Goal: Task Accomplishment & Management: Manage account settings

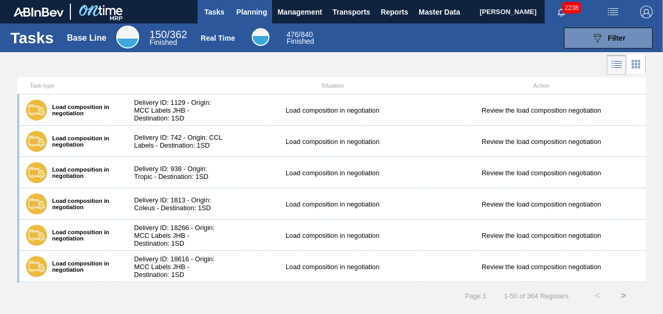
click at [248, 15] on span "Planning" at bounding box center [251, 12] width 31 height 13
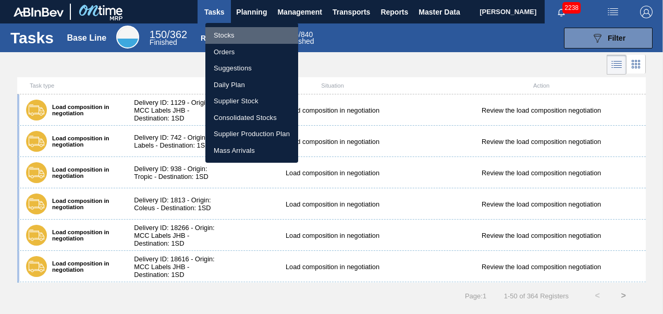
click at [230, 33] on li "Stocks" at bounding box center [251, 35] width 93 height 17
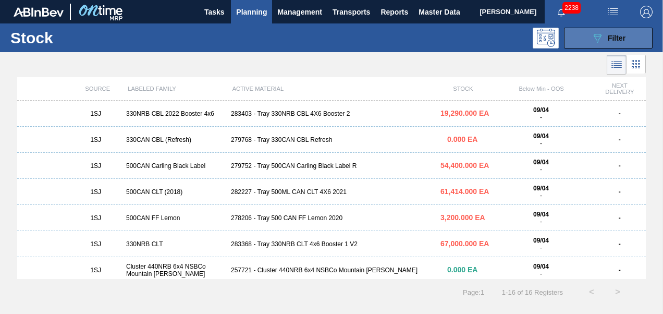
click at [601, 43] on icon "089F7B8B-B2A5-4AFE-B5C0-19BA573D28AC" at bounding box center [597, 38] width 13 height 13
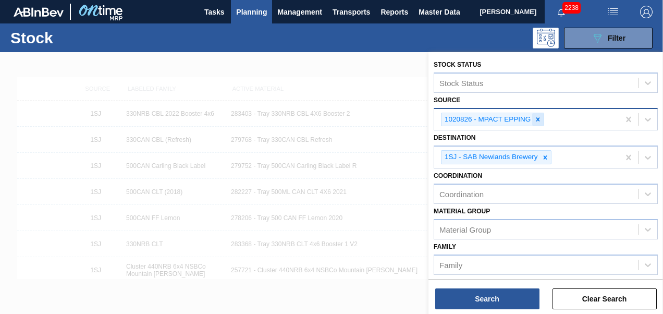
click at [534, 117] on icon at bounding box center [537, 119] width 7 height 7
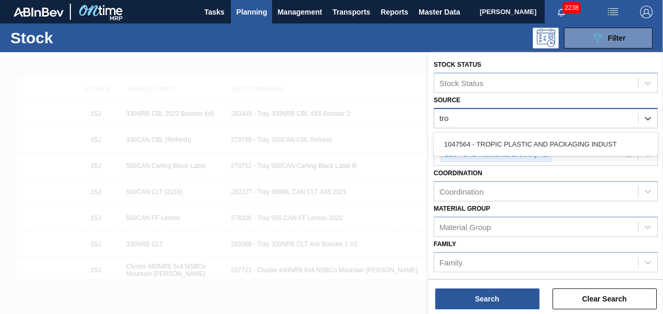
type input "trop"
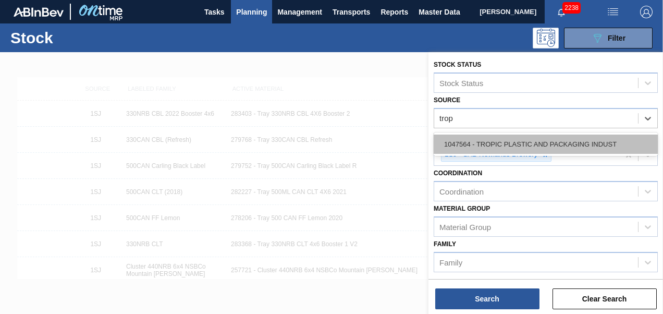
click at [522, 138] on div "1047564 - TROPIC PLASTIC AND PACKAGING INDUST" at bounding box center [546, 143] width 224 height 19
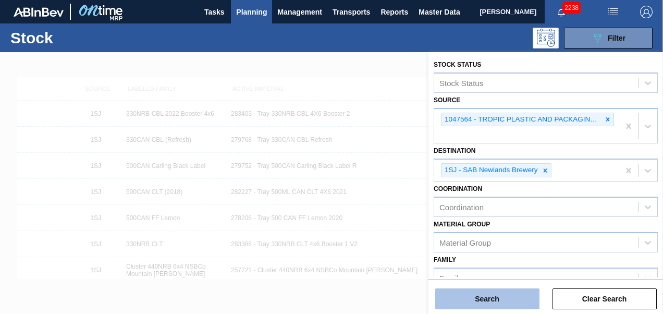
click at [462, 292] on button "Search" at bounding box center [487, 298] width 104 height 21
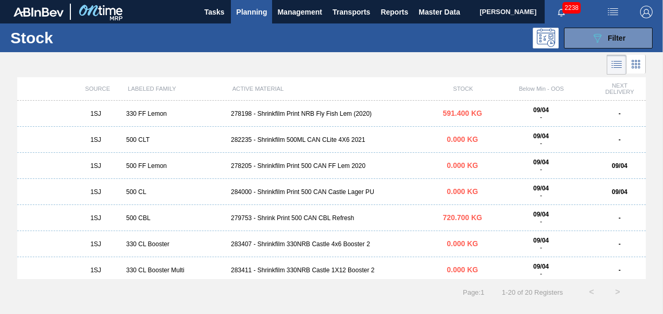
click at [290, 220] on div "279753 - Shrink Print 500 CAN CBL Refresh" at bounding box center [331, 217] width 209 height 7
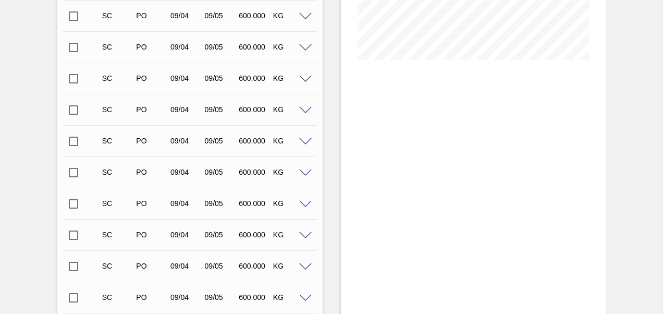
scroll to position [240, 0]
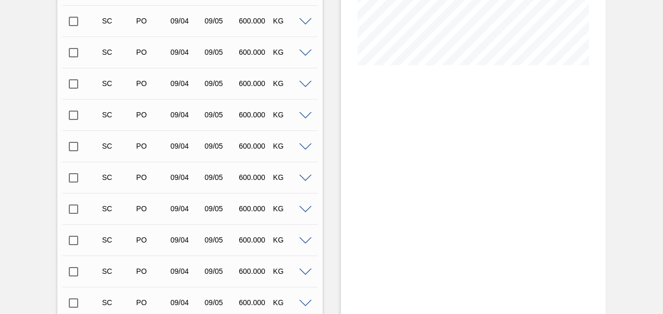
click at [306, 22] on span at bounding box center [305, 22] width 13 height 8
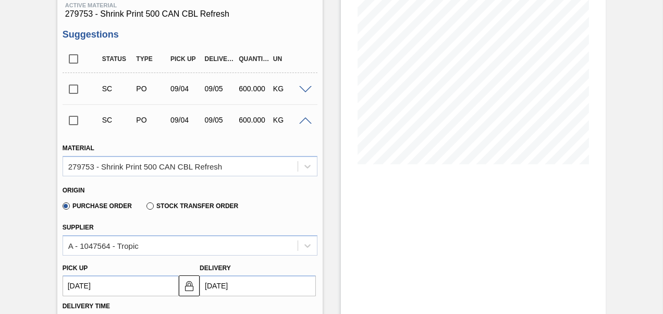
scroll to position [135, 0]
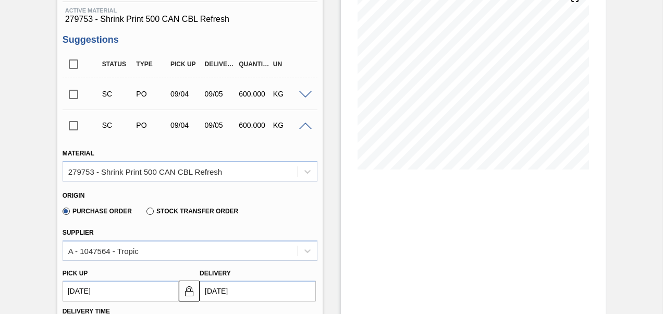
click at [301, 125] on span at bounding box center [305, 126] width 13 height 8
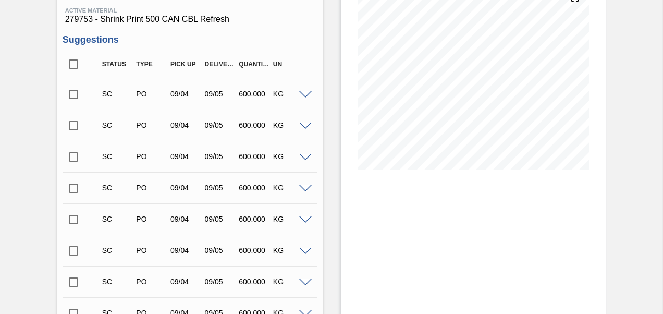
click at [72, 96] on input "checkbox" at bounding box center [74, 94] width 22 height 22
click at [69, 95] on input "checkbox" at bounding box center [74, 94] width 22 height 22
click at [72, 94] on input "checkbox" at bounding box center [74, 94] width 22 height 22
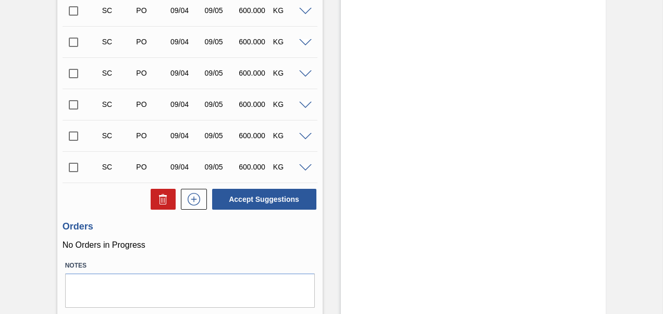
scroll to position [500, 0]
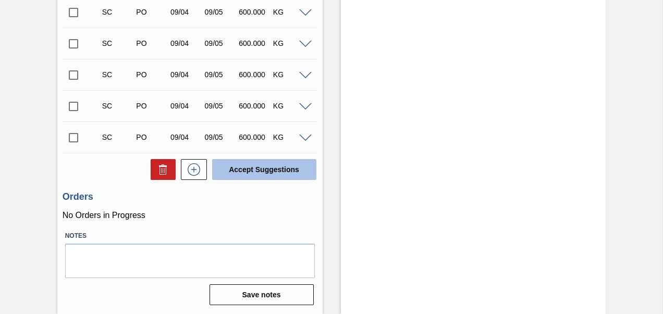
click at [238, 170] on button "Accept Suggestions" at bounding box center [264, 169] width 104 height 21
checkbox input "false"
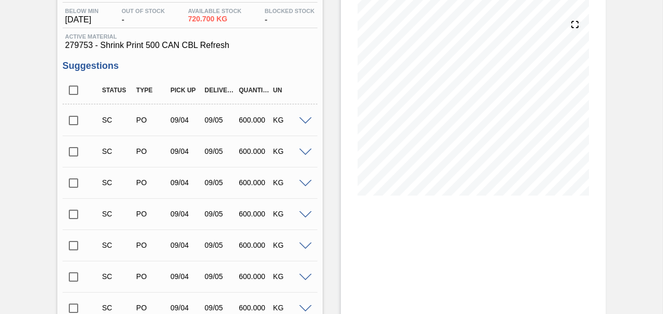
scroll to position [0, 0]
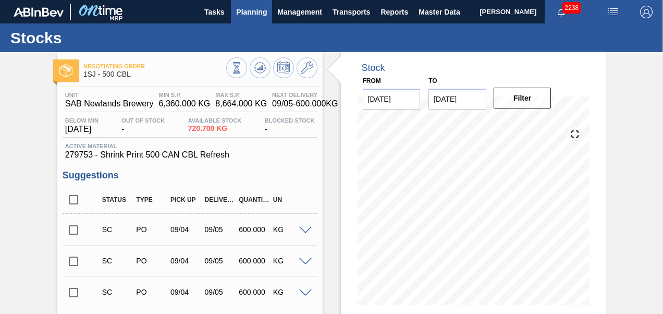
click at [242, 10] on span "Planning" at bounding box center [251, 12] width 31 height 13
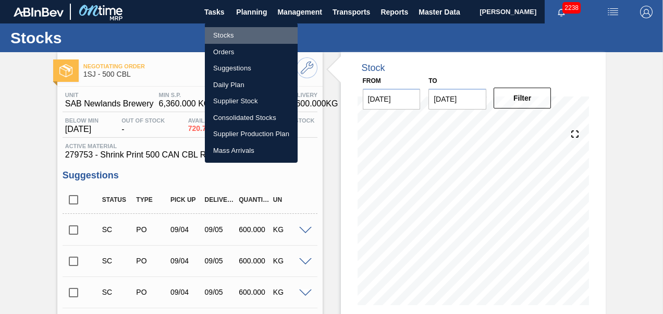
click at [238, 34] on li "Stocks" at bounding box center [251, 35] width 93 height 17
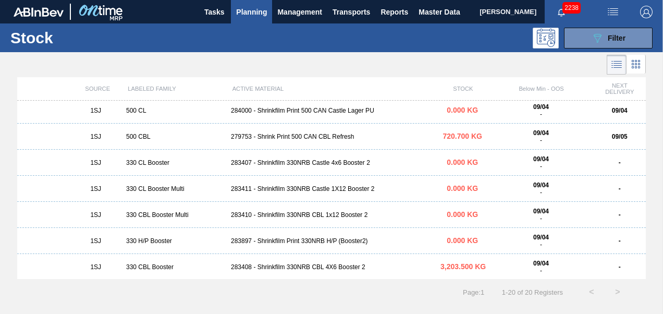
scroll to position [104, 0]
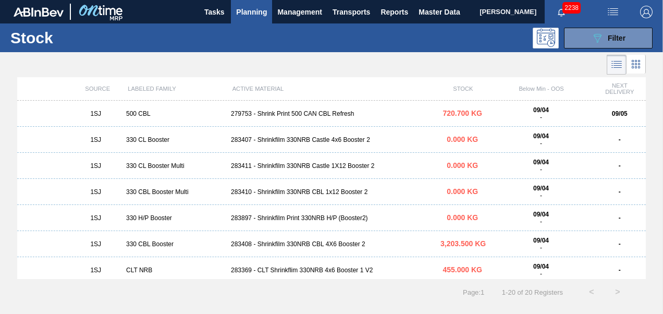
click at [329, 244] on div "283408 - Shrinkfilm 330NRB CBL 4X6 Booster 2" at bounding box center [331, 243] width 209 height 7
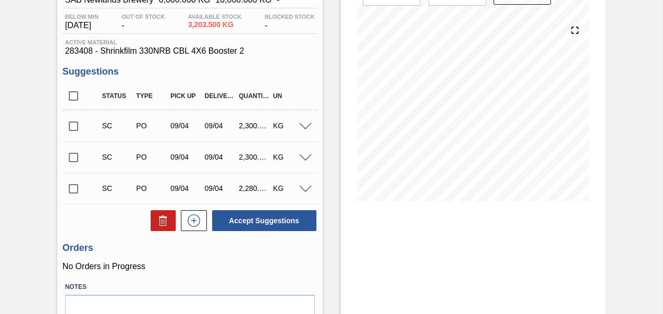
scroll to position [104, 0]
click at [71, 183] on input "checkbox" at bounding box center [74, 188] width 22 height 22
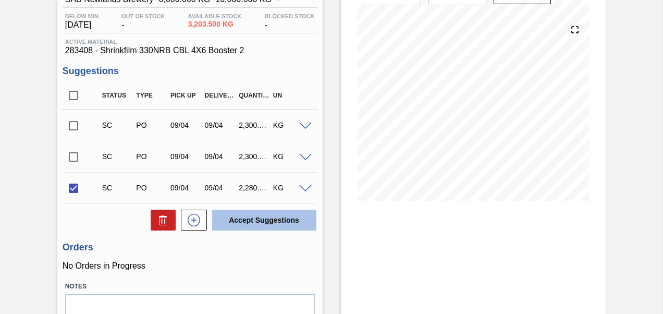
click at [256, 229] on button "Accept Suggestions" at bounding box center [264, 219] width 104 height 21
checkbox input "false"
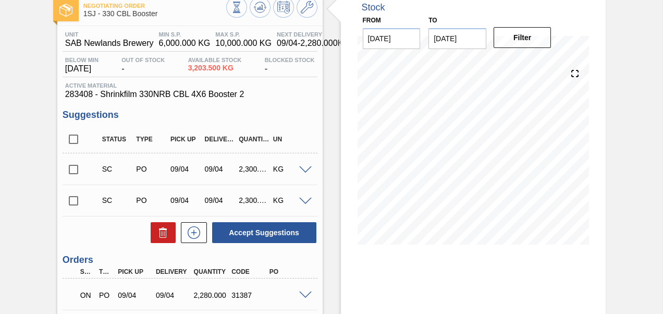
scroll to position [0, 0]
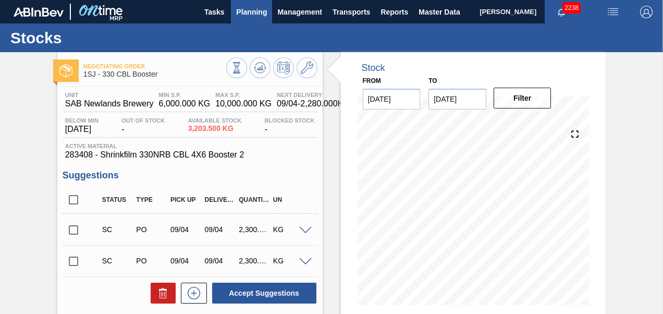
click at [241, 3] on button "Planning" at bounding box center [251, 11] width 41 height 23
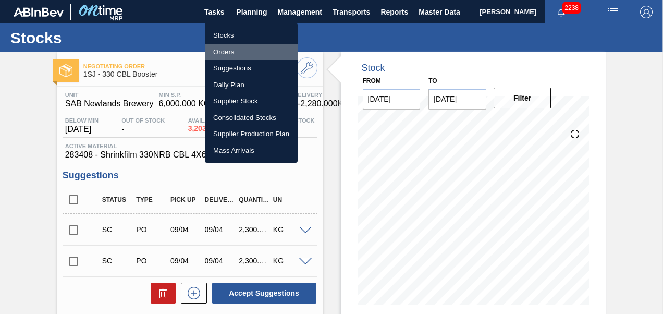
click at [221, 47] on li "Orders" at bounding box center [251, 52] width 93 height 17
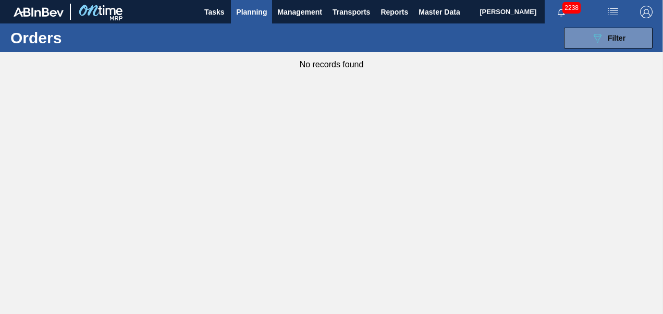
click at [236, 7] on button "Planning" at bounding box center [251, 11] width 41 height 23
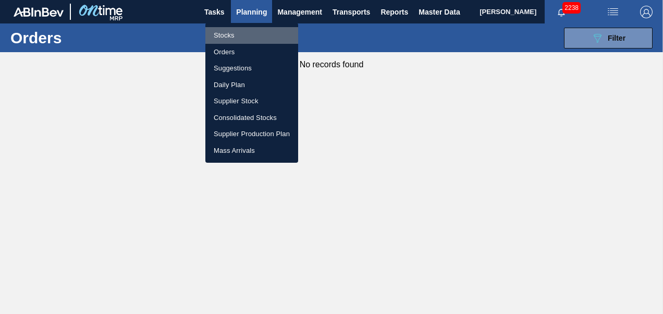
click at [234, 31] on li "Stocks" at bounding box center [251, 35] width 93 height 17
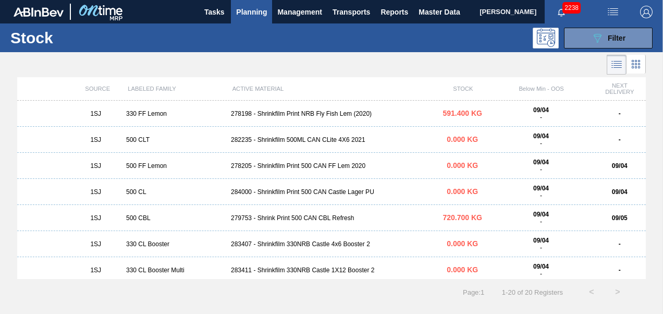
click at [247, 8] on span "Planning" at bounding box center [251, 12] width 31 height 13
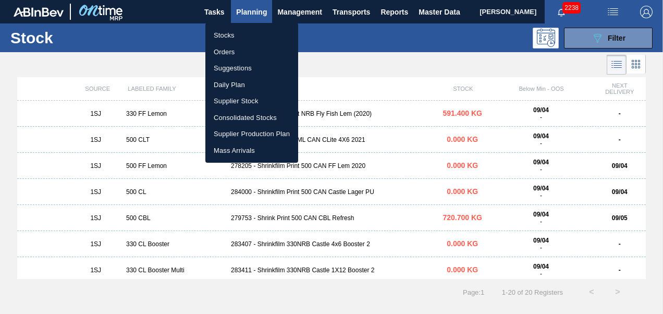
click at [222, 51] on li "Orders" at bounding box center [251, 52] width 93 height 17
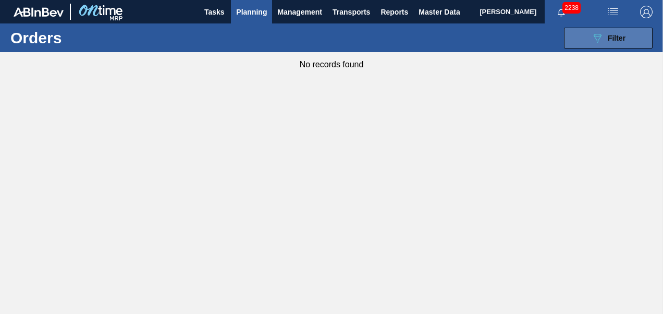
click at [600, 36] on icon "089F7B8B-B2A5-4AFE-B5C0-19BA573D28AC" at bounding box center [597, 38] width 13 height 13
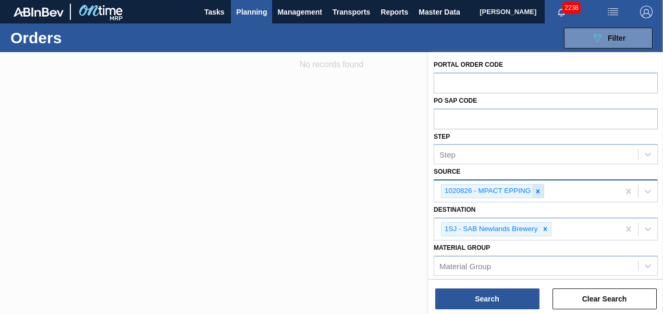
click at [539, 192] on icon at bounding box center [538, 191] width 4 height 4
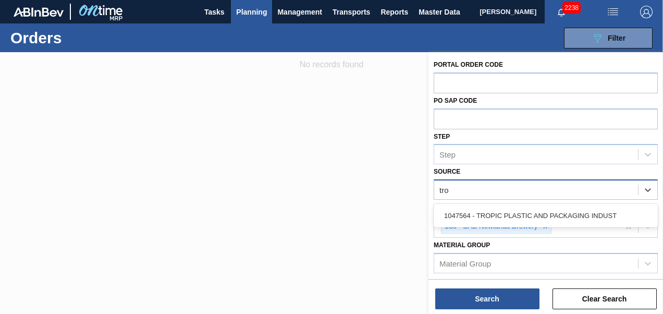
type input "trop"
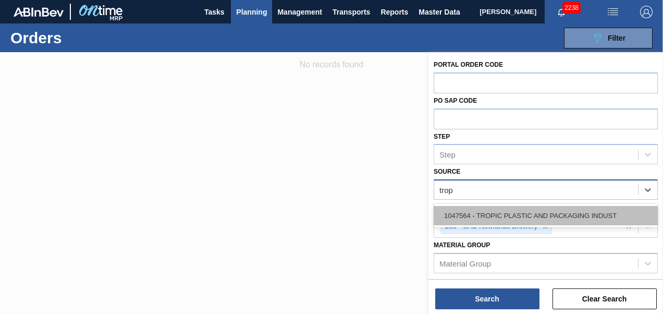
click at [493, 217] on div "1047564 - TROPIC PLASTIC AND PACKAGING INDUST" at bounding box center [546, 215] width 224 height 19
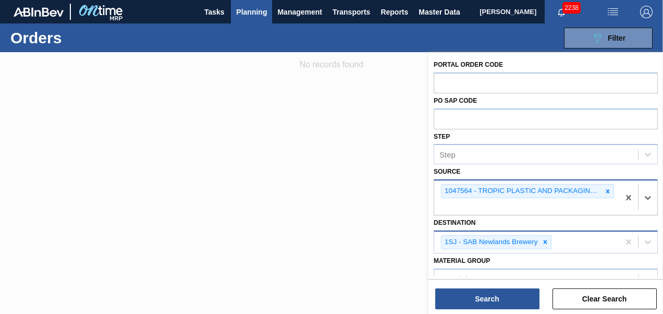
scroll to position [104, 0]
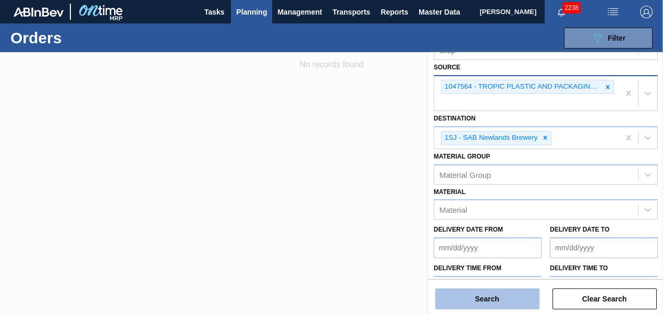
click at [466, 293] on button "Search" at bounding box center [487, 298] width 104 height 21
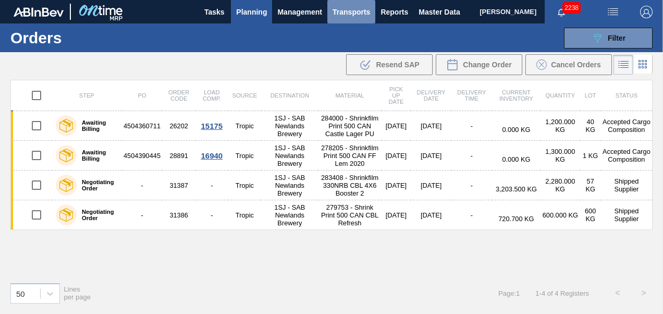
click at [340, 13] on span "Transports" at bounding box center [351, 12] width 38 height 13
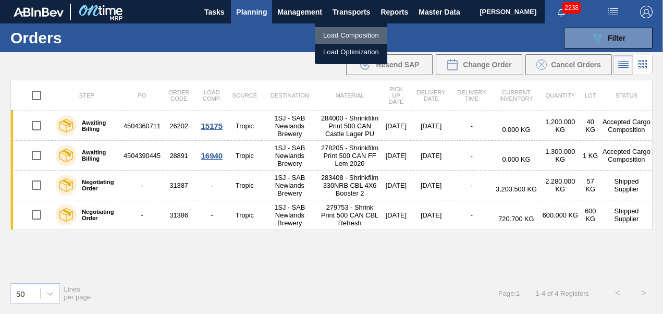
click at [339, 34] on li "Load Composition" at bounding box center [351, 35] width 72 height 17
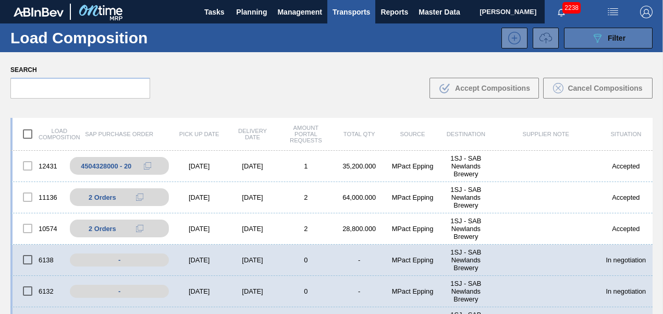
click at [589, 36] on button "089F7B8B-B2A5-4AFE-B5C0-19BA573D28AC Filter" at bounding box center [608, 38] width 89 height 21
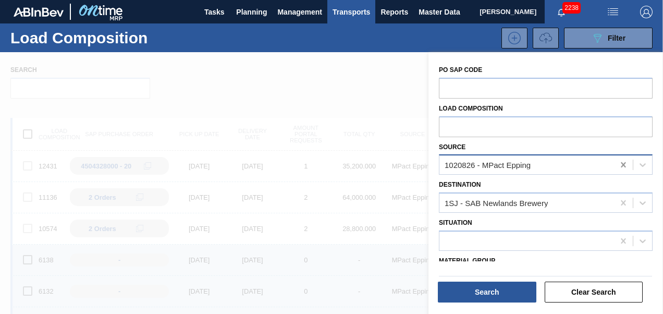
click at [619, 164] on icon at bounding box center [623, 164] width 10 height 10
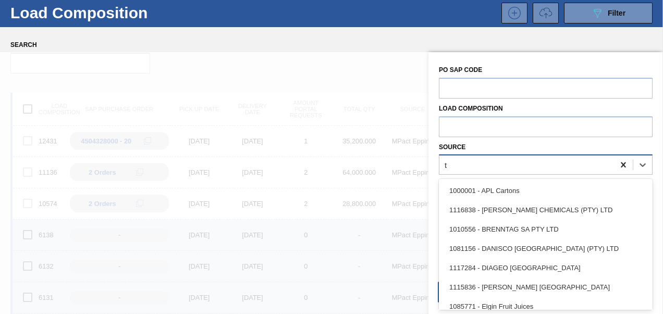
type input "tr"
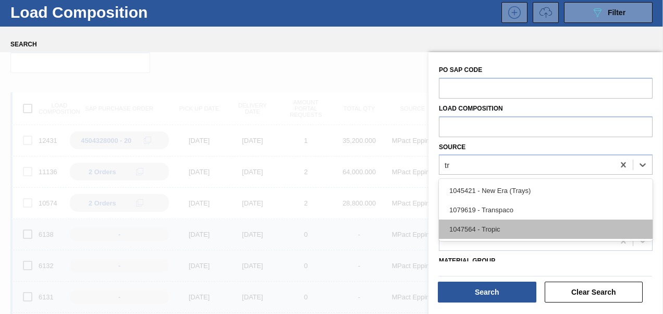
click at [502, 223] on div "1047564 - Tropic" at bounding box center [546, 228] width 214 height 19
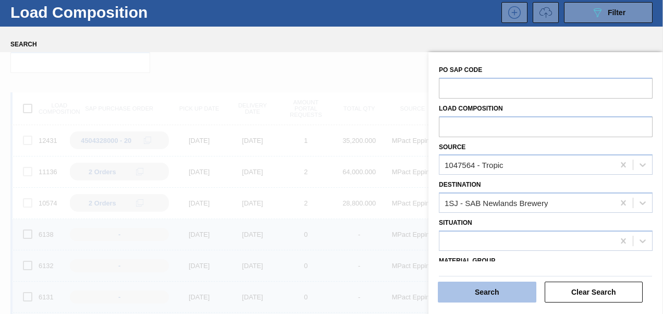
click at [487, 287] on button "Search" at bounding box center [487, 291] width 98 height 21
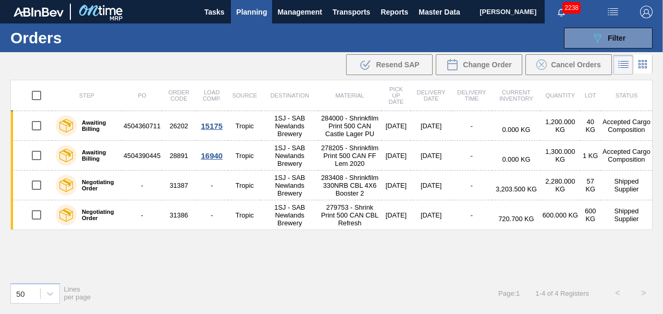
click at [254, 17] on span "Planning" at bounding box center [251, 12] width 31 height 13
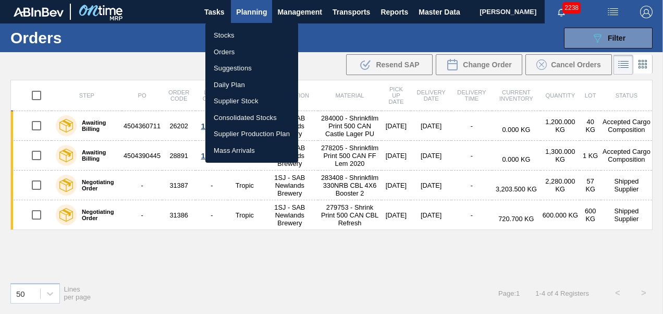
click at [217, 36] on li "Stocks" at bounding box center [251, 35] width 93 height 17
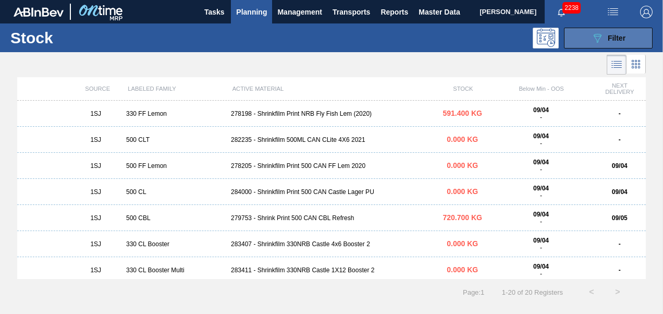
click at [591, 38] on icon "089F7B8B-B2A5-4AFE-B5C0-19BA573D28AC" at bounding box center [597, 38] width 13 height 13
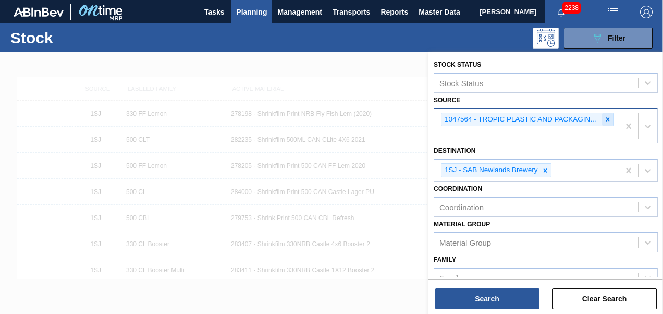
click at [603, 114] on div at bounding box center [607, 119] width 11 height 13
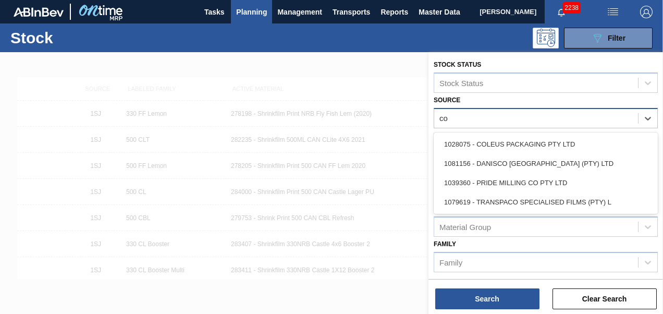
type input "col"
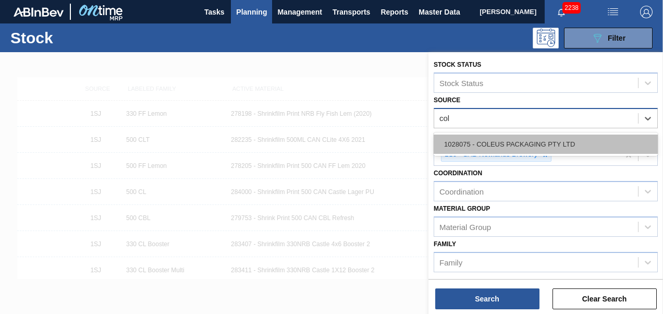
click at [541, 142] on div "1028075 - COLEUS PACKAGING PTY LTD" at bounding box center [546, 143] width 224 height 19
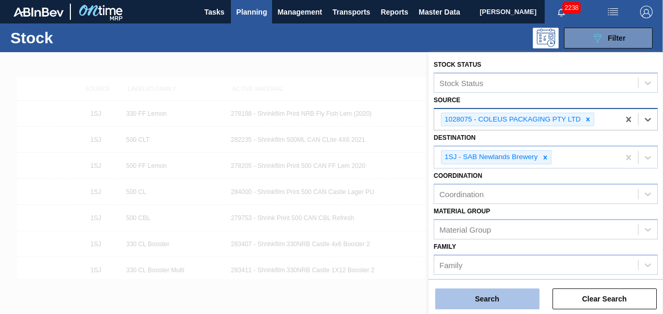
click at [482, 295] on button "Search" at bounding box center [487, 298] width 104 height 21
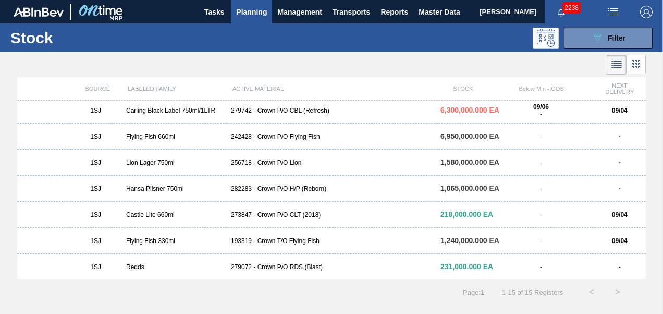
scroll to position [4, 0]
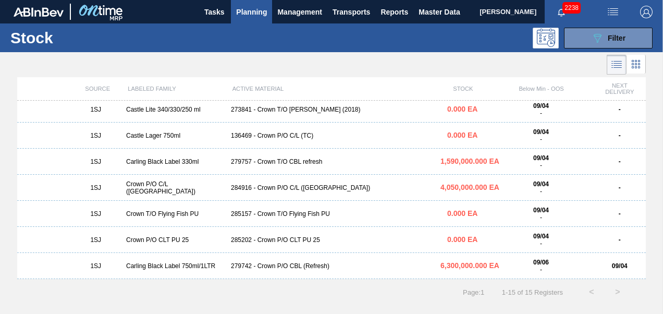
click at [247, 191] on div "284916 - Crown P/O C/L ([GEOGRAPHIC_DATA])" at bounding box center [331, 187] width 209 height 7
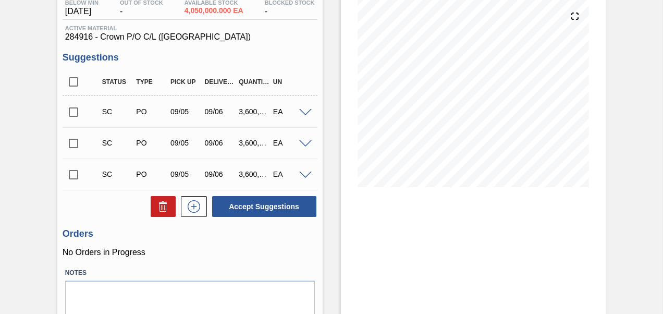
scroll to position [104, 0]
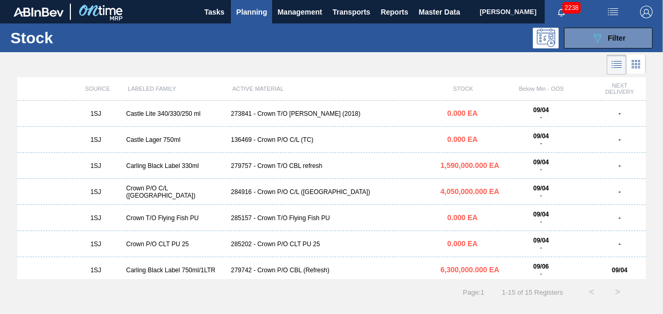
click at [308, 164] on div "279757 - Crown T/O CBL refresh" at bounding box center [331, 165] width 209 height 7
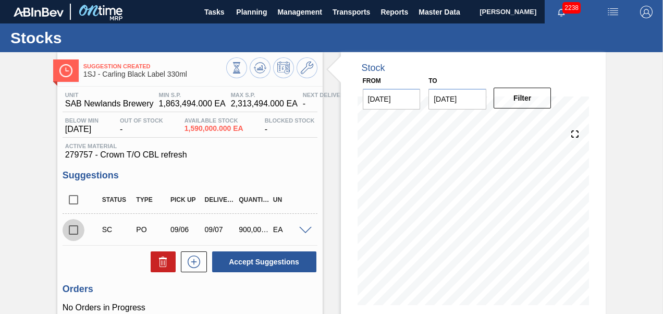
click at [69, 230] on input "checkbox" at bounding box center [74, 230] width 22 height 22
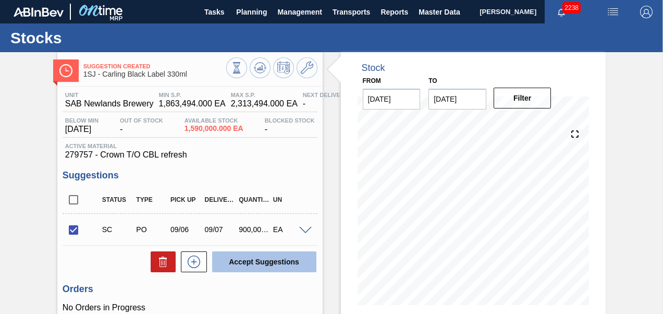
click at [231, 269] on button "Accept Suggestions" at bounding box center [264, 261] width 104 height 21
checkbox input "false"
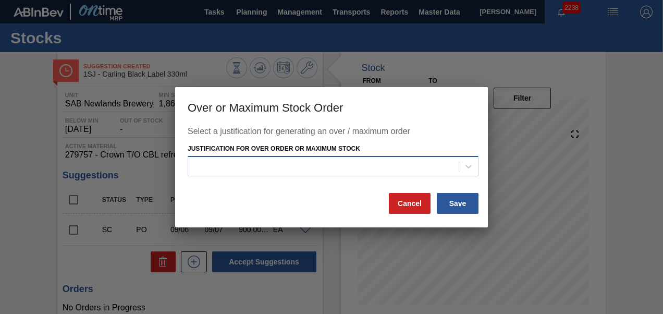
click at [332, 169] on div at bounding box center [323, 166] width 270 height 15
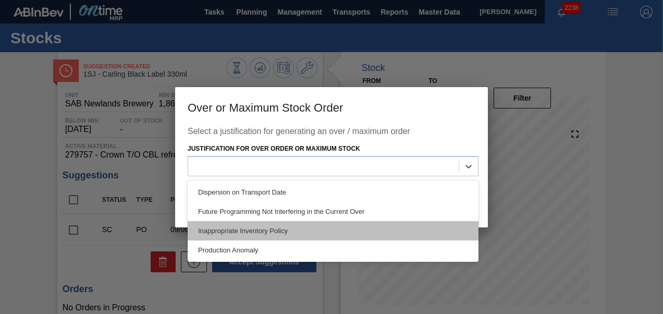
click at [265, 222] on div "Inappropriate Inventory Policy" at bounding box center [333, 230] width 291 height 19
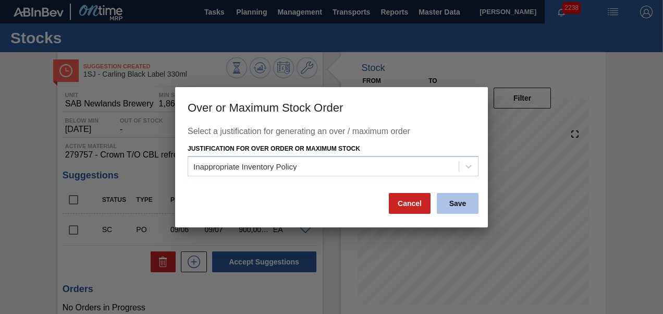
click at [461, 207] on button "Save" at bounding box center [458, 203] width 42 height 21
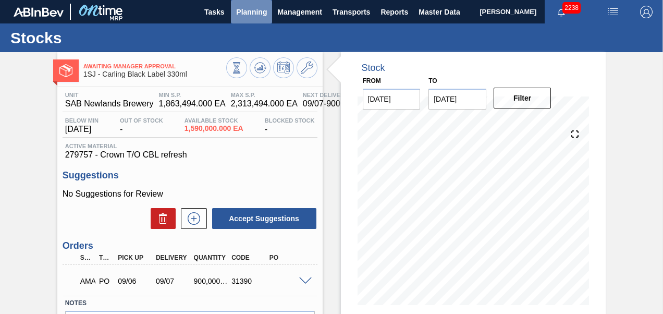
click at [249, 10] on span "Planning" at bounding box center [251, 12] width 31 height 13
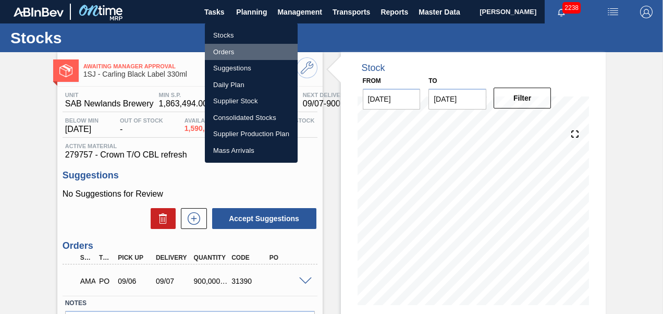
click at [222, 46] on li "Orders" at bounding box center [251, 52] width 93 height 17
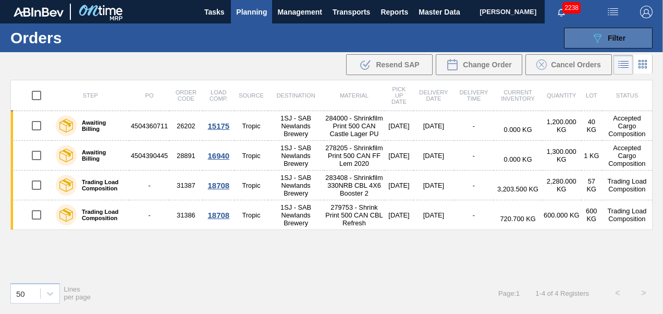
click at [592, 36] on icon "089F7B8B-B2A5-4AFE-B5C0-19BA573D28AC" at bounding box center [597, 38] width 13 height 13
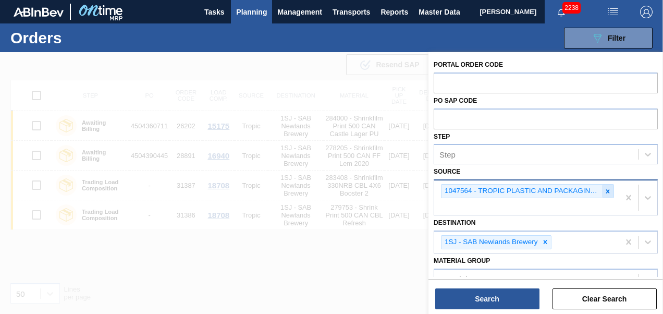
click at [609, 190] on icon at bounding box center [607, 191] width 7 height 7
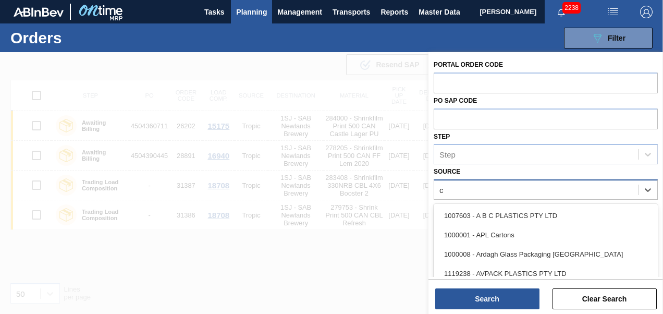
type input "co"
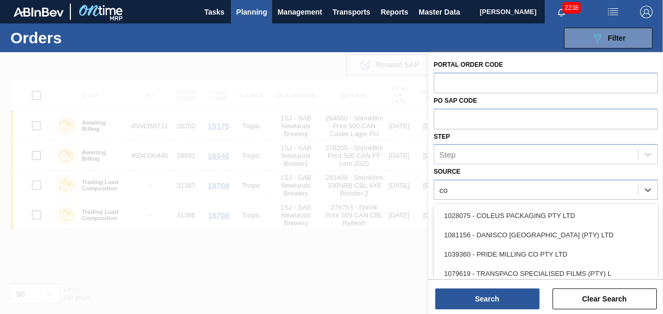
click at [571, 215] on div "1028075 - COLEUS PACKAGING PTY LTD" at bounding box center [546, 215] width 224 height 19
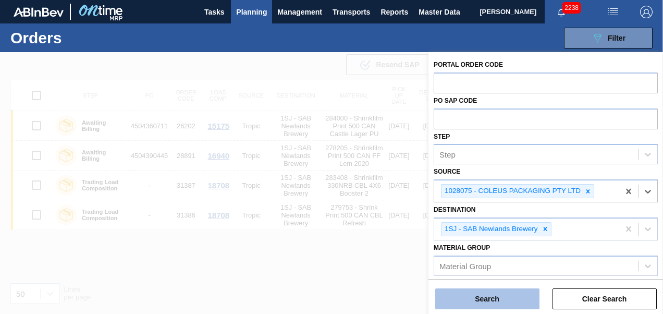
click at [496, 303] on button "Search" at bounding box center [487, 298] width 104 height 21
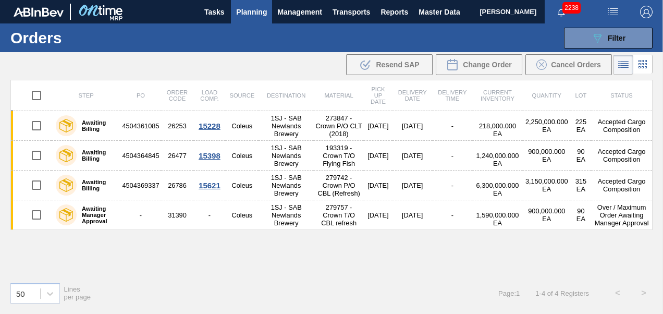
click at [243, 14] on span "Planning" at bounding box center [251, 12] width 31 height 13
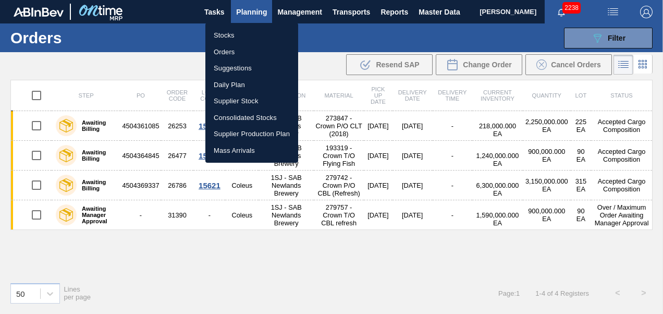
click at [337, 29] on div at bounding box center [331, 157] width 663 height 314
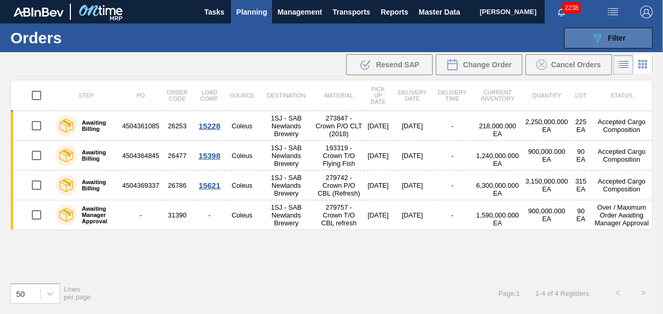
click at [603, 40] on div "089F7B8B-B2A5-4AFE-B5C0-19BA573D28AC Filter" at bounding box center [608, 38] width 34 height 13
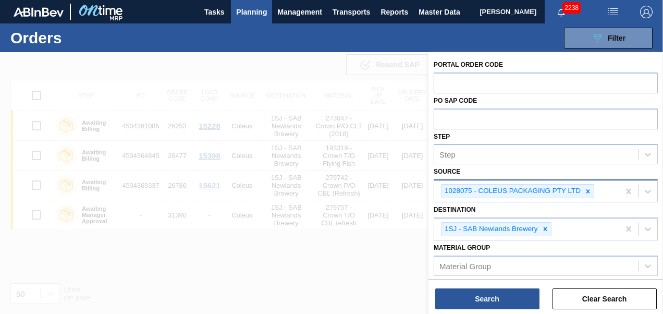
click at [589, 190] on icon at bounding box center [587, 191] width 7 height 7
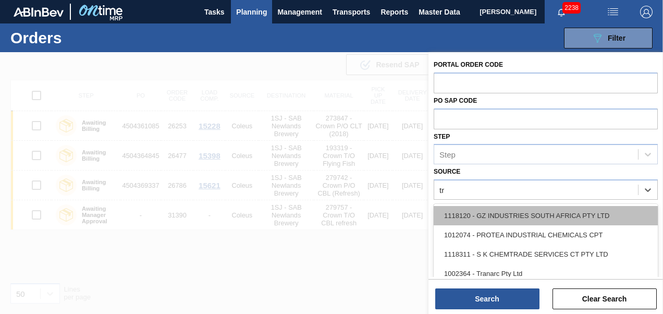
type input "tro"
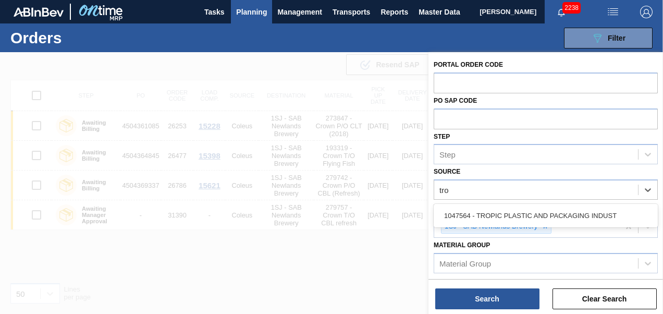
drag, startPoint x: 517, startPoint y: 211, endPoint x: 517, endPoint y: 220, distance: 9.9
click at [517, 209] on div "1047564 - TROPIC PLASTIC AND PACKAGING INDUST" at bounding box center [546, 215] width 224 height 19
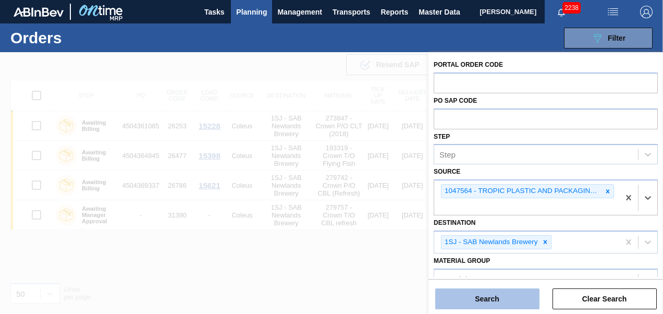
click at [497, 294] on button "Search" at bounding box center [487, 298] width 104 height 21
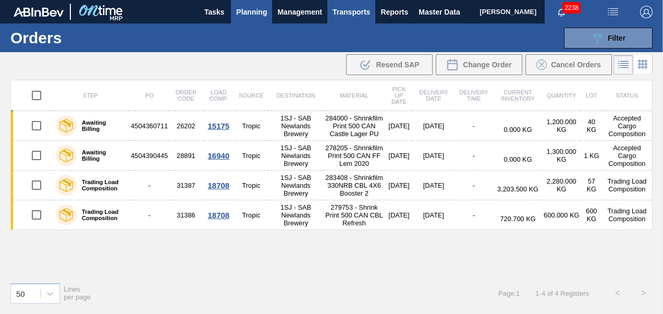
click at [361, 14] on span "Transports" at bounding box center [351, 12] width 38 height 13
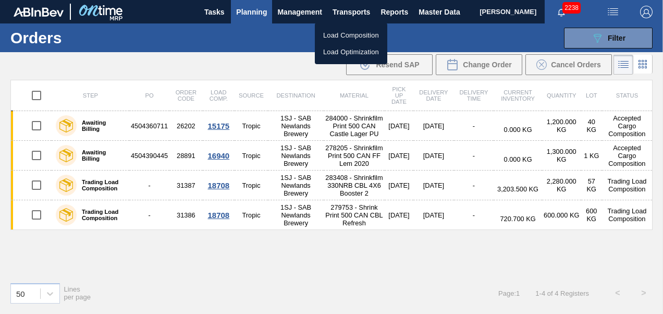
click at [347, 36] on li "Load Composition" at bounding box center [351, 35] width 72 height 17
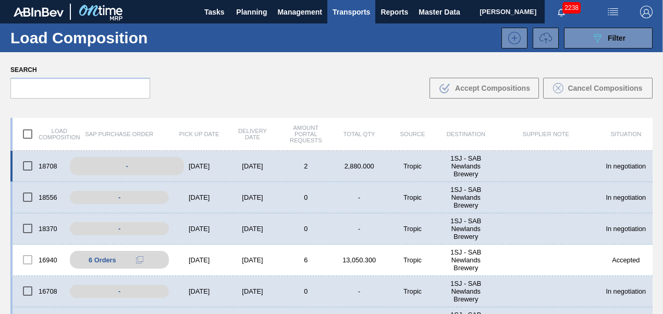
click at [130, 163] on div "-" at bounding box center [127, 166] width 114 height 18
click at [123, 165] on div "-" at bounding box center [127, 166] width 114 height 18
click at [206, 162] on div "18708 - [DATE] [DATE] 2 2,880.000 Tropic 1SJ - SAB Newlands Brewery In negotiat…" at bounding box center [331, 166] width 642 height 31
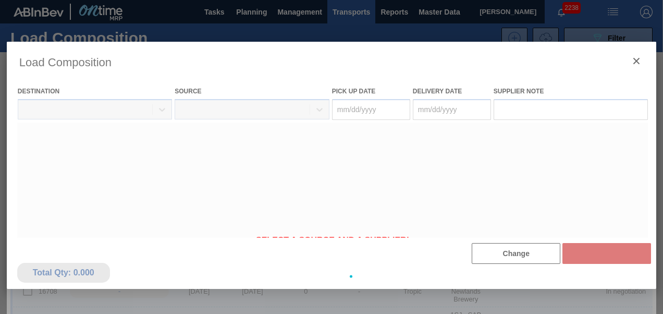
type Date "[DATE]"
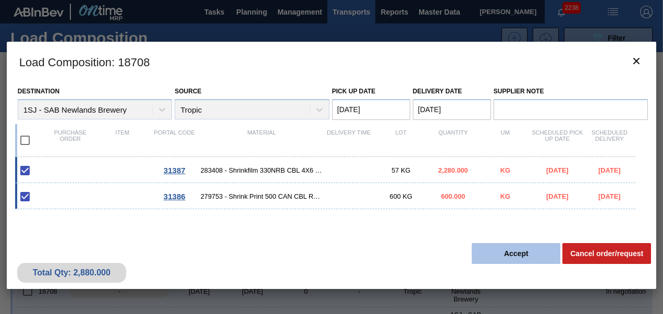
click at [508, 252] on button "Accept" at bounding box center [516, 253] width 89 height 21
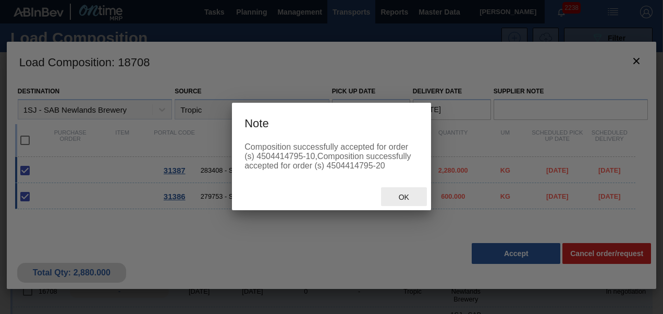
click at [396, 196] on span "Ok" at bounding box center [403, 197] width 27 height 8
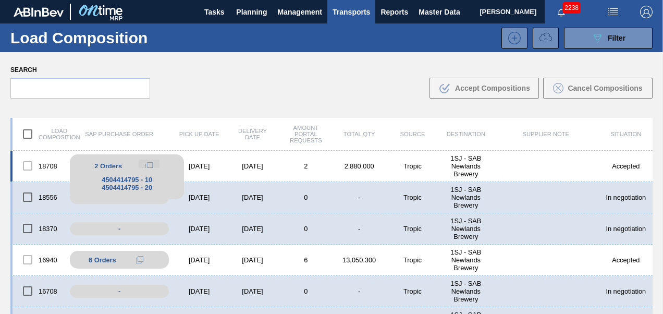
click at [150, 166] on icon at bounding box center [148, 165] width 7 height 7
click at [149, 165] on icon at bounding box center [148, 165] width 7 height 7
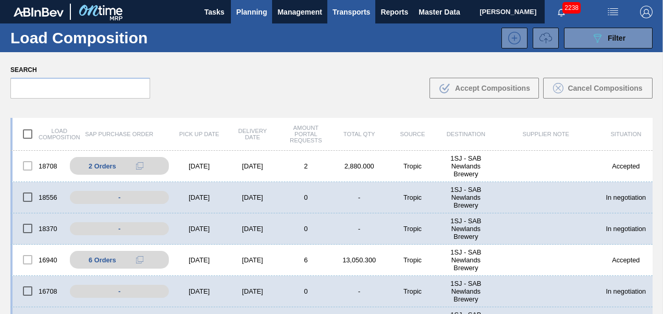
click at [256, 9] on span "Planning" at bounding box center [251, 12] width 31 height 13
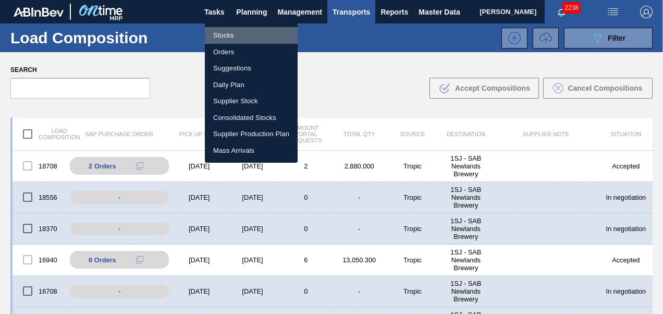
click at [218, 36] on li "Stocks" at bounding box center [251, 35] width 93 height 17
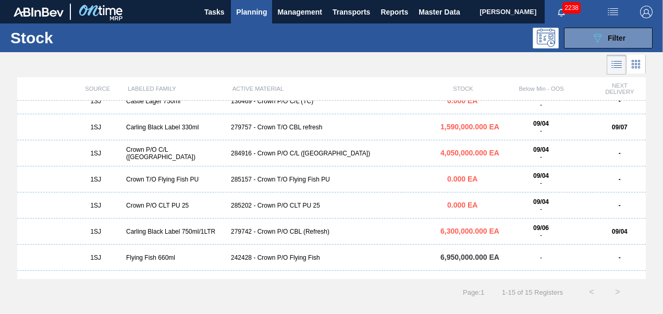
scroll to position [52, 0]
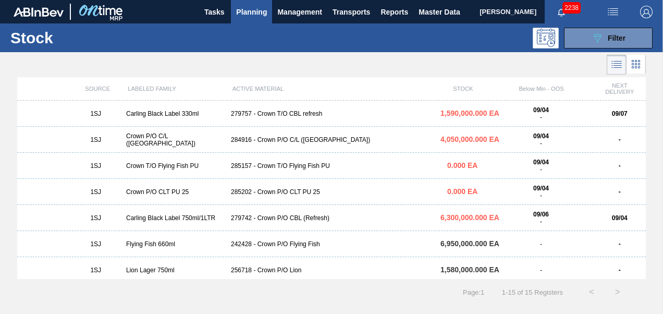
click at [296, 137] on div "284916 - Crown P/O C/L ([GEOGRAPHIC_DATA])" at bounding box center [331, 139] width 209 height 7
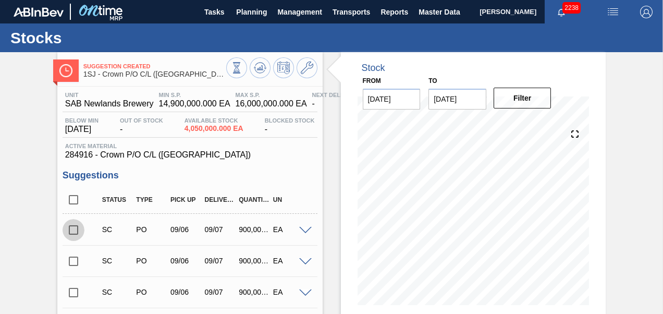
drag, startPoint x: 75, startPoint y: 230, endPoint x: 90, endPoint y: 222, distance: 17.3
click at [76, 228] on input "checkbox" at bounding box center [74, 230] width 22 height 22
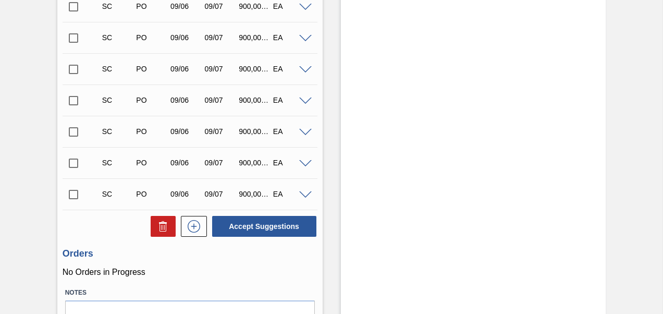
scroll to position [469, 0]
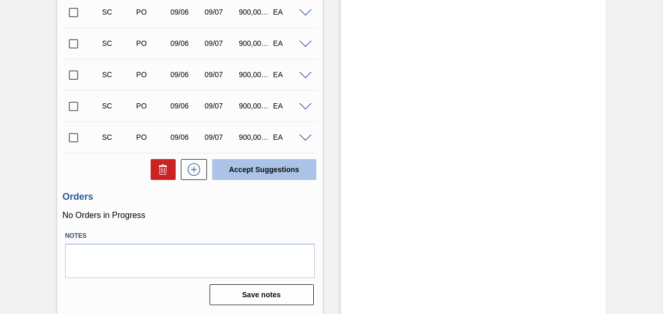
click at [267, 168] on button "Accept Suggestions" at bounding box center [264, 169] width 104 height 21
checkbox input "false"
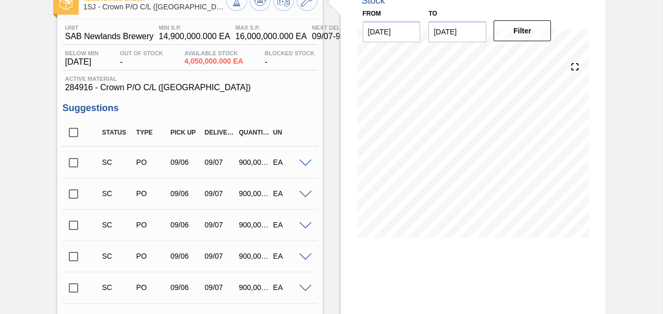
scroll to position [0, 0]
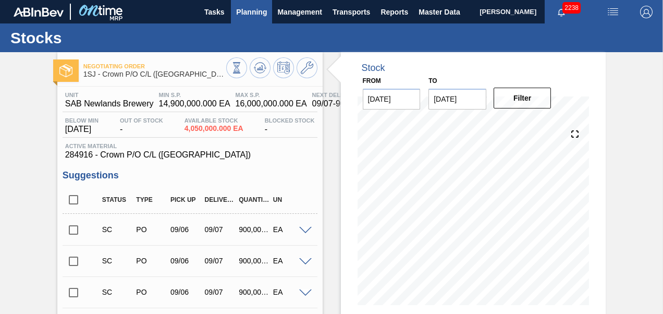
click at [253, 11] on span "Planning" at bounding box center [251, 12] width 31 height 13
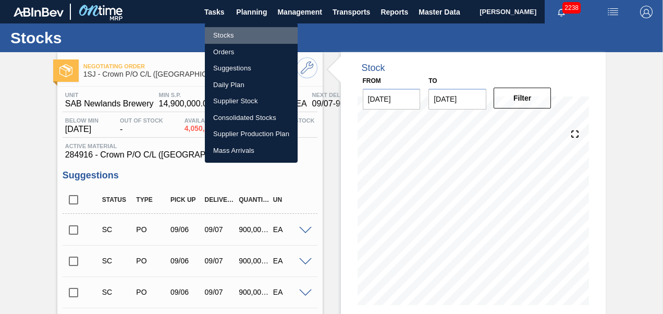
click at [223, 40] on li "Stocks" at bounding box center [251, 35] width 93 height 17
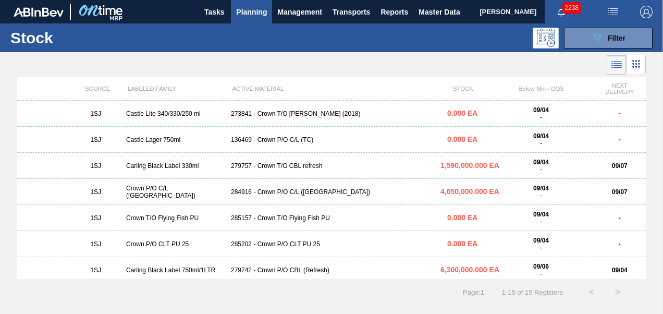
click at [280, 164] on div "279757 - Crown T/O CBL refresh" at bounding box center [331, 165] width 209 height 7
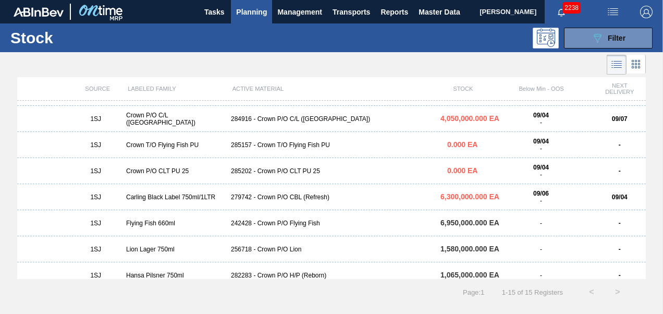
scroll to position [56, 0]
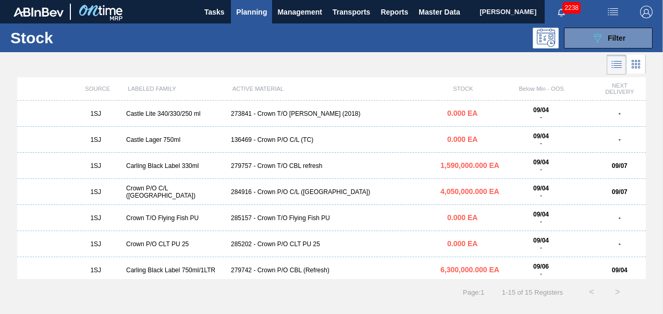
click at [257, 19] on button "Planning" at bounding box center [251, 11] width 41 height 23
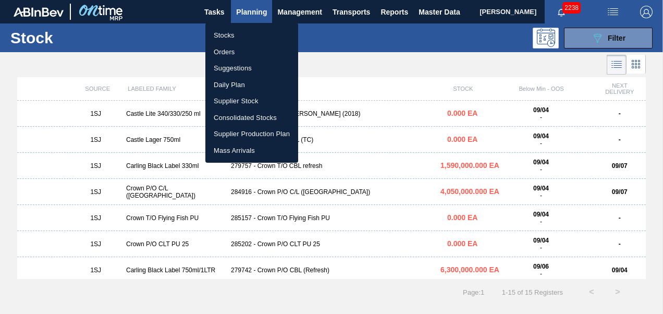
click at [224, 53] on li "Orders" at bounding box center [251, 52] width 93 height 17
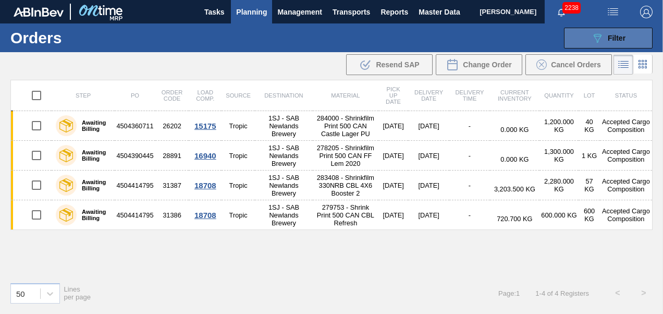
click at [582, 43] on button "089F7B8B-B2A5-4AFE-B5C0-19BA573D28AC Filter" at bounding box center [608, 38] width 89 height 21
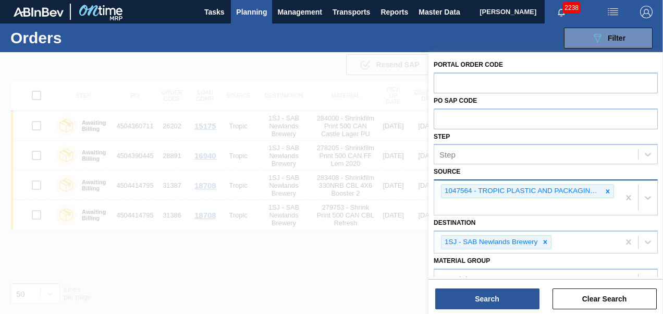
click at [602, 191] on div at bounding box center [607, 190] width 11 height 13
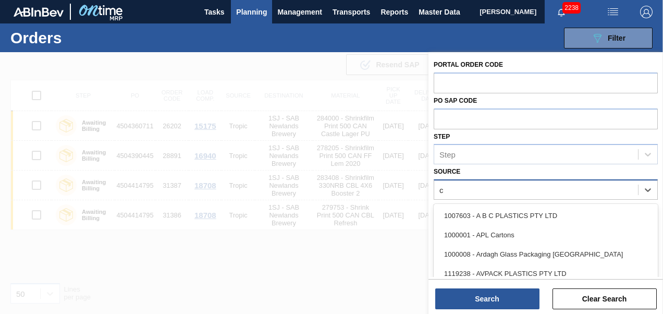
type input "co"
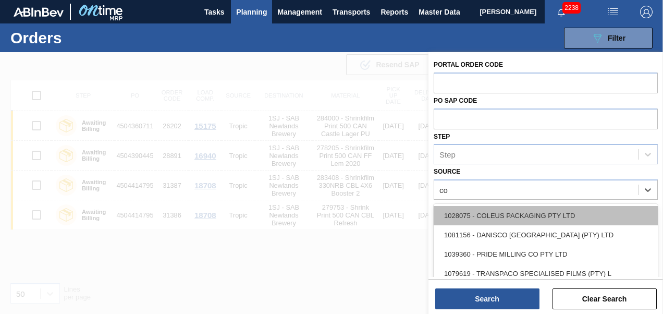
click at [507, 212] on div "1028075 - COLEUS PACKAGING PTY LTD" at bounding box center [546, 215] width 224 height 19
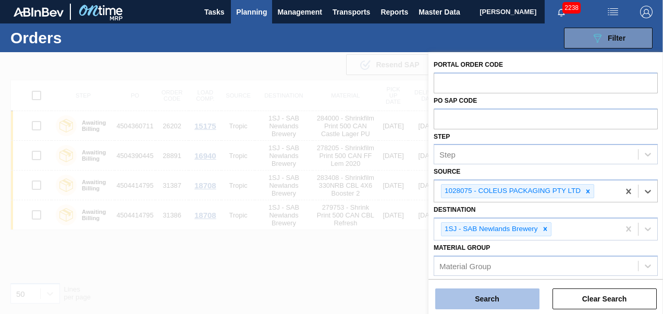
click at [494, 294] on button "Search" at bounding box center [487, 298] width 104 height 21
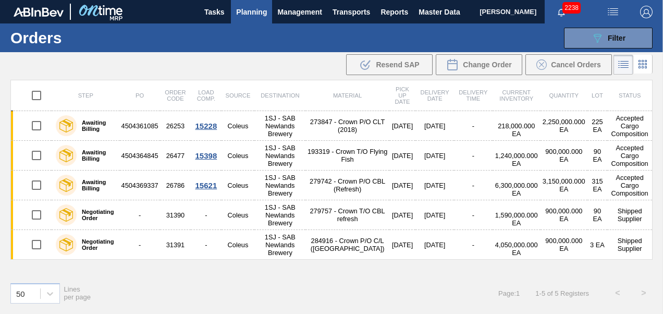
click at [253, 15] on span "Planning" at bounding box center [251, 12] width 31 height 13
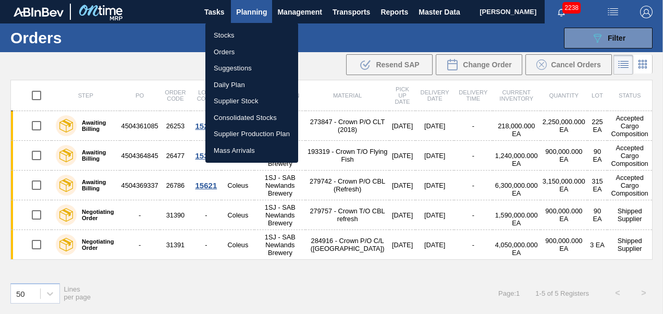
click at [242, 40] on li "Stocks" at bounding box center [251, 35] width 93 height 17
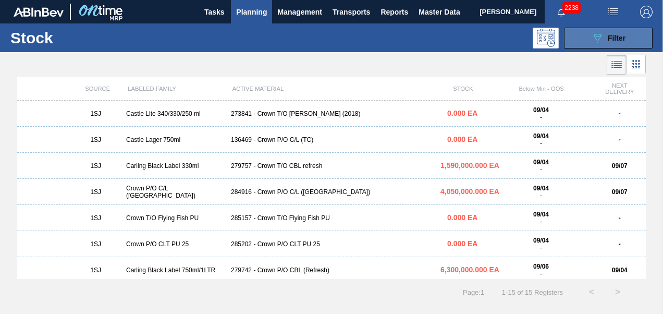
click at [597, 40] on icon "089F7B8B-B2A5-4AFE-B5C0-19BA573D28AC" at bounding box center [597, 38] width 13 height 13
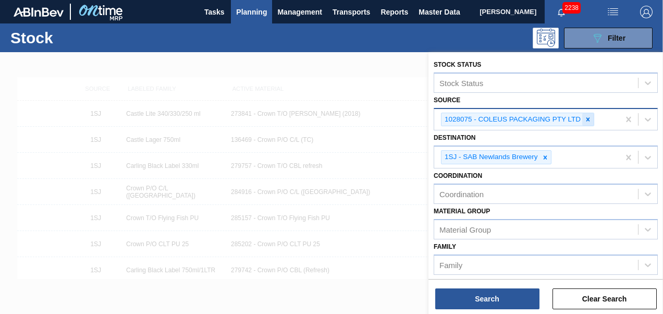
click at [586, 115] on div at bounding box center [587, 119] width 11 height 13
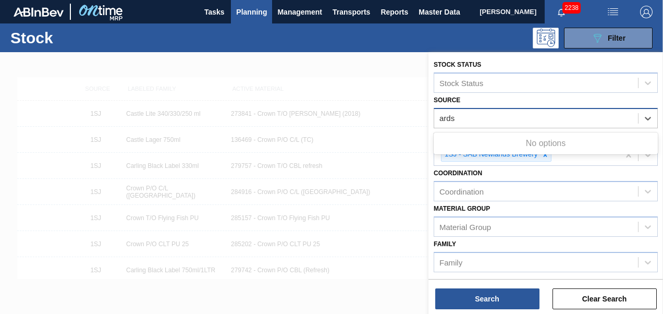
click at [544, 144] on div "No options" at bounding box center [546, 143] width 224 height 18
type input "ard"
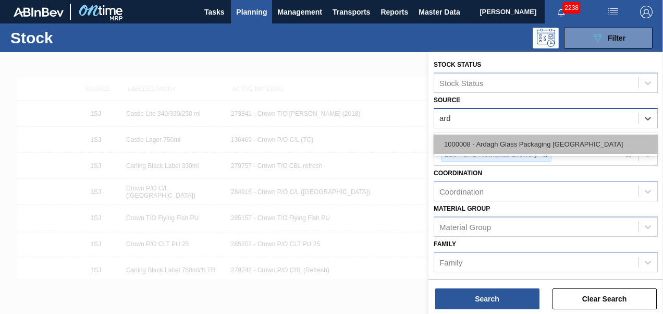
click at [521, 142] on div "1000008 - Ardagh Glass Packaging [GEOGRAPHIC_DATA]" at bounding box center [546, 143] width 224 height 19
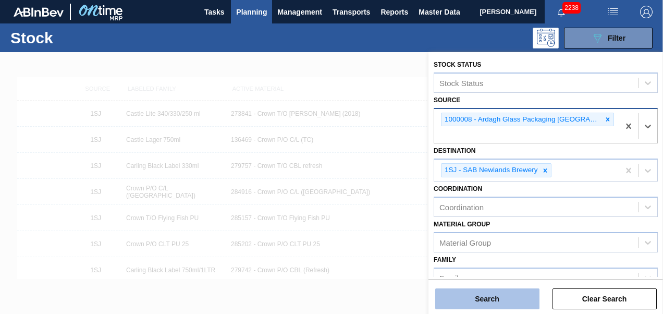
click at [496, 300] on button "Search" at bounding box center [487, 298] width 104 height 21
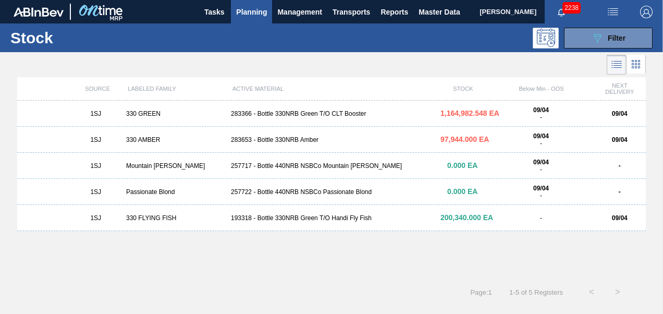
click at [291, 143] on div "283653 - Bottle 330NRB Amber" at bounding box center [331, 139] width 209 height 7
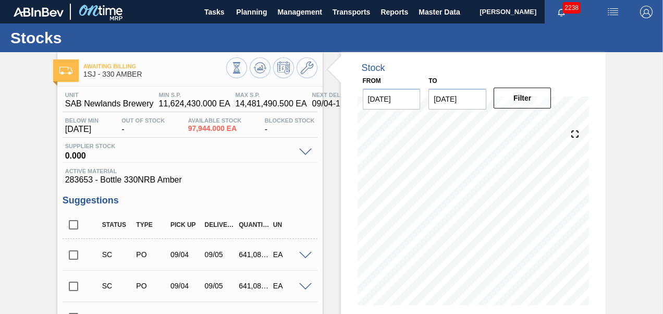
click at [72, 261] on input "checkbox" at bounding box center [74, 255] width 22 height 22
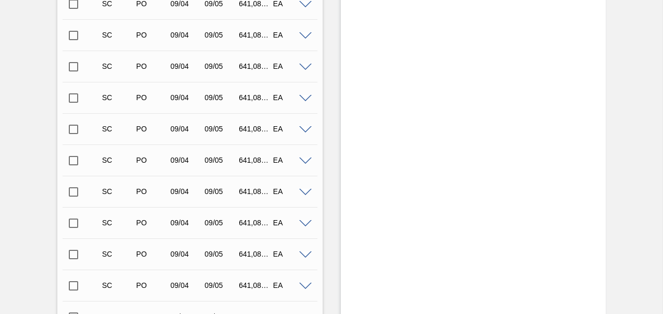
scroll to position [94, 0]
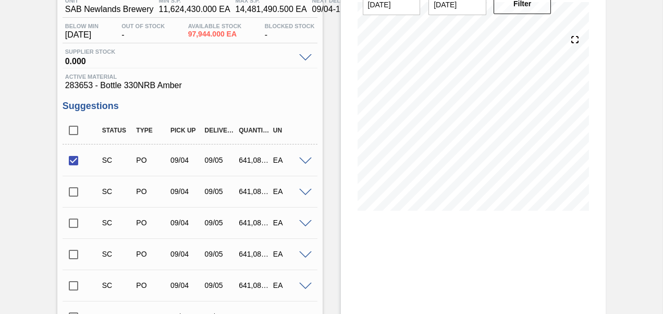
click at [302, 160] on span at bounding box center [305, 161] width 13 height 8
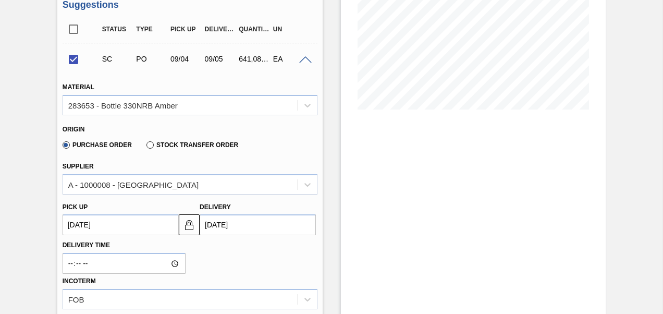
scroll to position [199, 0]
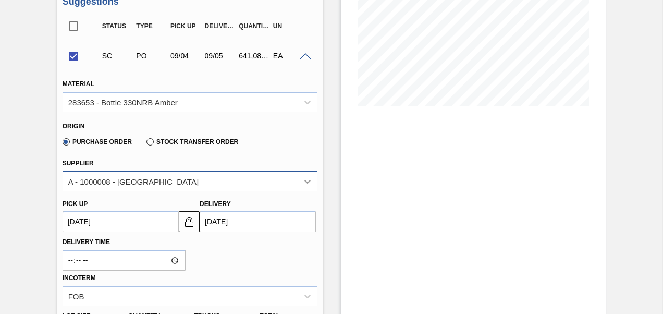
click at [311, 182] on icon at bounding box center [307, 181] width 10 height 10
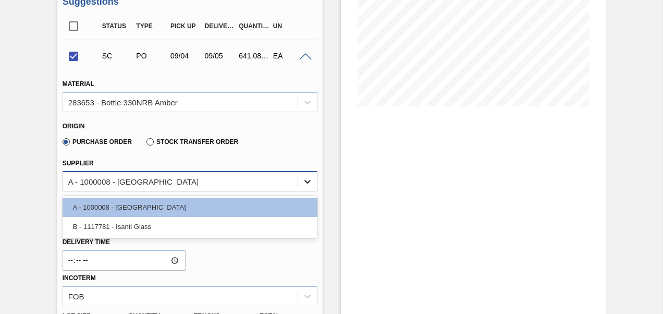
click at [305, 180] on icon at bounding box center [307, 181] width 10 height 10
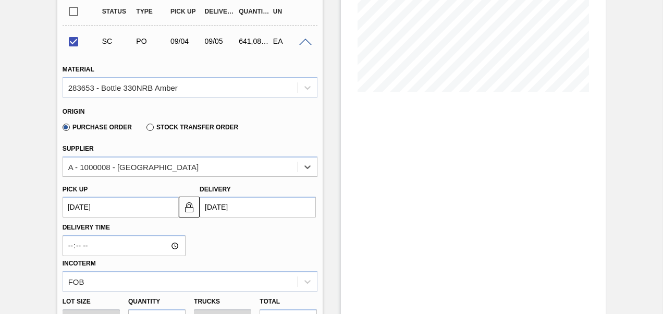
scroll to position [94, 0]
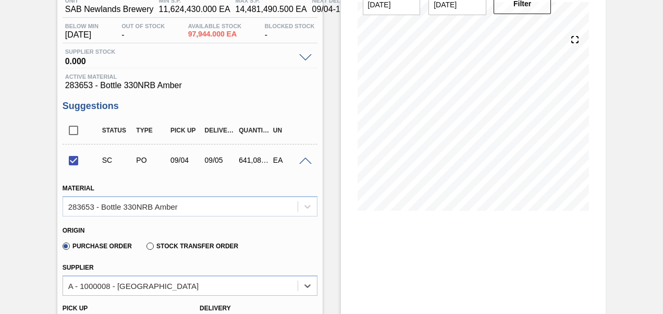
click at [301, 162] on span at bounding box center [305, 161] width 13 height 8
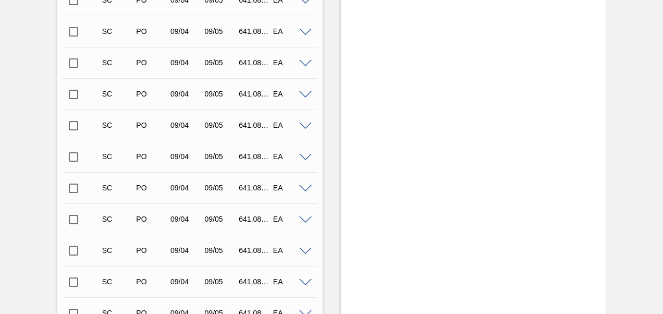
scroll to position [667, 0]
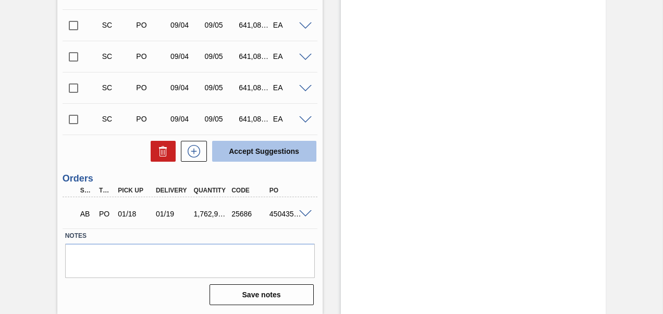
click at [268, 151] on button "Accept Suggestions" at bounding box center [264, 151] width 104 height 21
checkbox input "false"
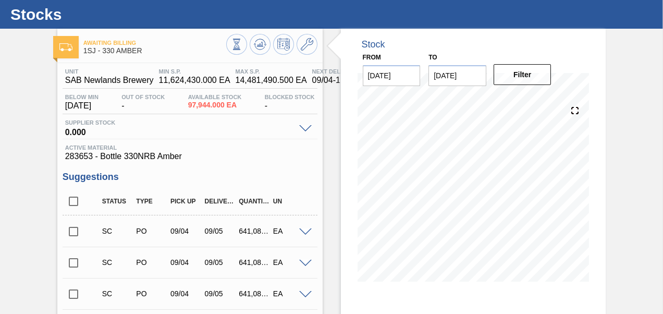
scroll to position [0, 0]
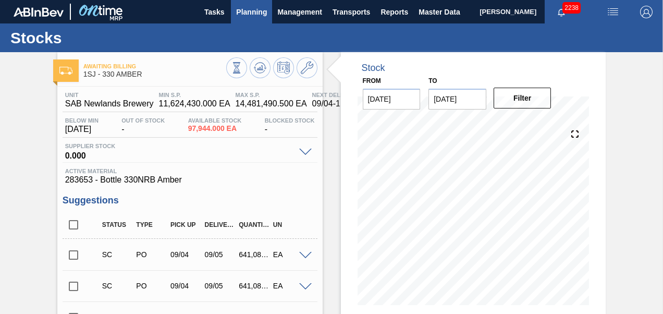
click at [254, 7] on span "Planning" at bounding box center [251, 12] width 31 height 13
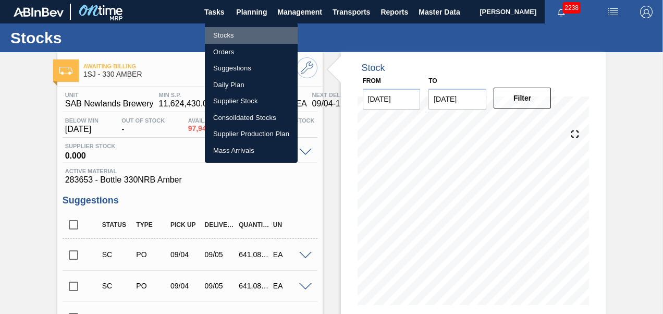
click at [221, 35] on li "Stocks" at bounding box center [251, 35] width 93 height 17
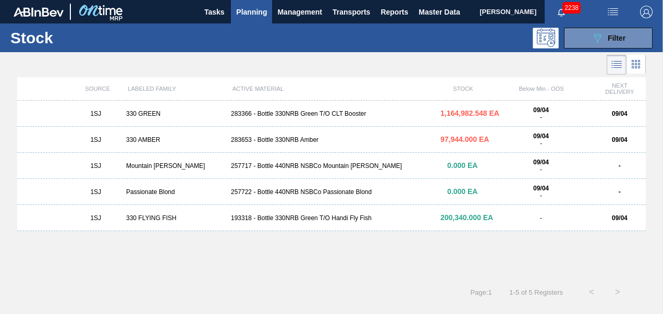
click at [242, 15] on span "Planning" at bounding box center [251, 12] width 31 height 13
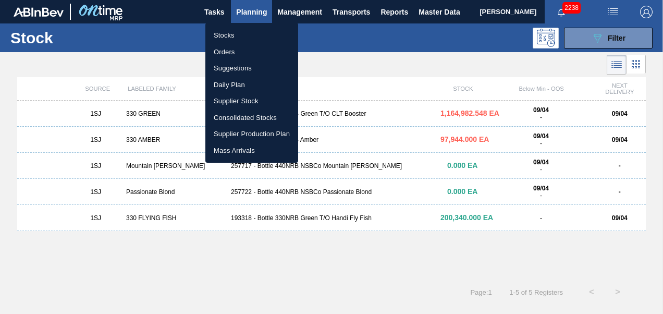
drag, startPoint x: 227, startPoint y: 54, endPoint x: 230, endPoint y: 78, distance: 24.2
click at [227, 54] on li "Orders" at bounding box center [251, 52] width 93 height 17
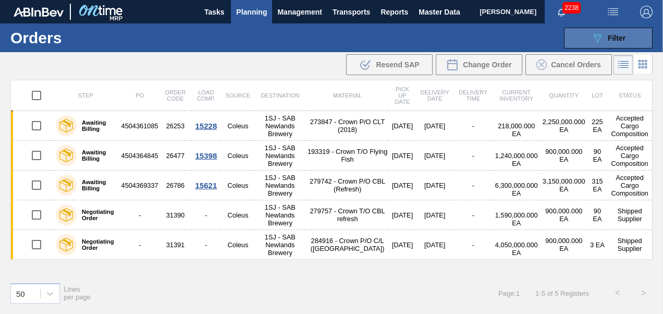
click at [588, 41] on button "089F7B8B-B2A5-4AFE-B5C0-19BA573D28AC Filter" at bounding box center [608, 38] width 89 height 21
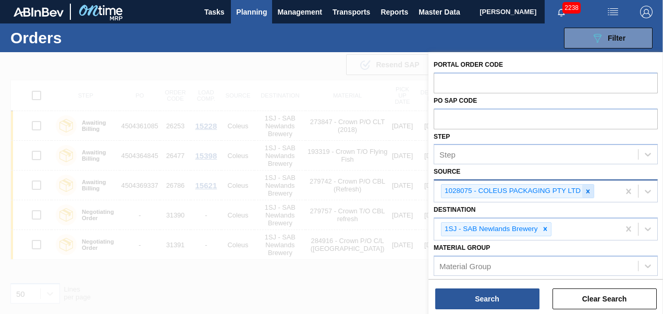
click at [585, 189] on icon at bounding box center [587, 191] width 7 height 7
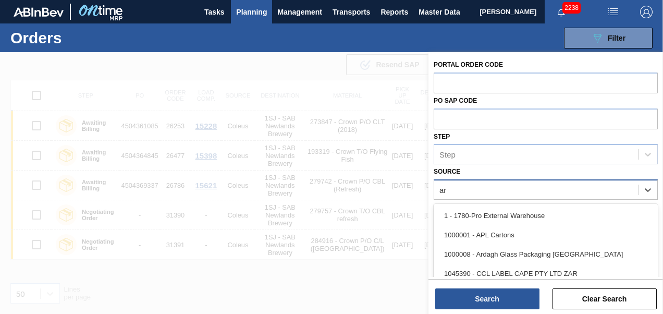
type input "ard"
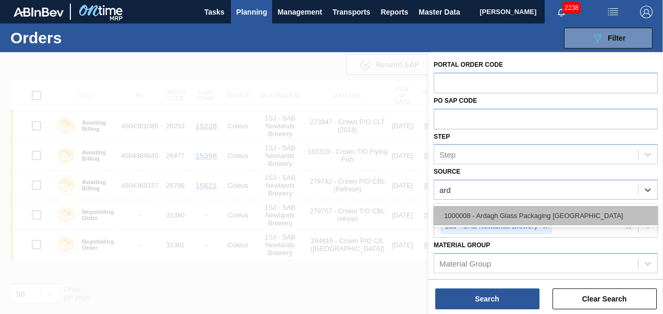
click at [501, 211] on div "1000008 - Ardagh Glass Packaging [GEOGRAPHIC_DATA]" at bounding box center [546, 215] width 224 height 19
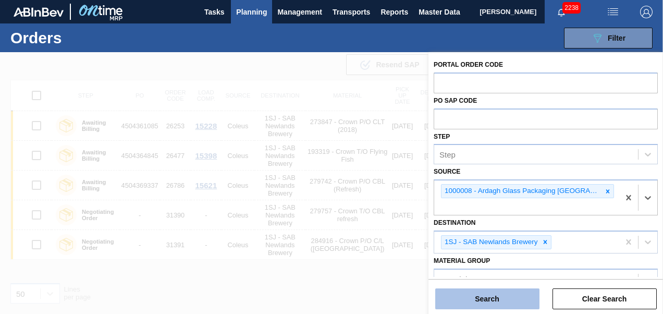
click at [484, 303] on button "Search" at bounding box center [487, 298] width 104 height 21
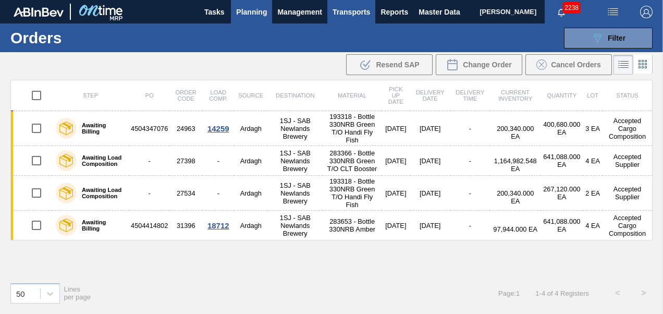
click at [358, 13] on span "Transports" at bounding box center [351, 12] width 38 height 13
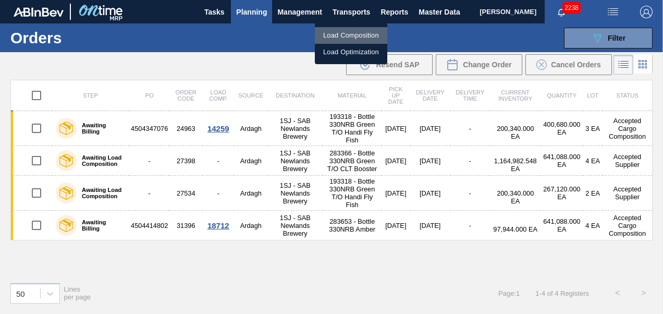
click at [347, 38] on li "Load Composition" at bounding box center [351, 35] width 72 height 17
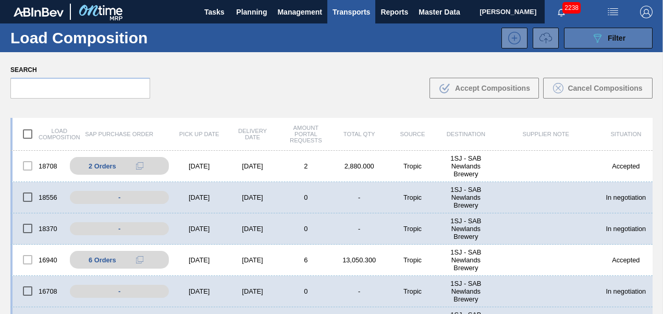
click at [605, 41] on div "089F7B8B-B2A5-4AFE-B5C0-19BA573D28AC Filter" at bounding box center [608, 38] width 34 height 13
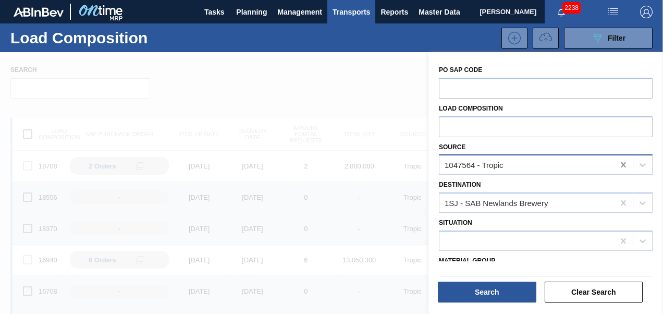
click at [624, 167] on icon at bounding box center [623, 164] width 5 height 5
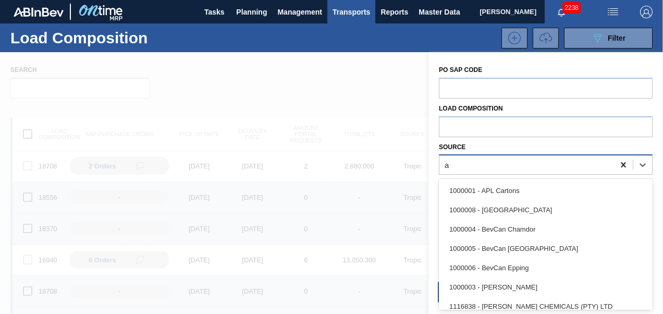
scroll to position [26, 0]
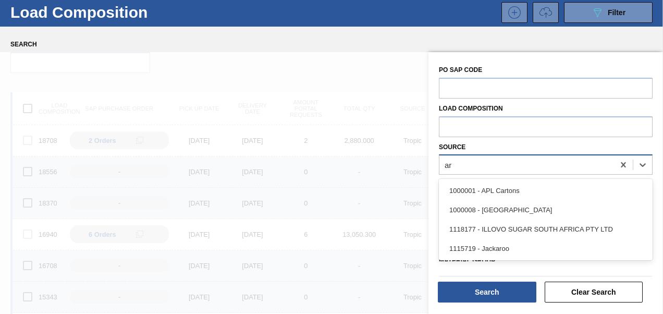
type input "ard"
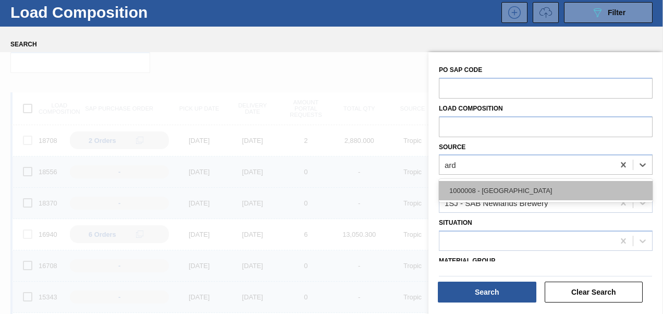
click at [534, 196] on div "1000008 - Ardagh" at bounding box center [546, 190] width 214 height 19
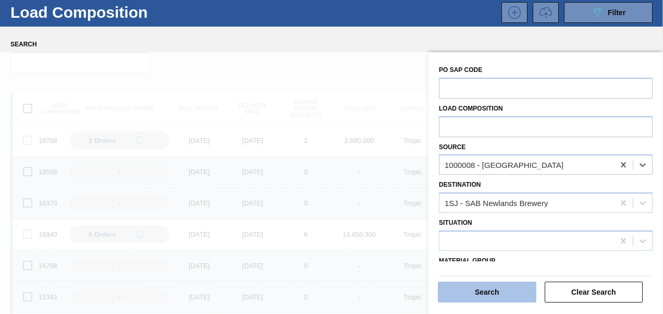
click at [489, 286] on button "Search" at bounding box center [487, 291] width 98 height 21
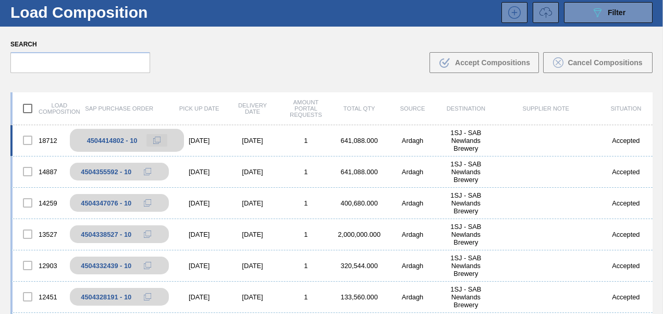
click at [155, 141] on icon at bounding box center [156, 140] width 7 height 7
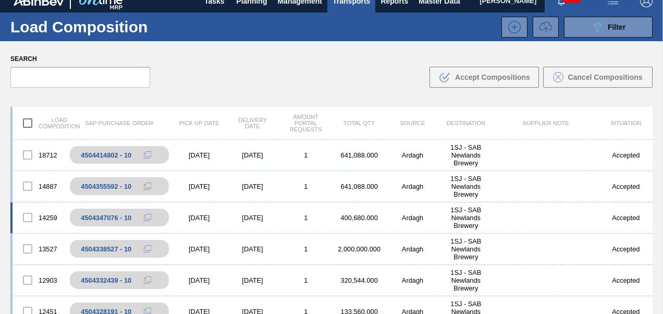
scroll to position [0, 0]
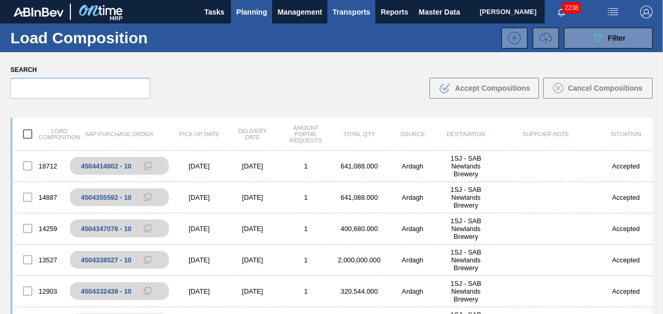
click at [251, 15] on span "Planning" at bounding box center [251, 12] width 31 height 13
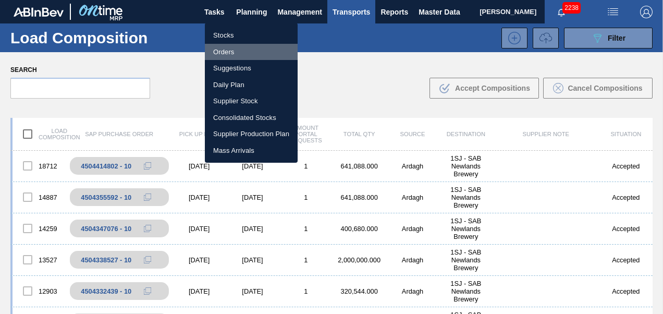
click at [225, 51] on li "Orders" at bounding box center [251, 52] width 93 height 17
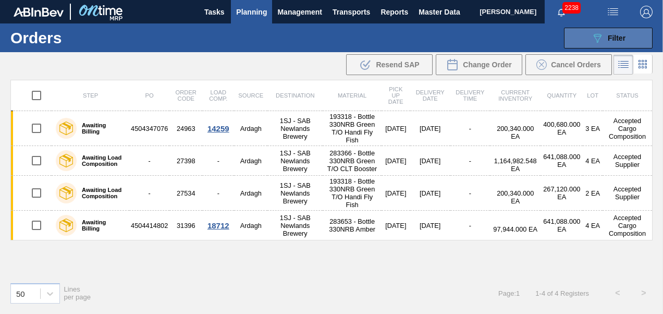
click at [617, 39] on span "Filter" at bounding box center [617, 38] width 18 height 8
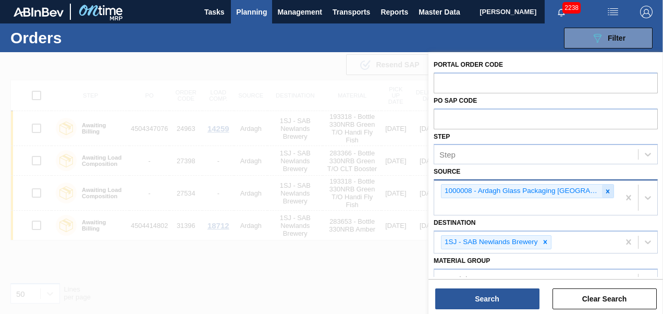
click at [605, 192] on div at bounding box center [607, 190] width 11 height 13
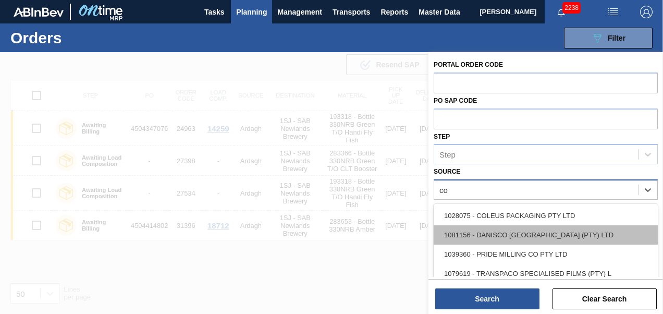
type input "col"
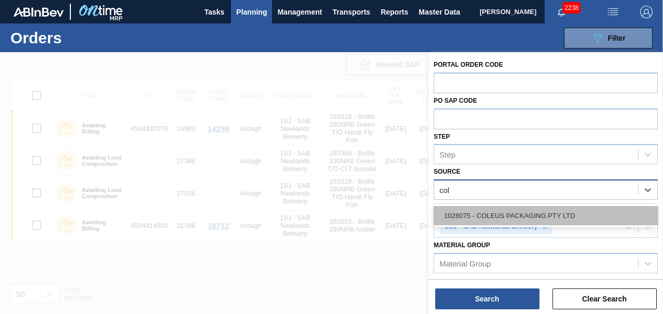
click at [490, 212] on div "1028075 - COLEUS PACKAGING PTY LTD" at bounding box center [546, 215] width 224 height 19
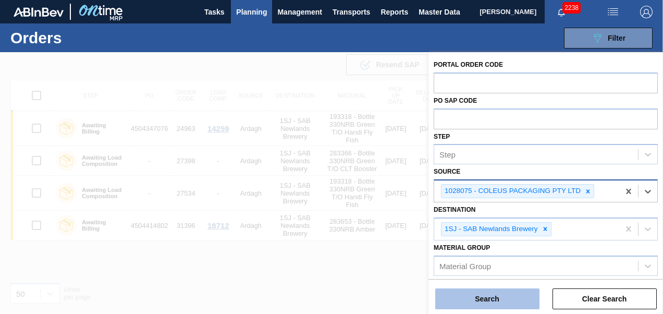
click at [488, 295] on button "Search" at bounding box center [487, 298] width 104 height 21
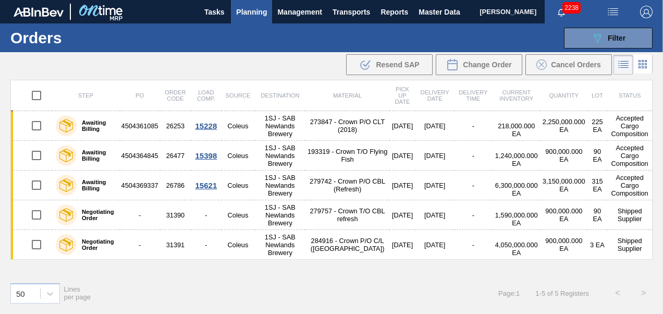
click at [251, 19] on button "Planning" at bounding box center [251, 11] width 41 height 23
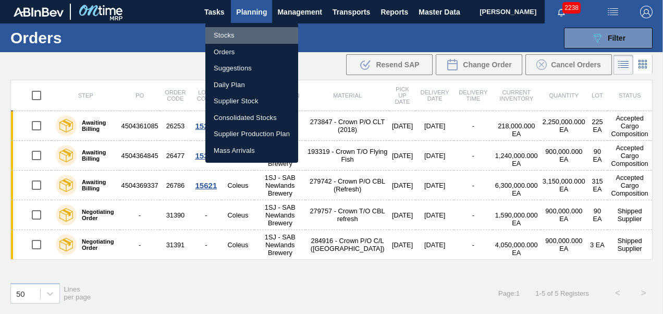
click at [238, 36] on li "Stocks" at bounding box center [251, 35] width 93 height 17
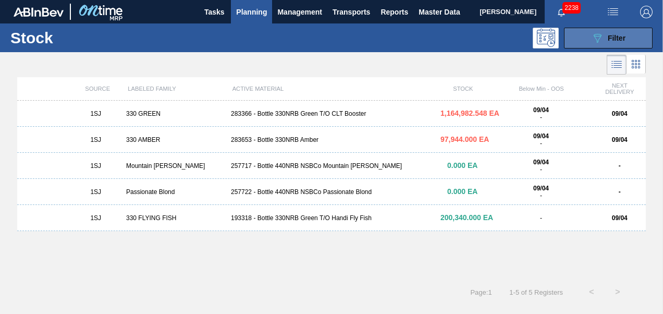
click at [586, 44] on button "089F7B8B-B2A5-4AFE-B5C0-19BA573D28AC Filter" at bounding box center [608, 38] width 89 height 21
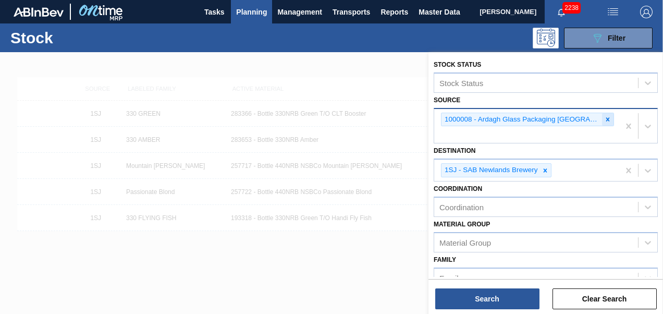
click at [604, 120] on icon at bounding box center [607, 119] width 7 height 7
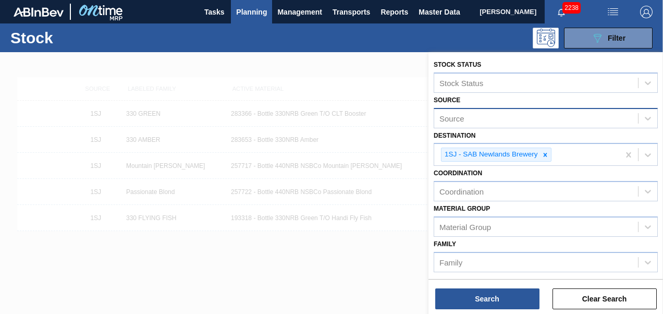
click at [487, 120] on div "Source" at bounding box center [536, 117] width 204 height 15
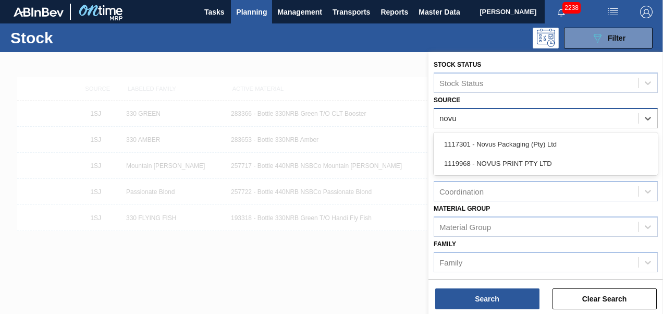
type input "novus"
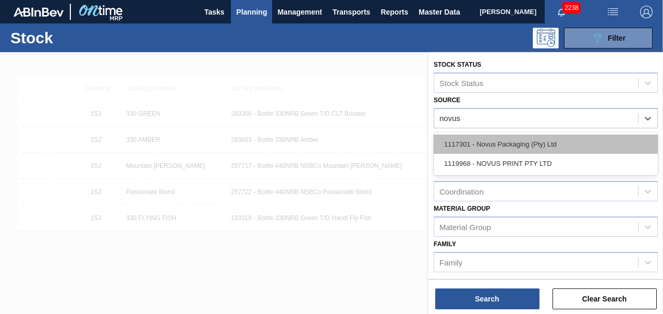
click at [523, 144] on div "1117301 - Novus Packaging (Pty) Ltd" at bounding box center [546, 143] width 224 height 19
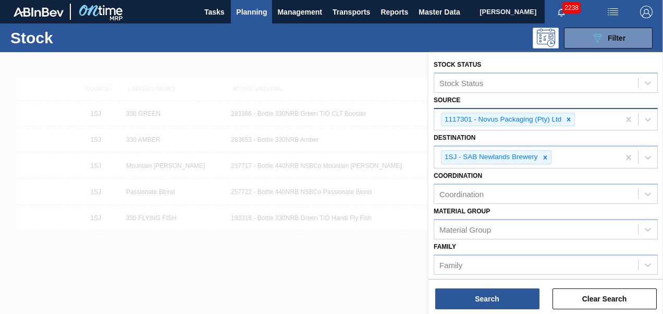
drag, startPoint x: 570, startPoint y: 116, endPoint x: 578, endPoint y: 117, distance: 7.9
click at [570, 116] on icon at bounding box center [568, 119] width 7 height 7
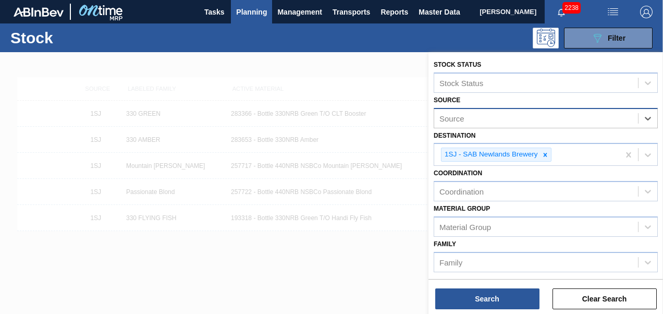
drag, startPoint x: 647, startPoint y: 117, endPoint x: 548, endPoint y: 126, distance: 99.4
click at [647, 117] on icon at bounding box center [647, 118] width 10 height 10
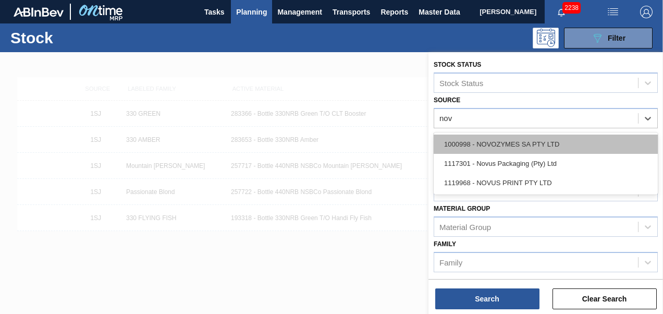
type input "novu"
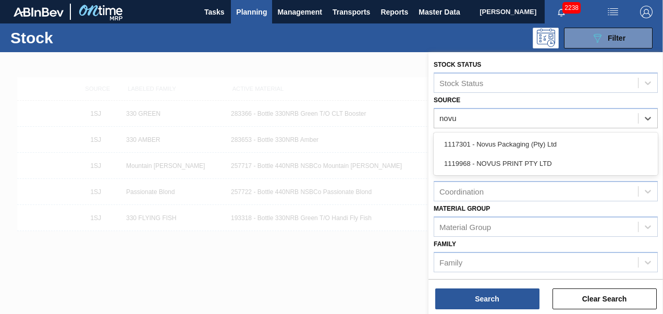
drag, startPoint x: 494, startPoint y: 158, endPoint x: 499, endPoint y: 169, distance: 11.7
click at [495, 156] on div "1119968 - NOVUS PRINT PTY LTD" at bounding box center [546, 163] width 224 height 19
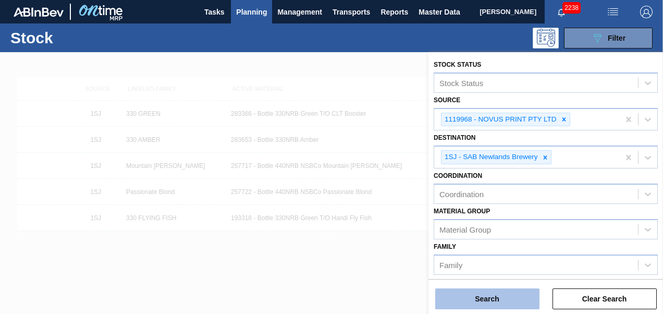
click at [485, 297] on button "Search" at bounding box center [487, 298] width 104 height 21
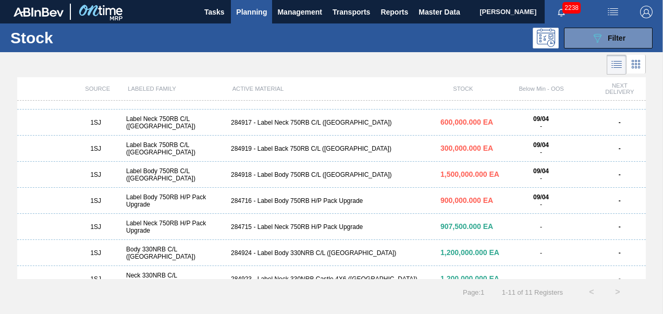
scroll to position [56, 0]
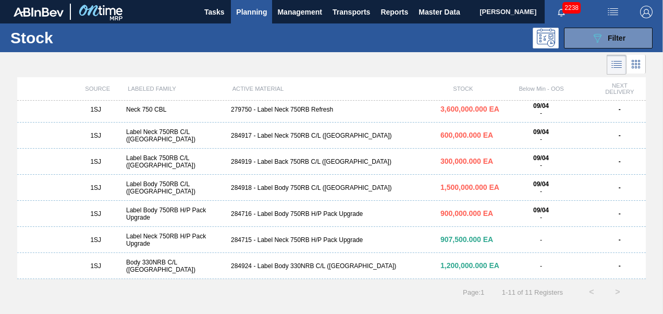
click at [266, 192] on div "1SJ Label Body 750RB C/L (Hogwarts) 284918 - Label Body 750RB C/L (Hogwarts) 1,…" at bounding box center [331, 188] width 628 height 26
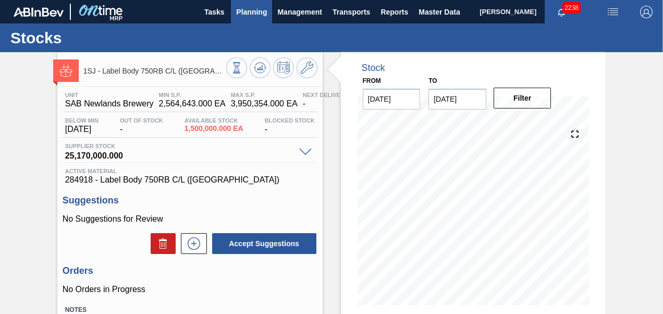
click at [241, 14] on span "Planning" at bounding box center [251, 12] width 31 height 13
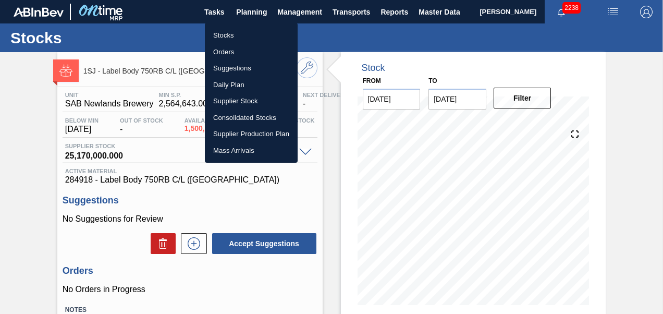
click at [236, 34] on li "Stocks" at bounding box center [251, 35] width 93 height 17
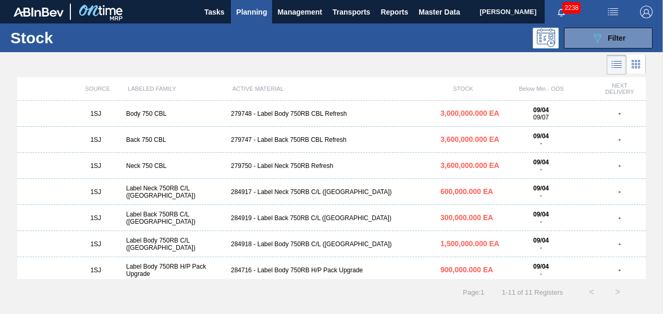
click at [279, 217] on div "284919 - Label Back 750RB C/L (Hogwarts)" at bounding box center [331, 217] width 209 height 7
click at [280, 187] on div "1SJ Label Neck 750RB C/L (Hogwarts) 284917 - Label Neck 750RB C/L (Hogwarts) 60…" at bounding box center [331, 192] width 628 height 26
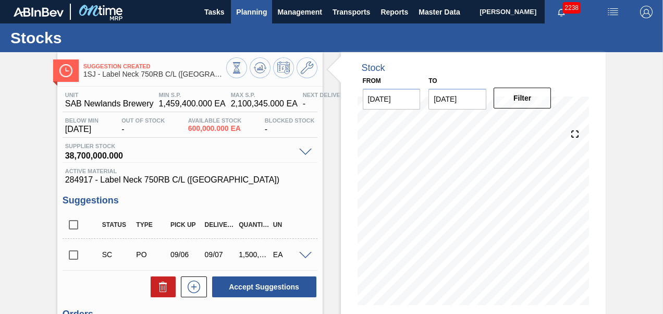
click at [252, 11] on span "Planning" at bounding box center [251, 12] width 31 height 13
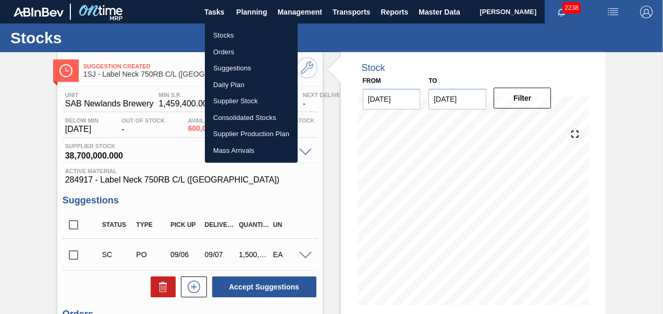
click at [220, 33] on li "Stocks" at bounding box center [251, 35] width 93 height 17
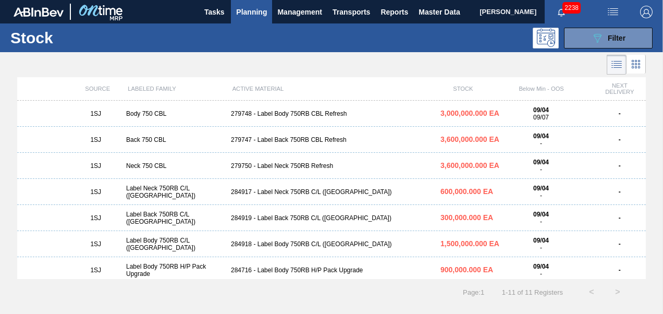
click at [288, 114] on div "279748 - Label Body 750RB CBL Refresh" at bounding box center [331, 113] width 209 height 7
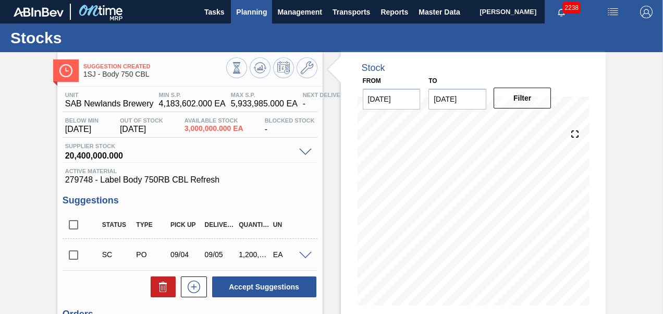
click at [250, 18] on span "Planning" at bounding box center [251, 12] width 31 height 13
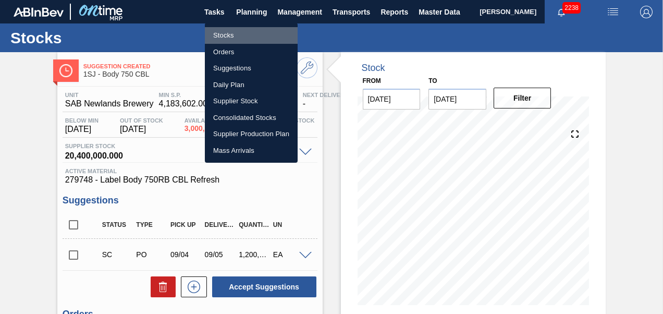
click at [227, 38] on li "Stocks" at bounding box center [251, 35] width 93 height 17
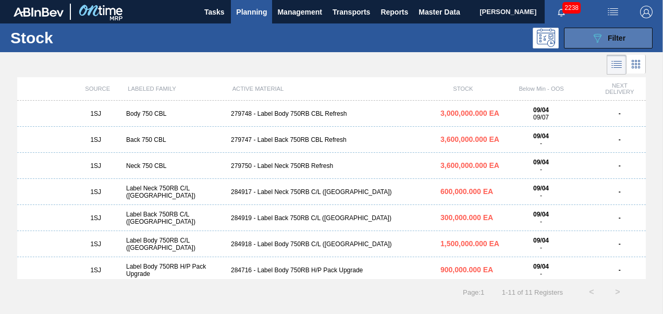
click at [597, 32] on icon "089F7B8B-B2A5-4AFE-B5C0-19BA573D28AC" at bounding box center [597, 38] width 13 height 13
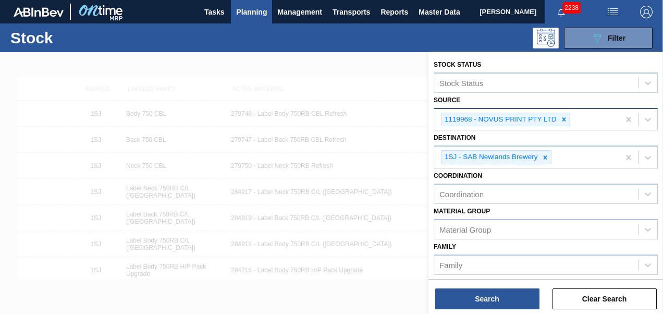
click at [566, 118] on div at bounding box center [563, 119] width 11 height 13
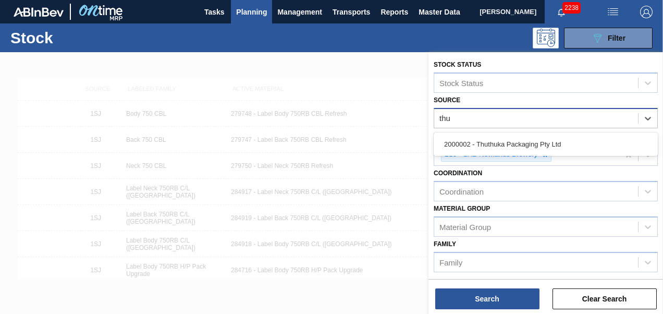
type input "thut"
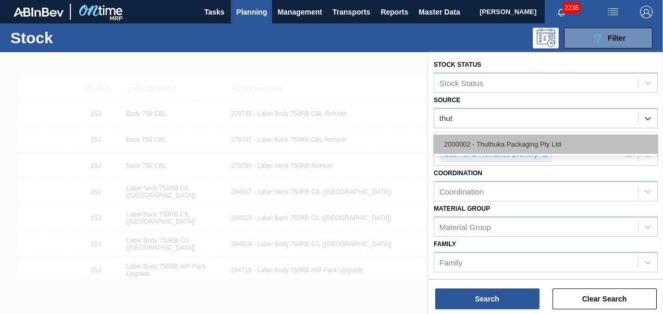
click at [524, 141] on div "2000002 - Thuthuka Packaging Pty Ltd" at bounding box center [546, 143] width 224 height 19
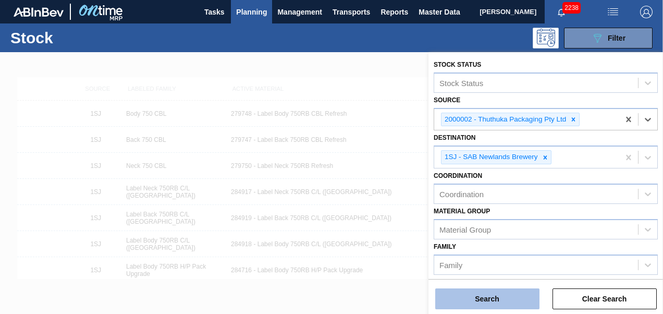
click at [488, 296] on button "Search" at bounding box center [487, 298] width 104 height 21
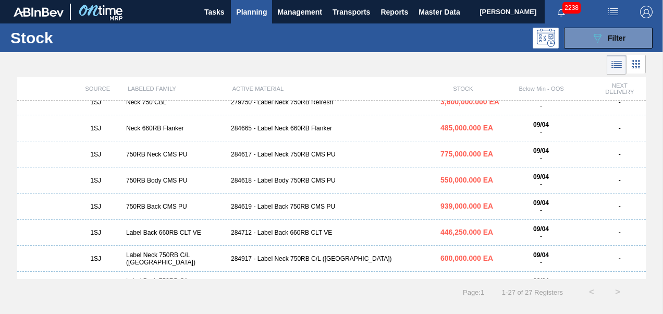
scroll to position [261, 0]
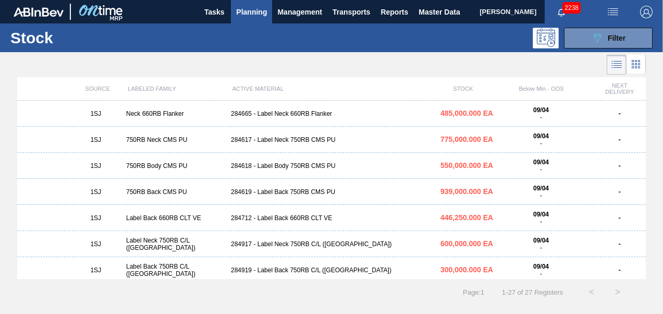
click at [271, 164] on div "284618 - Label Body 750RB CMS PU" at bounding box center [331, 165] width 209 height 7
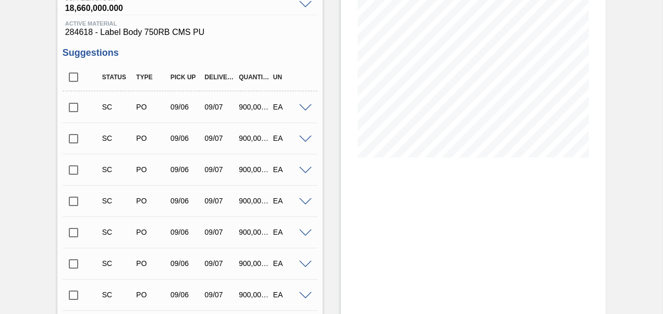
scroll to position [156, 0]
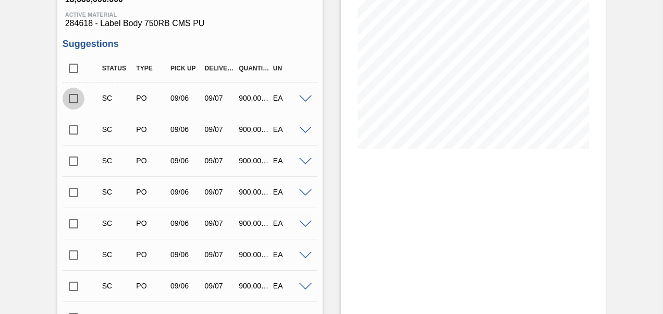
click at [69, 97] on input "checkbox" at bounding box center [74, 99] width 22 height 22
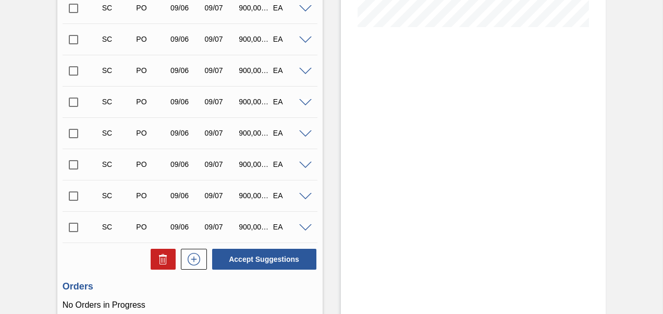
scroll to position [368, 0]
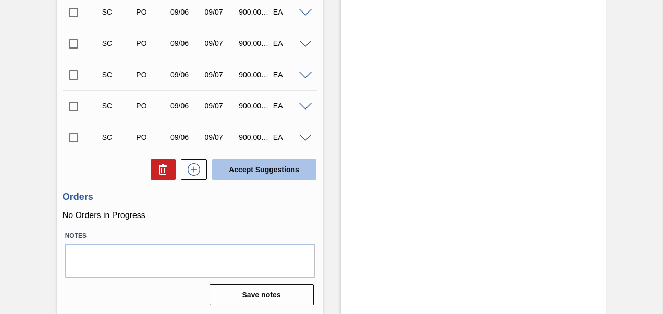
click at [249, 169] on button "Accept Suggestions" at bounding box center [264, 169] width 104 height 21
checkbox input "false"
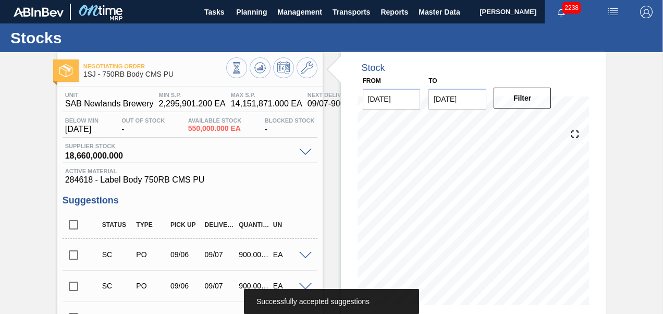
scroll to position [0, 0]
click at [250, 18] on span "Planning" at bounding box center [251, 12] width 31 height 13
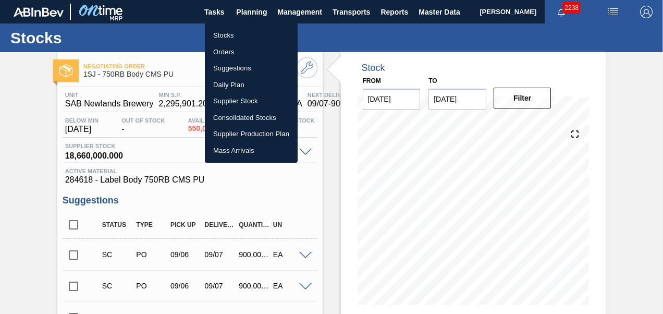
drag, startPoint x: 231, startPoint y: 36, endPoint x: 231, endPoint y: 53, distance: 16.7
click at [231, 36] on li "Stocks" at bounding box center [251, 35] width 93 height 17
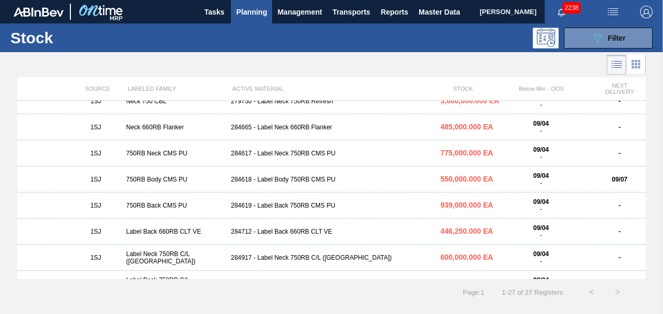
scroll to position [261, 0]
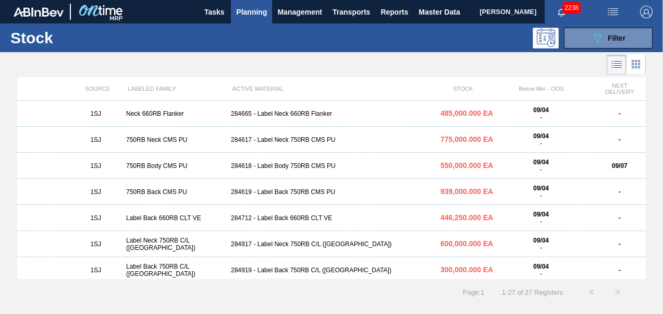
click at [248, 190] on div "284619 - Label Back 750RB CMS PU" at bounding box center [331, 191] width 209 height 7
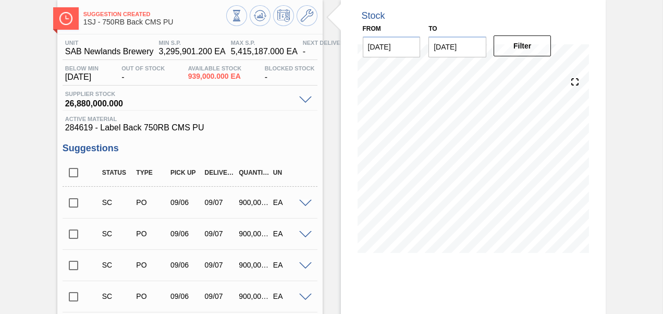
click at [77, 201] on input "checkbox" at bounding box center [74, 203] width 22 height 22
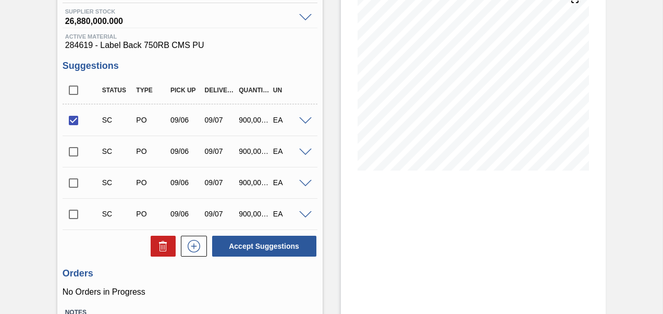
scroll to position [212, 0]
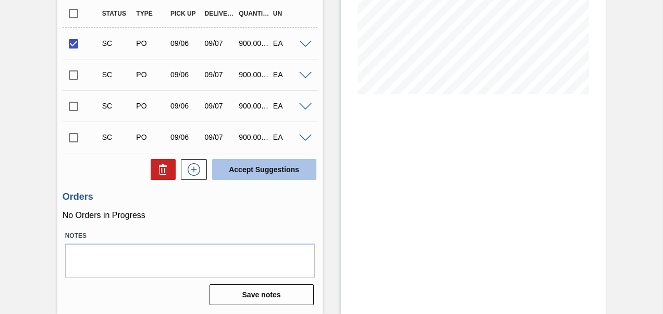
click at [245, 167] on button "Accept Suggestions" at bounding box center [264, 169] width 104 height 21
checkbox input "false"
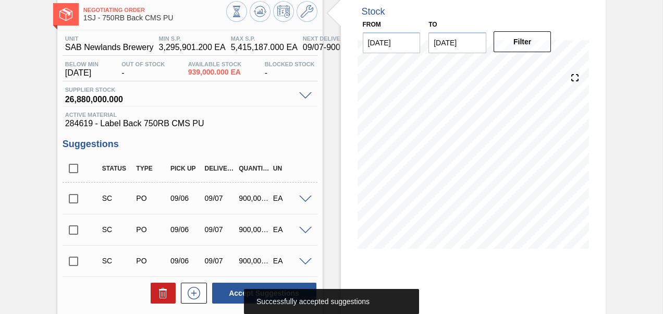
scroll to position [0, 0]
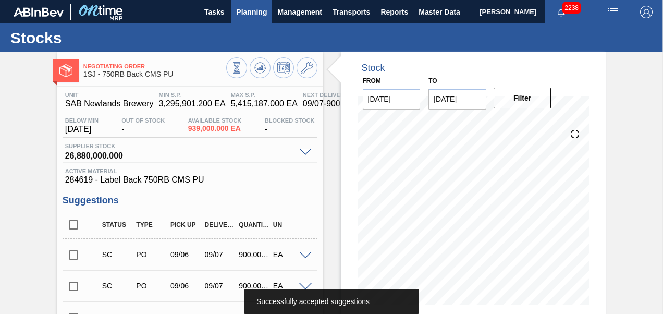
click at [253, 13] on span "Planning" at bounding box center [251, 12] width 31 height 13
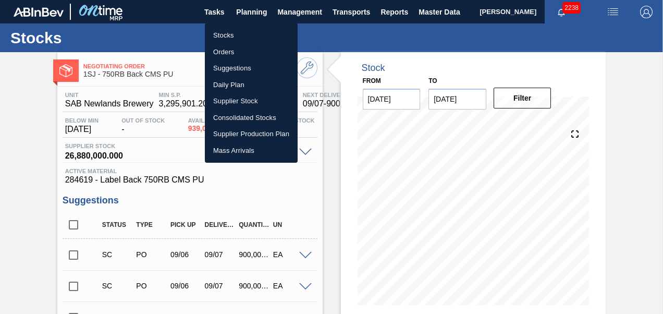
drag, startPoint x: 236, startPoint y: 33, endPoint x: 236, endPoint y: 79, distance: 45.9
click at [236, 33] on li "Stocks" at bounding box center [251, 35] width 93 height 17
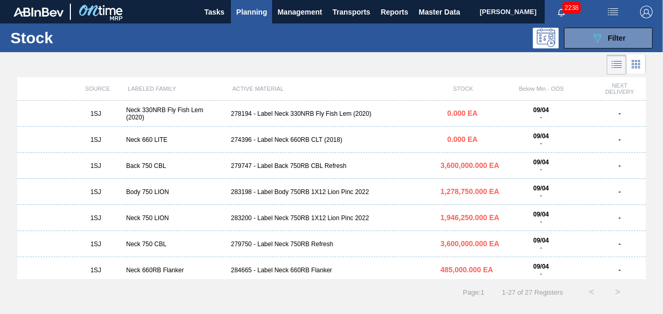
scroll to position [208, 0]
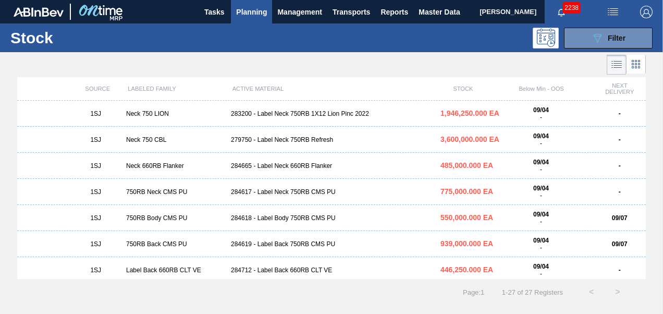
click at [237, 195] on div "284617 - Label Neck 750RB CMS PU" at bounding box center [331, 191] width 209 height 7
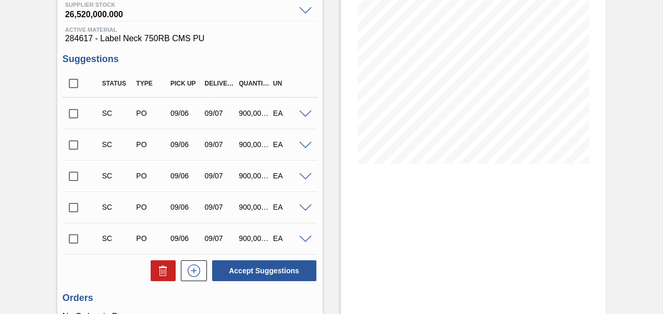
scroll to position [156, 0]
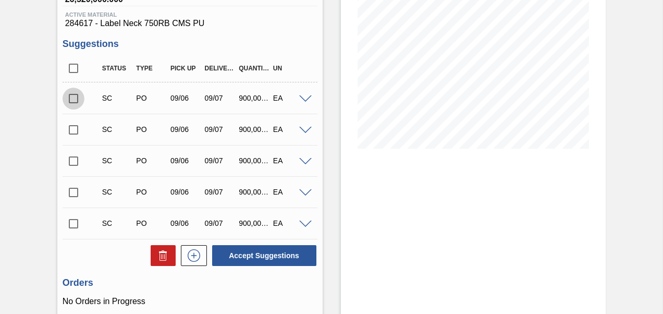
click at [70, 95] on input "checkbox" at bounding box center [74, 99] width 22 height 22
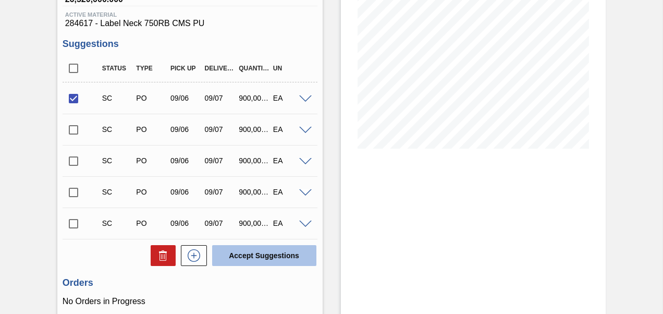
click at [246, 260] on button "Accept Suggestions" at bounding box center [264, 255] width 104 height 21
checkbox input "false"
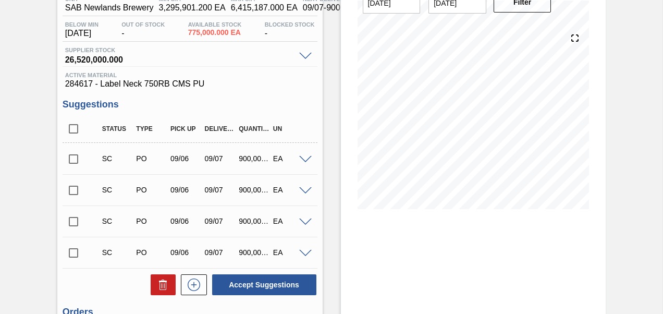
scroll to position [0, 0]
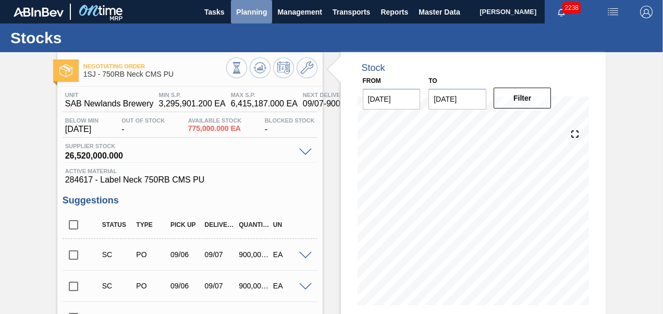
click at [248, 9] on span "Planning" at bounding box center [251, 12] width 31 height 13
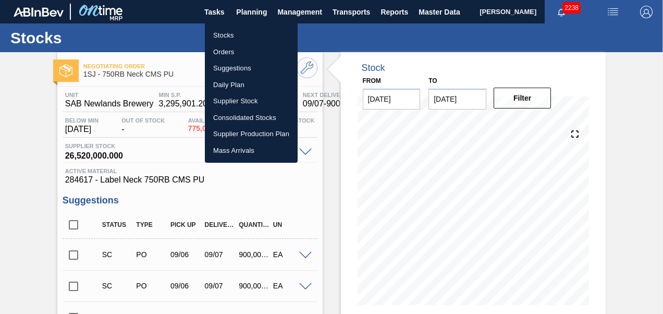
click at [229, 55] on li "Orders" at bounding box center [251, 52] width 93 height 17
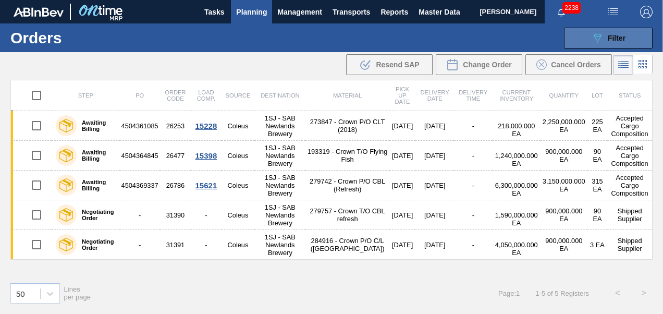
click at [614, 41] on span "Filter" at bounding box center [617, 38] width 18 height 8
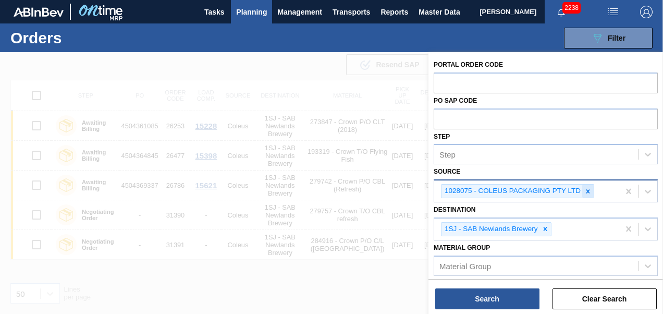
click at [583, 192] on div at bounding box center [587, 190] width 11 height 13
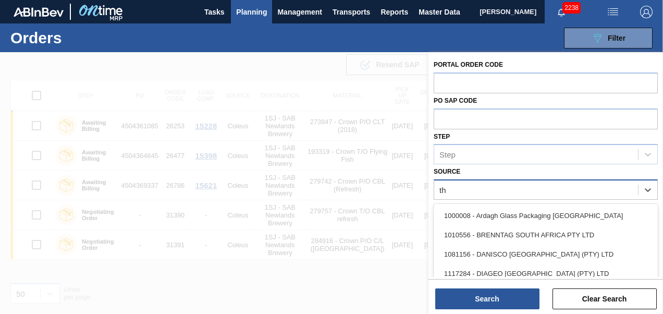
type input "thu"
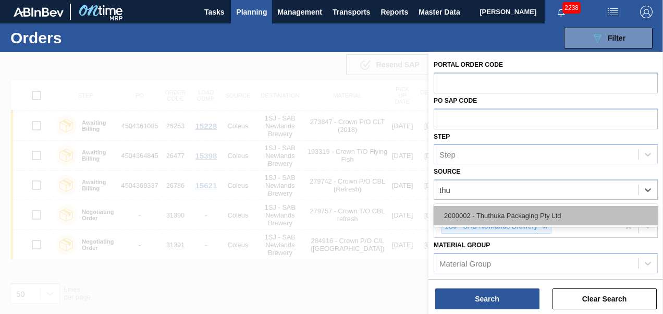
click at [543, 215] on div "2000002 - Thuthuka Packaging Pty Ltd" at bounding box center [546, 215] width 224 height 19
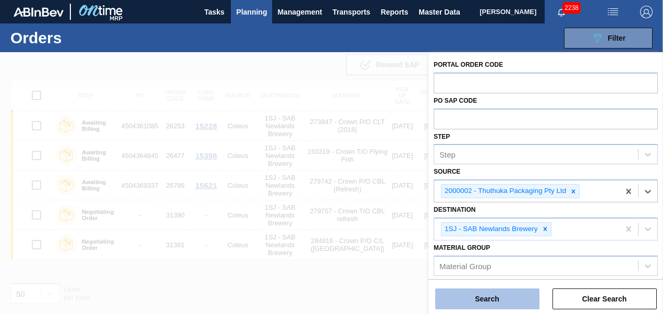
click at [481, 293] on button "Search" at bounding box center [487, 298] width 104 height 21
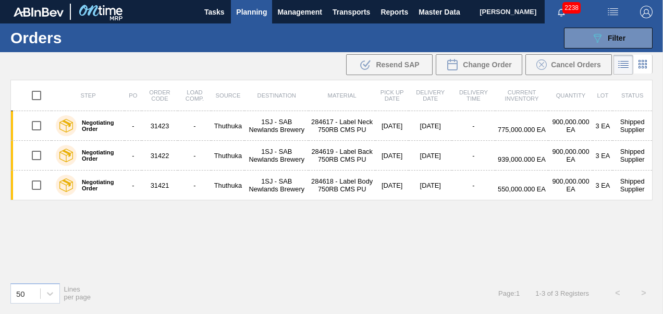
click at [250, 10] on span "Planning" at bounding box center [251, 12] width 31 height 13
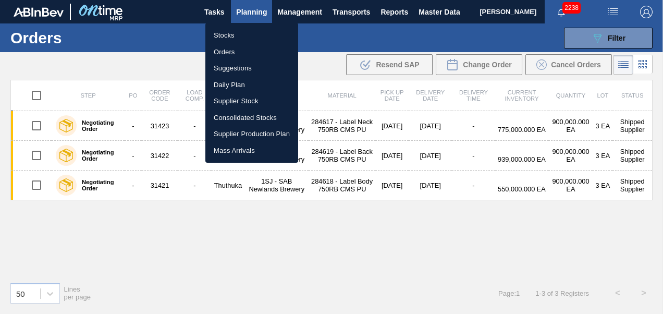
click at [223, 34] on li "Stocks" at bounding box center [251, 35] width 93 height 17
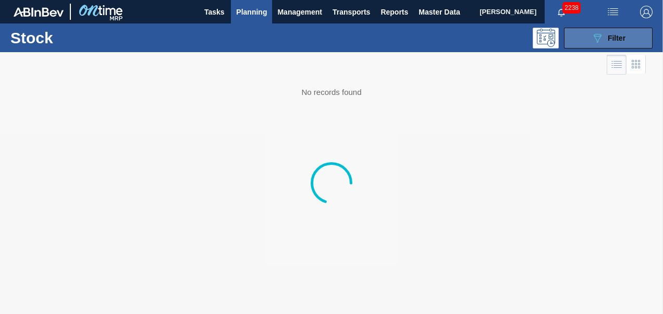
click at [602, 34] on icon "089F7B8B-B2A5-4AFE-B5C0-19BA573D28AC" at bounding box center [597, 38] width 13 height 13
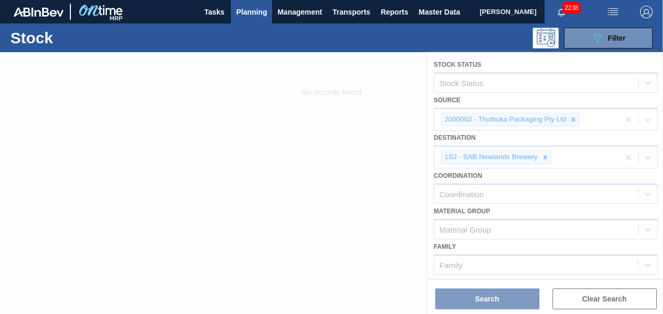
click at [336, 143] on div at bounding box center [331, 183] width 663 height 262
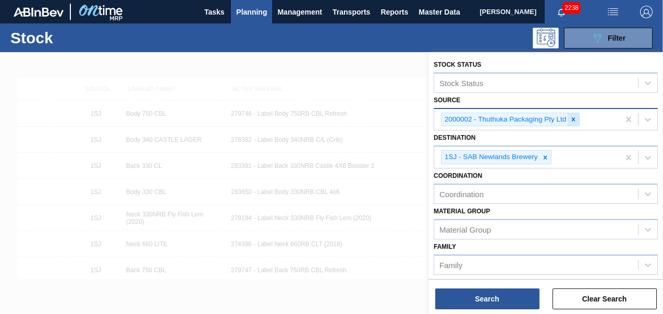
click at [577, 118] on div at bounding box center [572, 119] width 11 height 13
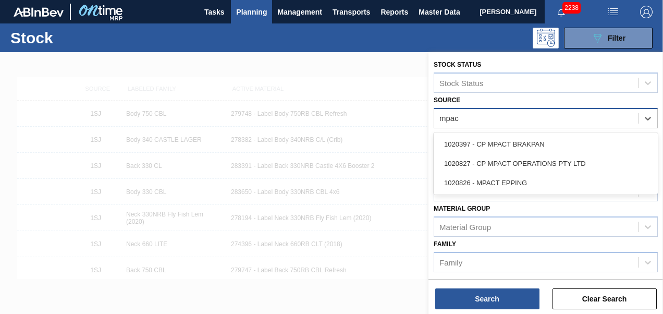
type input "mpact"
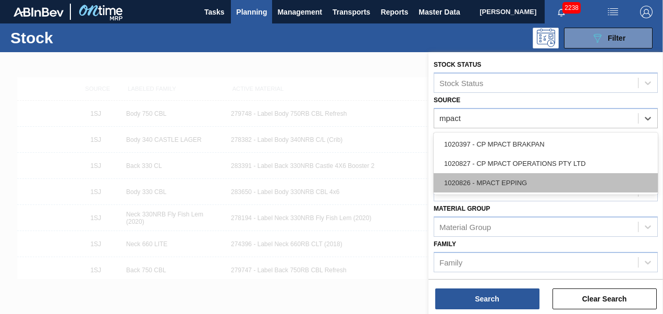
click at [547, 176] on div "1020826 - MPACT EPPING" at bounding box center [546, 182] width 224 height 19
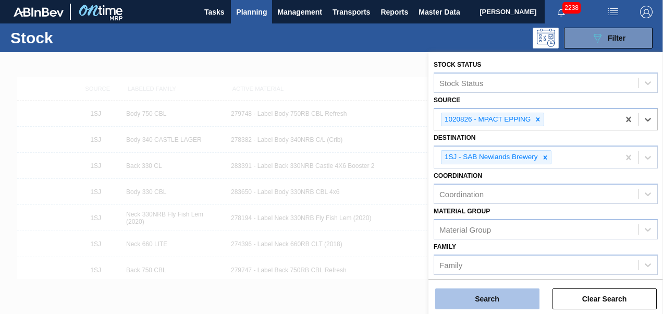
click at [490, 295] on button "Search" at bounding box center [487, 298] width 104 height 21
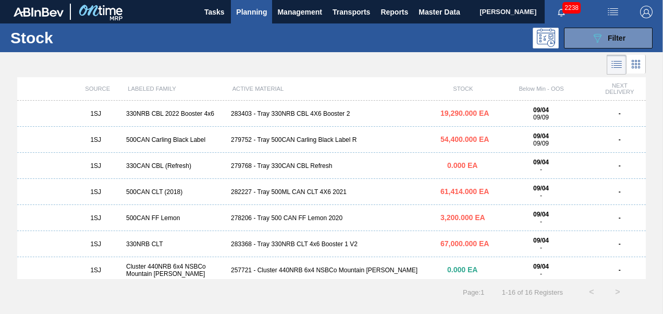
click at [276, 141] on div "279752 - Tray 500CAN Carling Black Label R" at bounding box center [331, 139] width 209 height 7
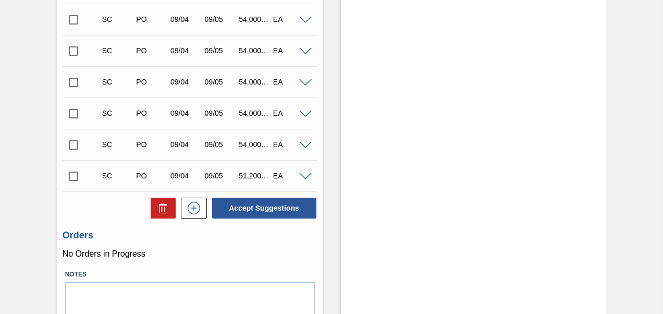
scroll to position [313, 0]
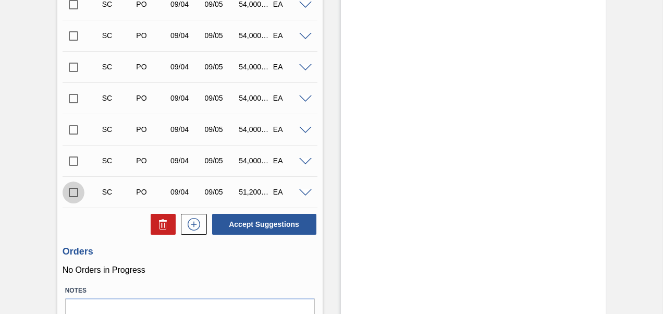
drag, startPoint x: 71, startPoint y: 194, endPoint x: 145, endPoint y: 206, distance: 75.0
click at [71, 194] on input "checkbox" at bounding box center [74, 192] width 22 height 22
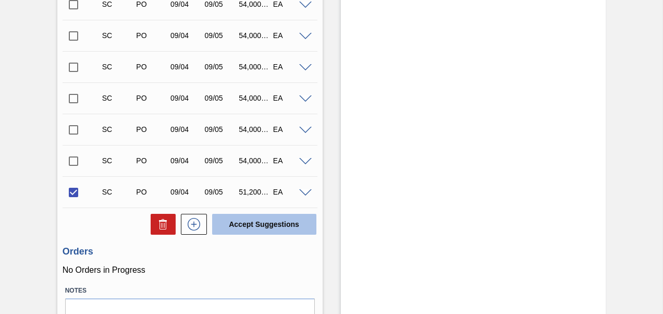
click at [279, 232] on button "Accept Suggestions" at bounding box center [264, 224] width 104 height 21
checkbox input "false"
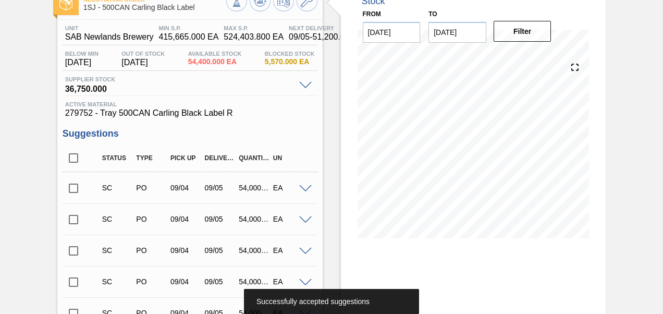
scroll to position [0, 0]
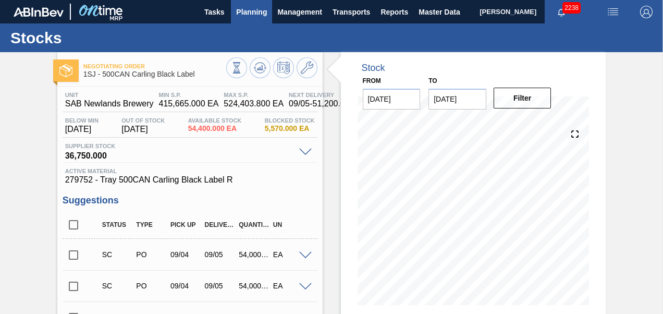
click at [248, 8] on span "Planning" at bounding box center [251, 12] width 31 height 13
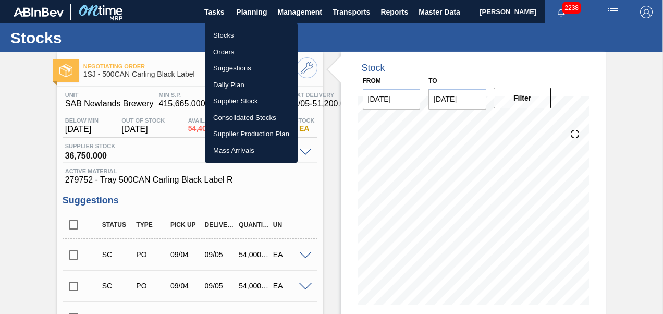
click at [233, 34] on li "Stocks" at bounding box center [251, 35] width 93 height 17
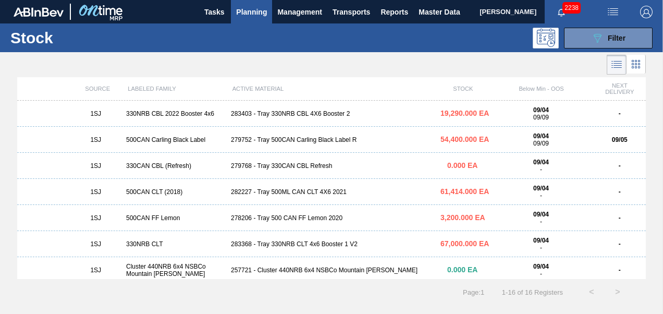
click at [271, 119] on div "1SJ 330NRB CBL 2022 Booster 4x6 283403 - Tray 330NRB CBL 4X6 Booster 2 19,290.0…" at bounding box center [331, 114] width 628 height 26
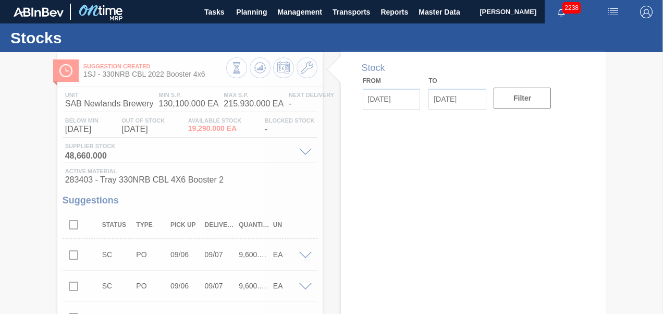
type input "[DATE]"
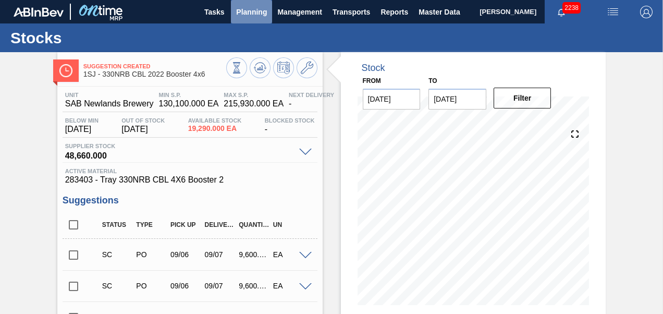
click at [256, 16] on span "Planning" at bounding box center [251, 12] width 31 height 13
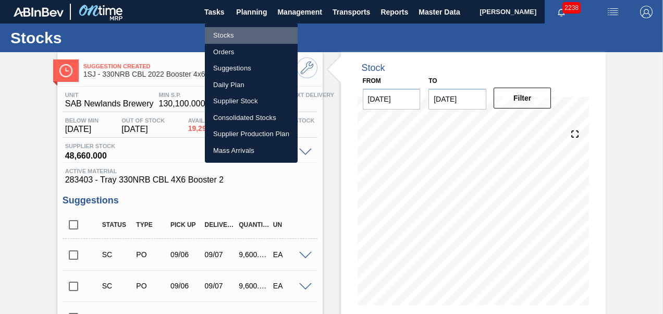
click at [219, 35] on li "Stocks" at bounding box center [251, 35] width 93 height 17
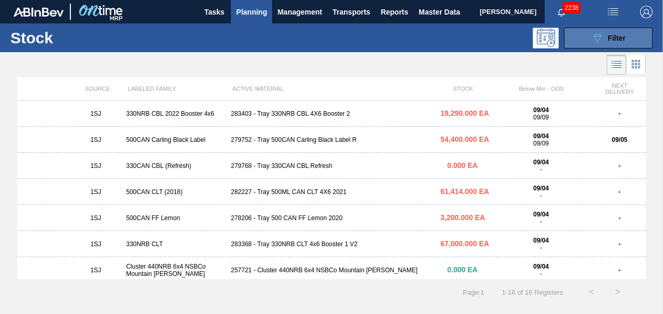
click at [591, 41] on icon "089F7B8B-B2A5-4AFE-B5C0-19BA573D28AC" at bounding box center [597, 38] width 13 height 13
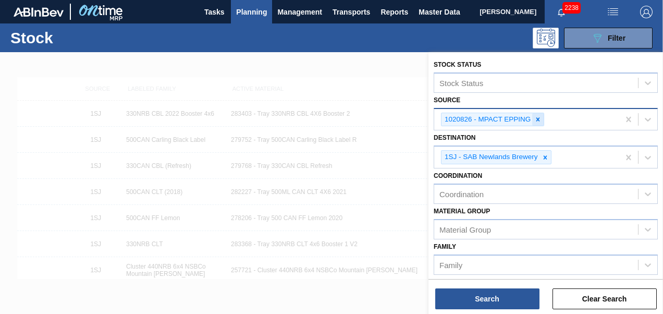
click at [541, 122] on div at bounding box center [537, 119] width 11 height 13
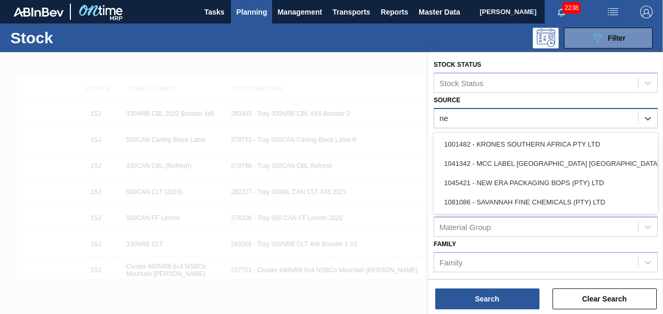
type input "new"
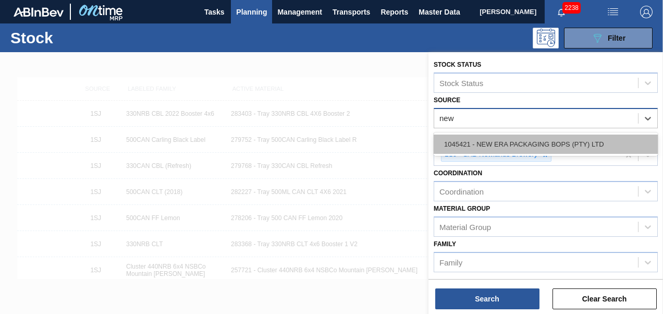
click at [512, 144] on div "1045421 - NEW ERA PACKAGING BOPS (PTY) LTD" at bounding box center [546, 143] width 224 height 19
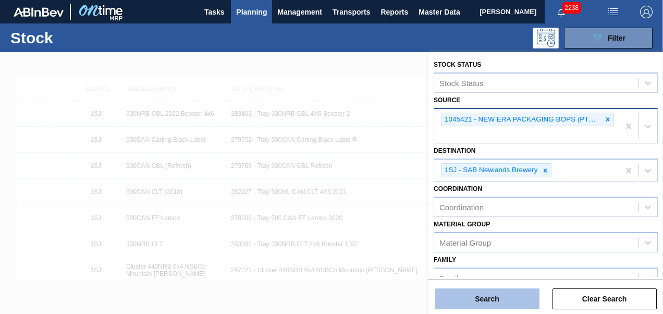
click at [502, 295] on button "Search" at bounding box center [487, 298] width 104 height 21
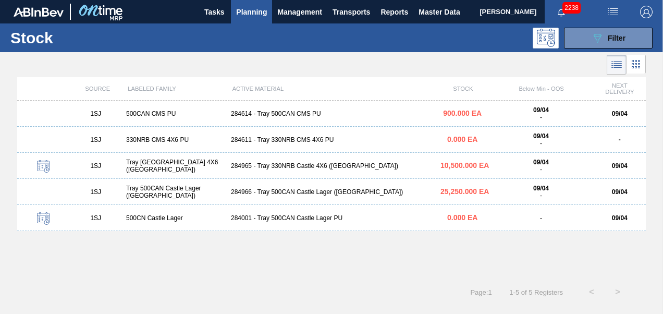
click at [286, 164] on div "284965 - Tray 330NRB Castle 4X6 (Hogwarts)" at bounding box center [331, 165] width 209 height 7
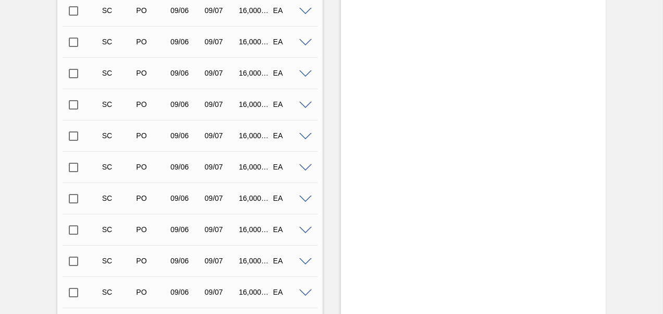
scroll to position [518, 0]
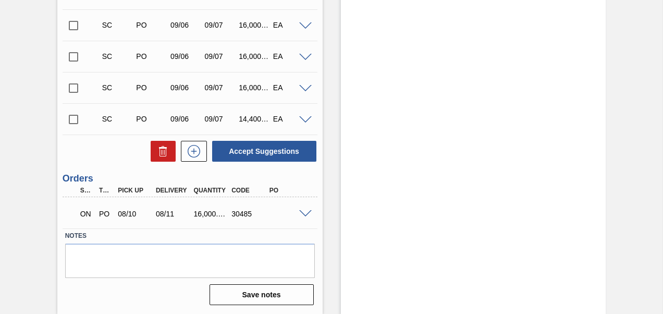
click at [72, 116] on input "checkbox" at bounding box center [74, 119] width 22 height 22
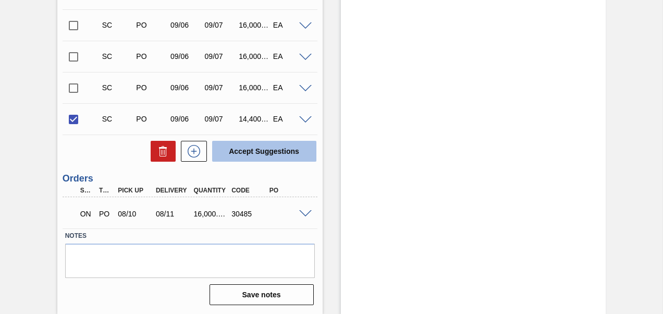
click at [273, 155] on button "Accept Suggestions" at bounding box center [264, 151] width 104 height 21
checkbox input "false"
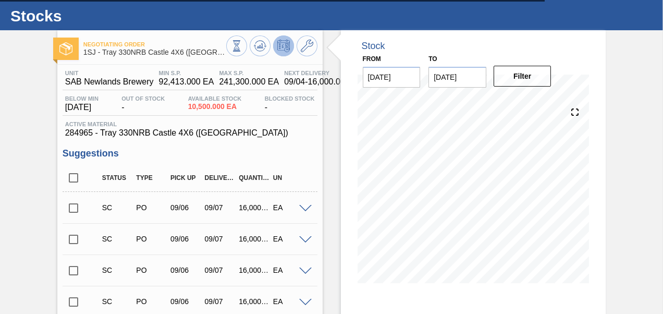
scroll to position [0, 0]
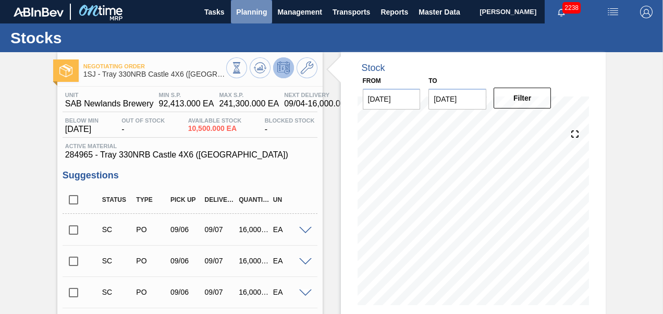
click at [253, 18] on span "Planning" at bounding box center [251, 12] width 31 height 13
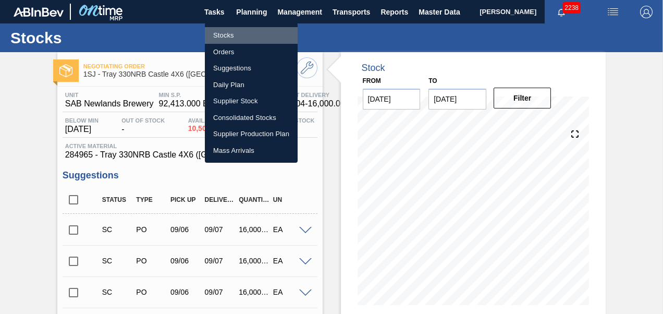
click at [238, 33] on li "Stocks" at bounding box center [251, 35] width 93 height 17
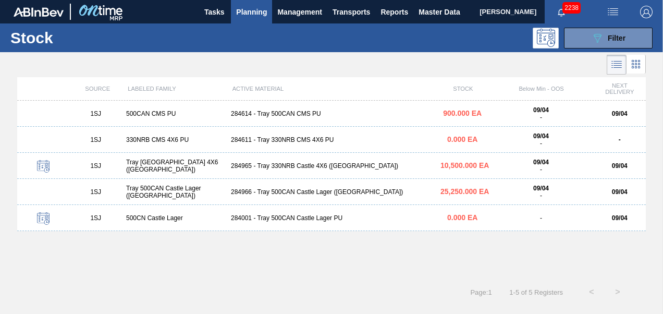
click at [277, 198] on div "1SJ Tray 500CAN Castle Lager (Hogwarts) 284966 - Tray 500CAN Castle Lager (Hogw…" at bounding box center [331, 192] width 628 height 26
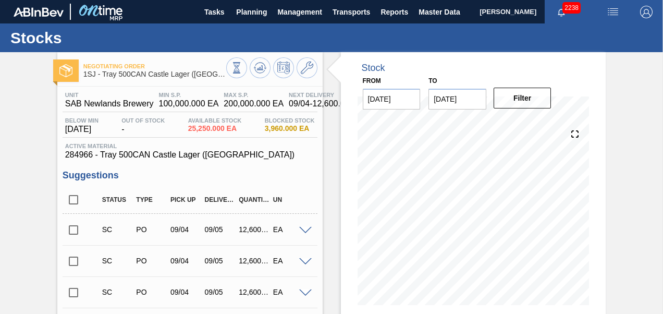
scroll to position [52, 0]
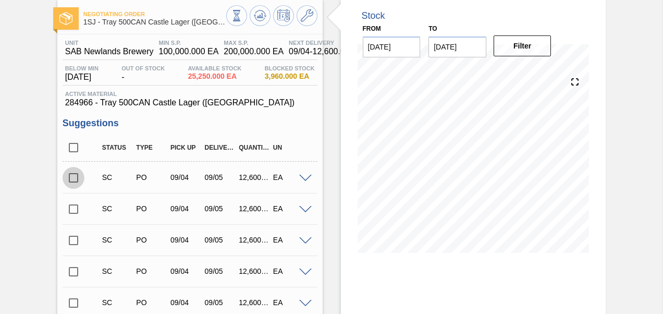
click at [73, 180] on input "checkbox" at bounding box center [74, 178] width 22 height 22
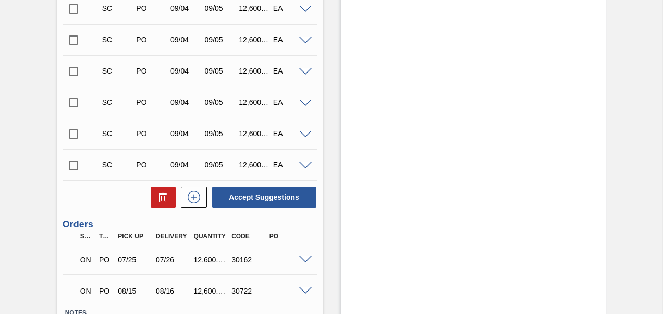
scroll to position [487, 0]
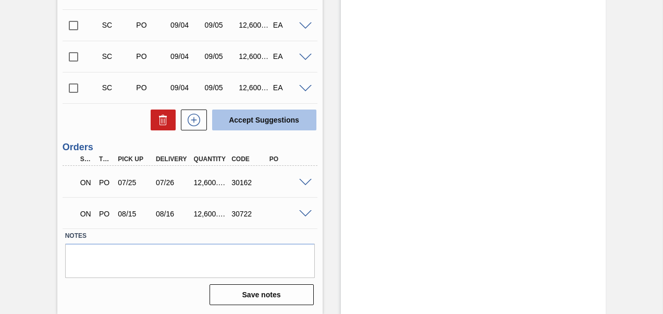
click at [265, 121] on button "Accept Suggestions" at bounding box center [264, 119] width 104 height 21
checkbox input "false"
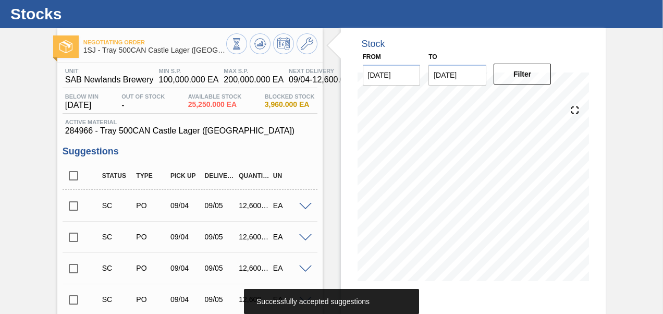
scroll to position [0, 0]
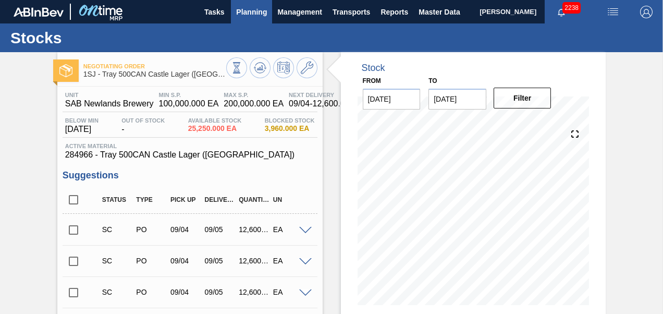
click at [253, 19] on button "Planning" at bounding box center [251, 11] width 41 height 23
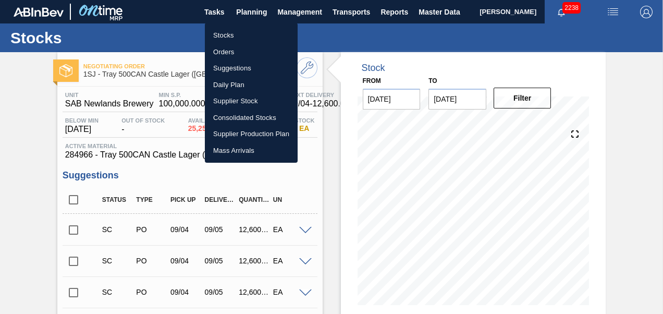
click at [238, 51] on li "Orders" at bounding box center [251, 52] width 93 height 17
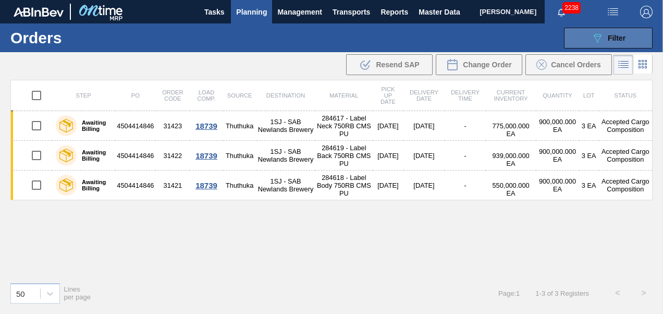
click at [597, 36] on icon "089F7B8B-B2A5-4AFE-B5C0-19BA573D28AC" at bounding box center [597, 38] width 13 height 13
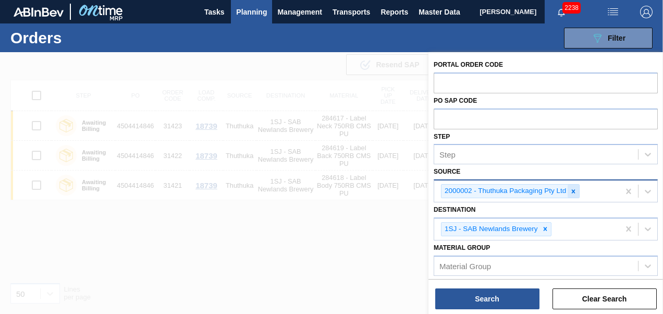
click at [575, 193] on icon at bounding box center [573, 191] width 7 height 7
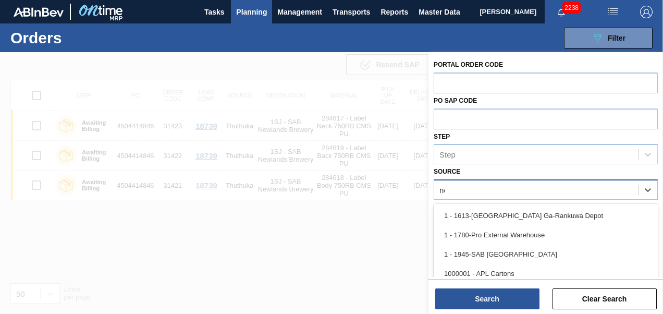
type input "new"
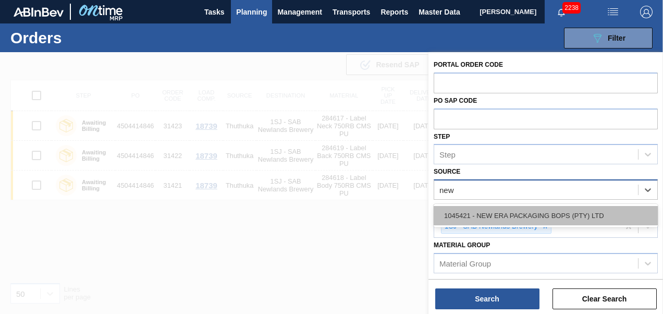
click at [525, 216] on div "1045421 - NEW ERA PACKAGING BOPS (PTY) LTD" at bounding box center [546, 215] width 224 height 19
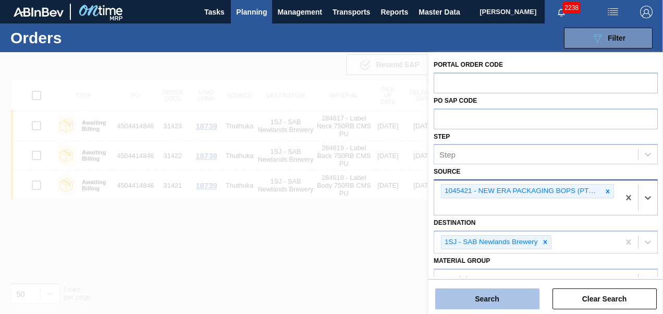
click at [505, 304] on button "Search" at bounding box center [487, 298] width 104 height 21
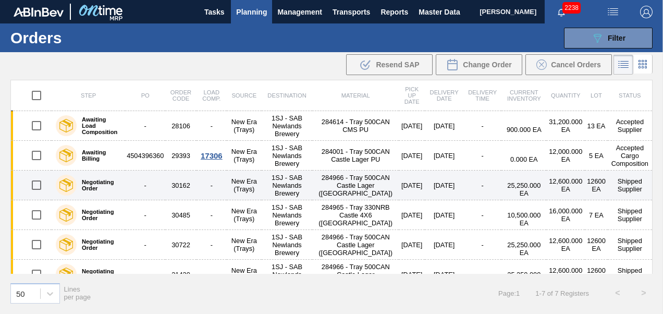
click at [185, 190] on td "30162" at bounding box center [180, 185] width 31 height 30
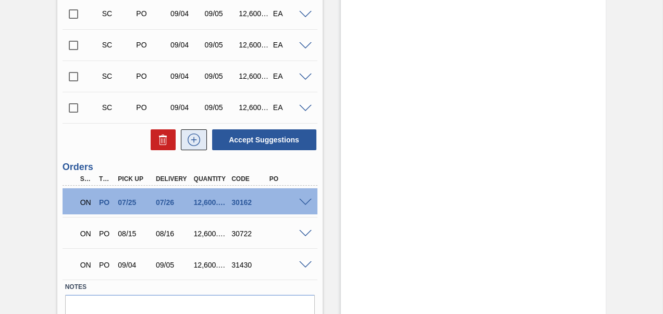
scroll to position [487, 0]
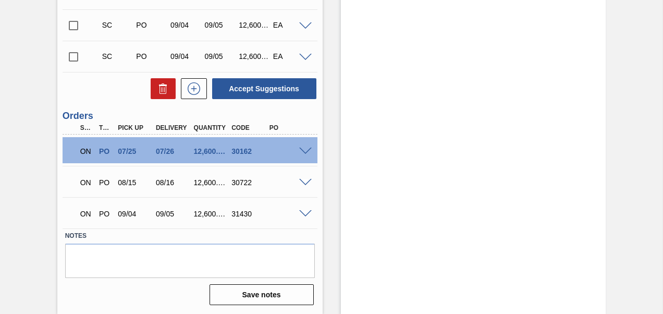
click at [302, 150] on span at bounding box center [305, 151] width 13 height 8
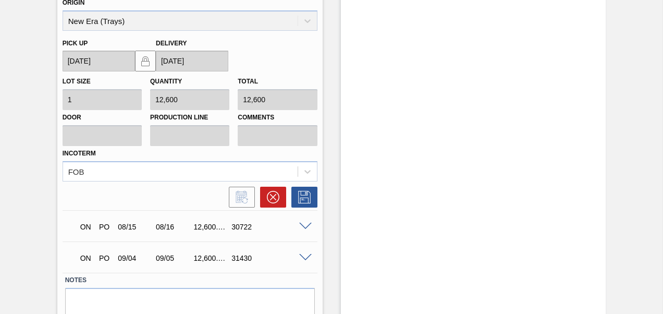
scroll to position [695, 0]
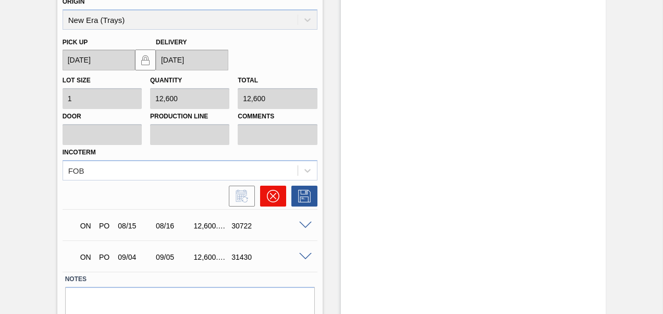
click at [267, 197] on icon at bounding box center [273, 196] width 13 height 13
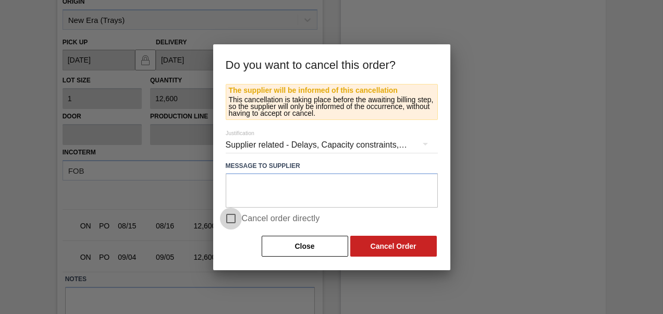
click at [231, 220] on input "Cancel order directly" at bounding box center [231, 218] width 22 height 22
checkbox input "true"
click at [402, 243] on button "Cancel Order" at bounding box center [393, 246] width 86 height 21
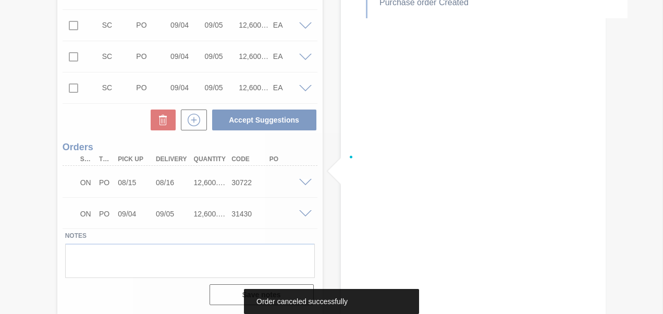
scroll to position [412, 0]
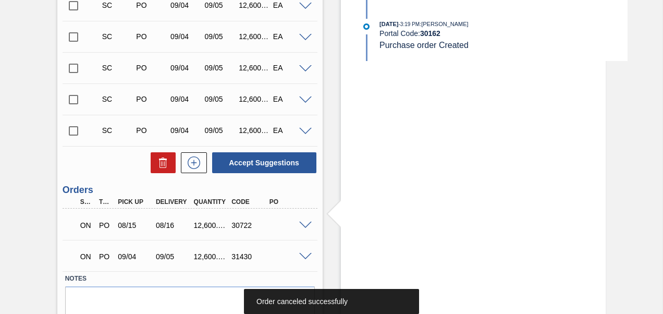
click at [304, 223] on span at bounding box center [305, 225] width 13 height 8
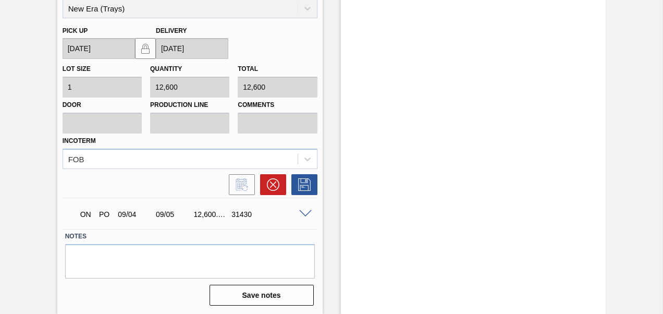
scroll to position [707, 0]
click at [276, 184] on icon at bounding box center [273, 184] width 13 height 13
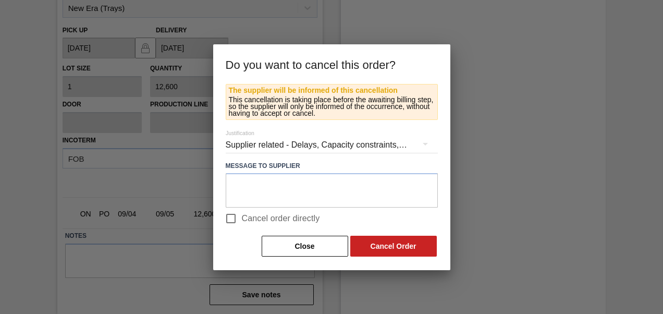
click at [246, 222] on span "Cancel order directly" at bounding box center [281, 218] width 78 height 13
click at [242, 222] on input "Cancel order directly" at bounding box center [231, 218] width 22 height 22
checkbox input "true"
click at [371, 243] on button "Cancel Order" at bounding box center [393, 246] width 86 height 21
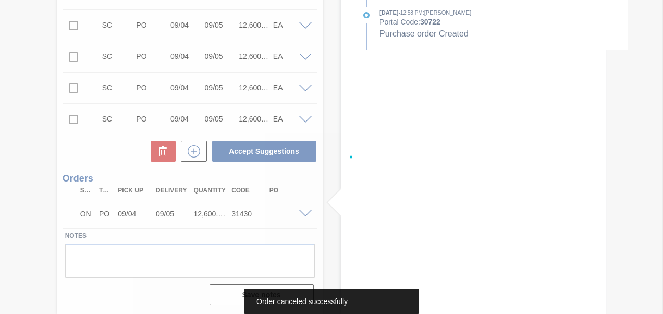
scroll to position [424, 0]
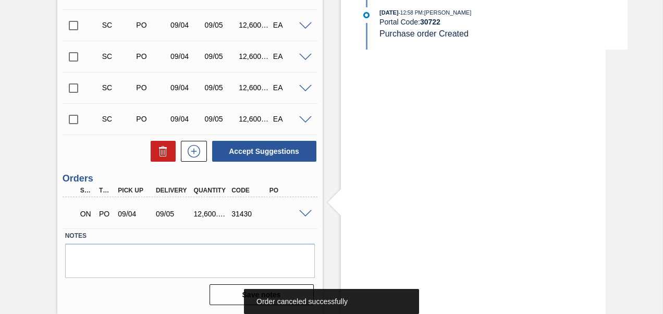
click at [305, 212] on span at bounding box center [305, 214] width 13 height 8
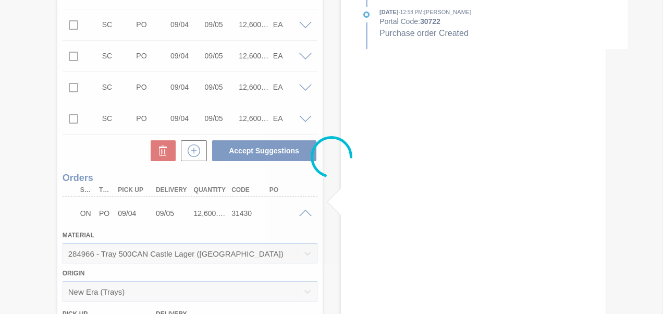
click at [305, 212] on div at bounding box center [331, 157] width 663 height 314
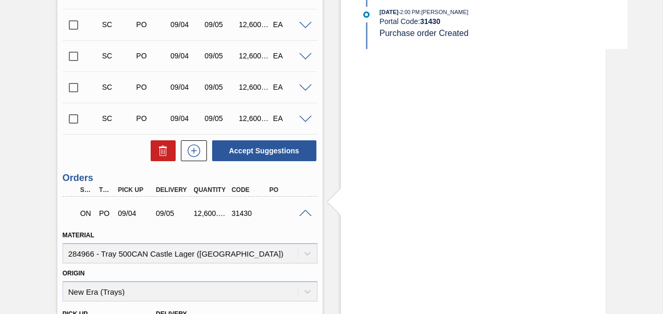
click at [305, 212] on span at bounding box center [305, 213] width 13 height 8
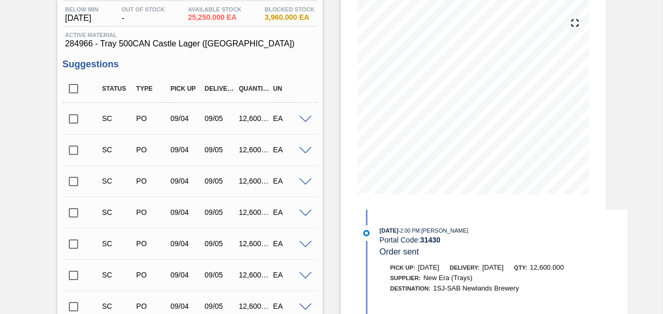
scroll to position [0, 0]
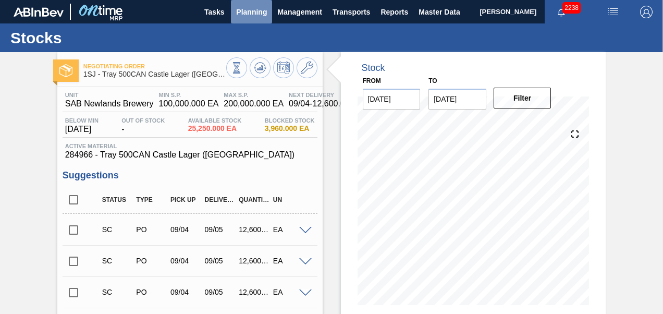
click at [240, 16] on span "Planning" at bounding box center [251, 12] width 31 height 13
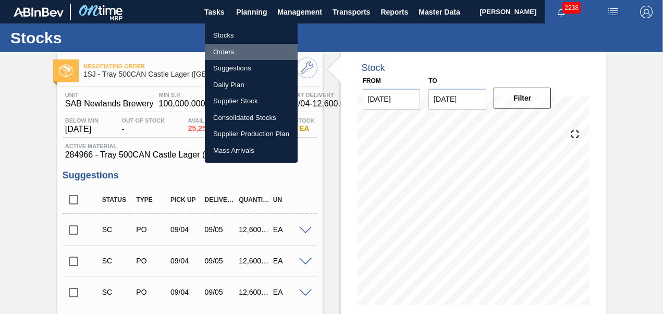
click at [224, 52] on li "Orders" at bounding box center [251, 52] width 93 height 17
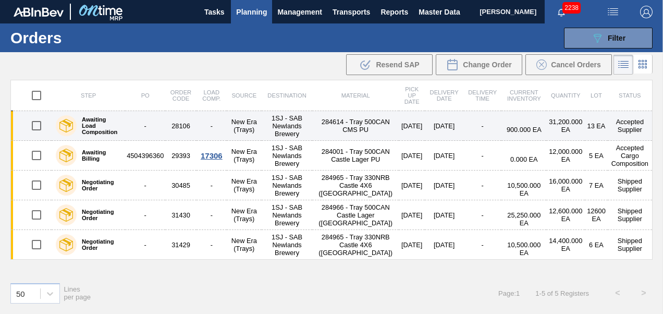
click at [196, 123] on td "28106" at bounding box center [180, 126] width 31 height 30
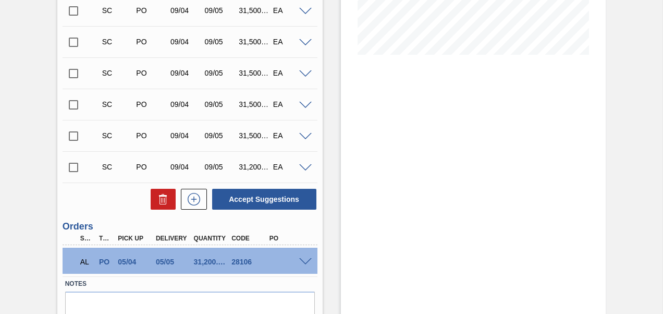
scroll to position [261, 0]
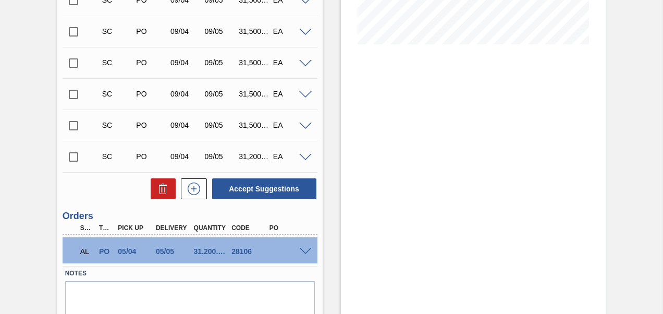
click at [304, 249] on span at bounding box center [305, 252] width 13 height 8
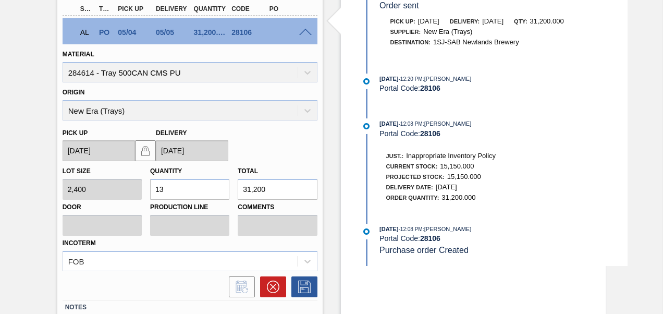
scroll to position [551, 0]
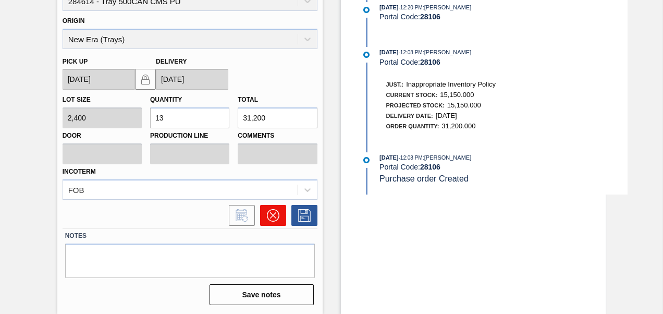
click at [267, 220] on icon at bounding box center [273, 215] width 13 height 13
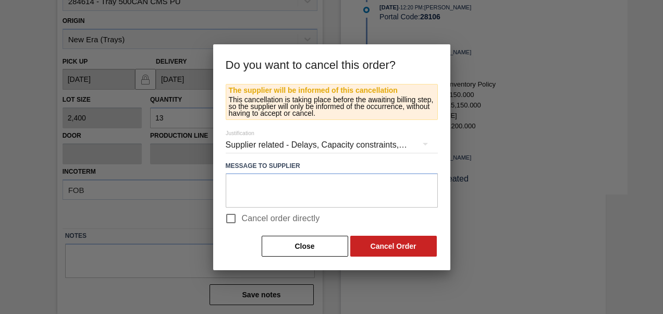
click at [261, 219] on span "Cancel order directly" at bounding box center [281, 218] width 78 height 13
click at [242, 219] on input "Cancel order directly" at bounding box center [231, 218] width 22 height 22
checkbox input "true"
click at [403, 249] on button "Cancel Order" at bounding box center [393, 246] width 86 height 21
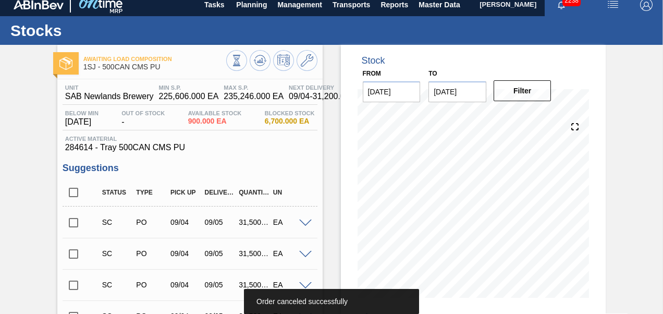
scroll to position [0, 0]
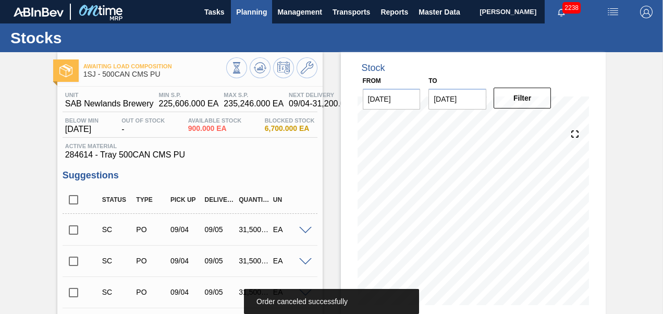
click at [247, 18] on span "Planning" at bounding box center [251, 12] width 31 height 13
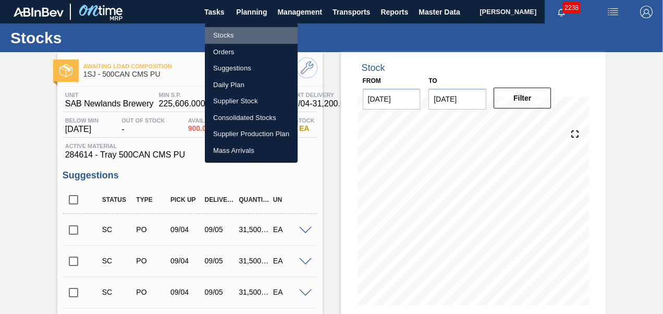
click at [222, 34] on li "Stocks" at bounding box center [251, 35] width 93 height 17
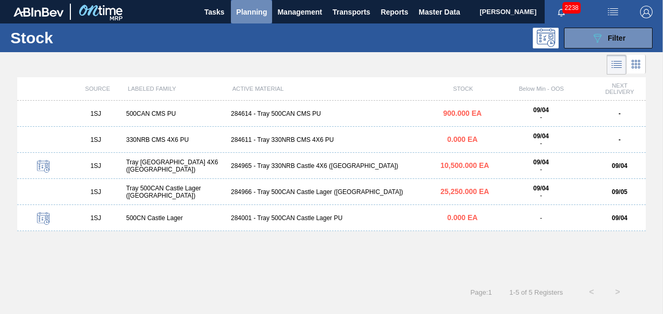
click at [258, 9] on span "Planning" at bounding box center [251, 12] width 31 height 13
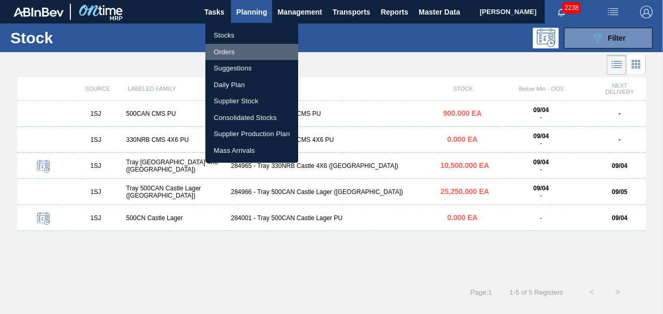
click at [240, 47] on li "Orders" at bounding box center [251, 52] width 93 height 17
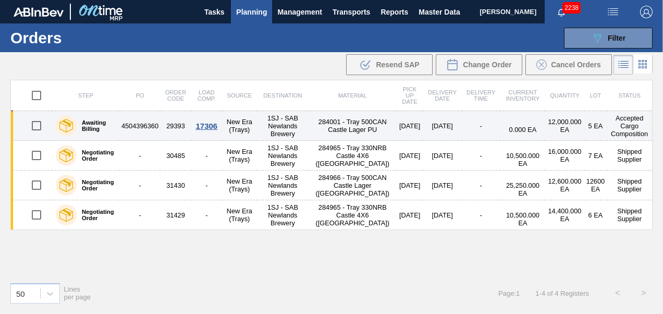
click at [156, 122] on td "4504396360" at bounding box center [140, 126] width 40 height 30
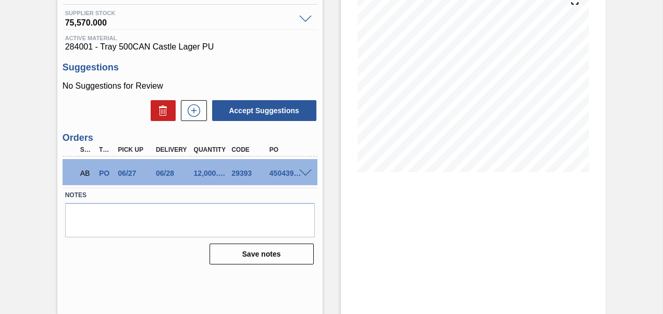
scroll to position [134, 0]
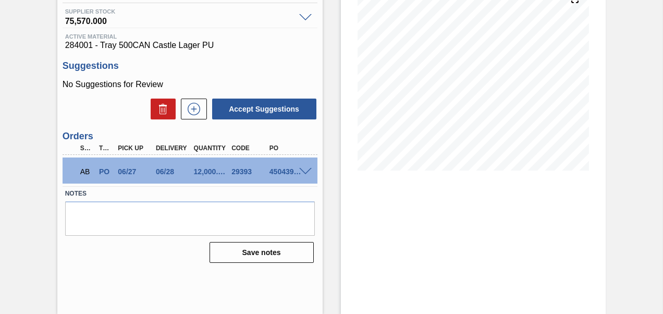
click at [304, 172] on span at bounding box center [305, 172] width 13 height 8
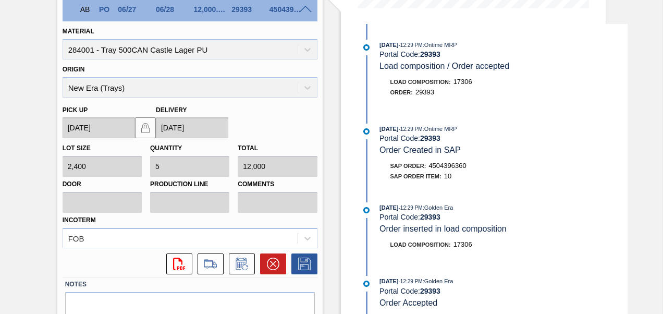
scroll to position [345, 0]
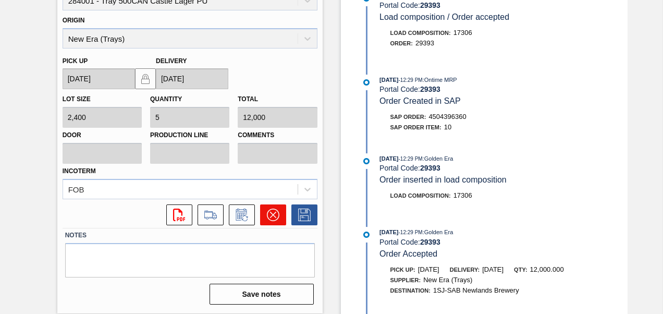
click at [273, 216] on icon at bounding box center [272, 215] width 6 height 6
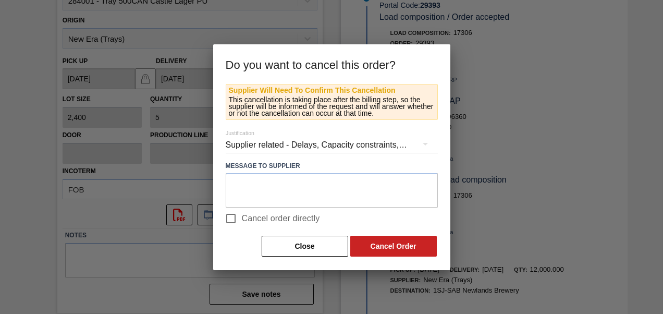
click at [233, 217] on input "Cancel order directly" at bounding box center [231, 218] width 22 height 22
checkbox input "true"
click at [398, 243] on button "Cancel Order" at bounding box center [393, 246] width 86 height 21
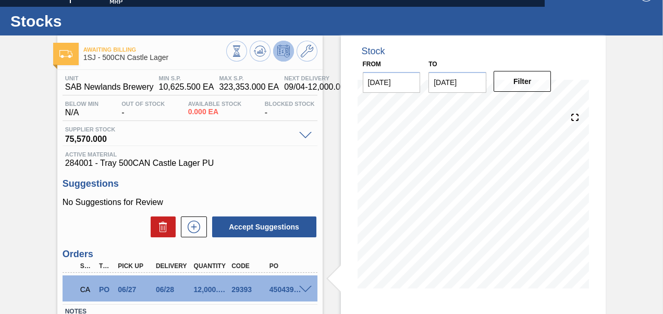
scroll to position [0, 0]
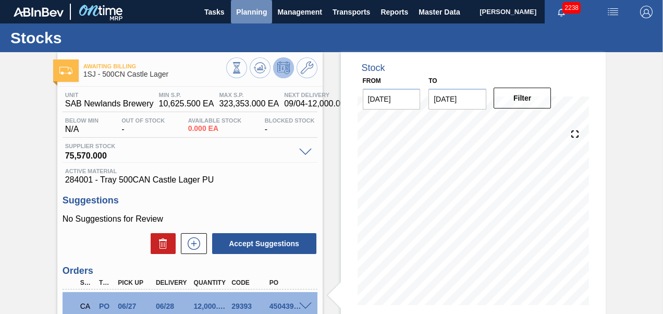
click at [251, 11] on span "Planning" at bounding box center [251, 12] width 31 height 13
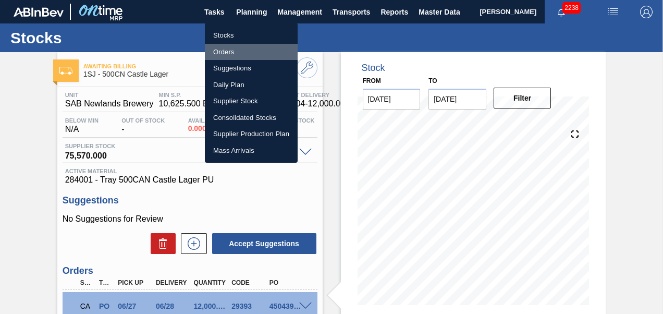
click at [226, 50] on li "Orders" at bounding box center [251, 52] width 93 height 17
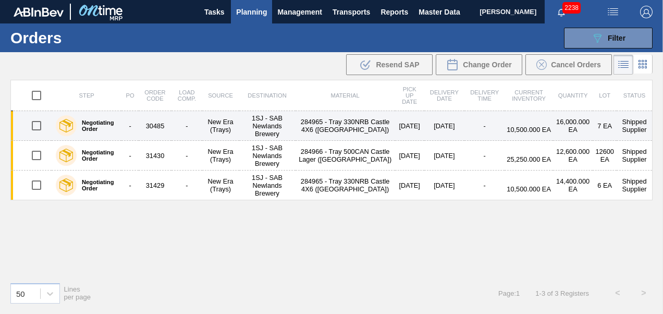
click at [75, 125] on div at bounding box center [66, 125] width 21 height 21
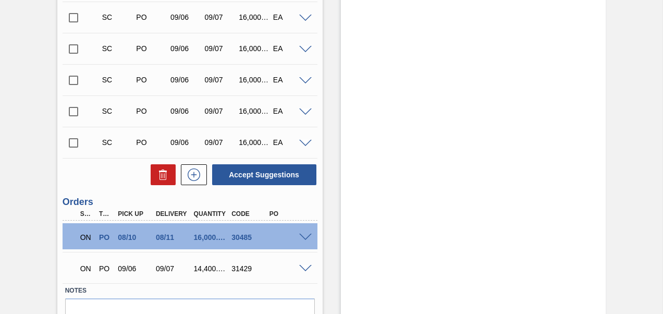
scroll to position [518, 0]
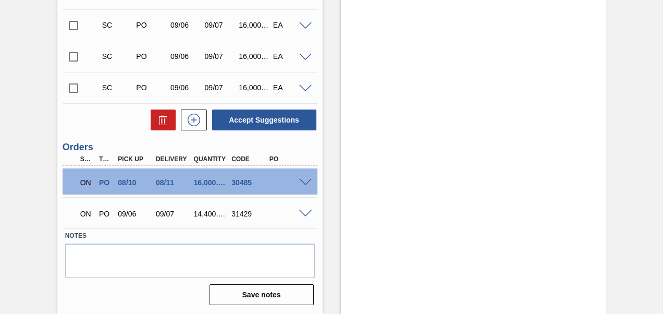
click at [303, 184] on span at bounding box center [305, 183] width 13 height 8
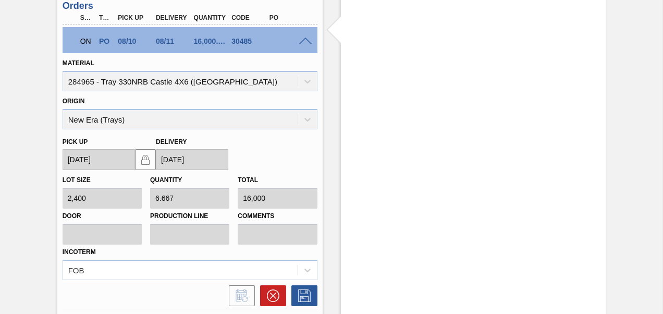
scroll to position [674, 0]
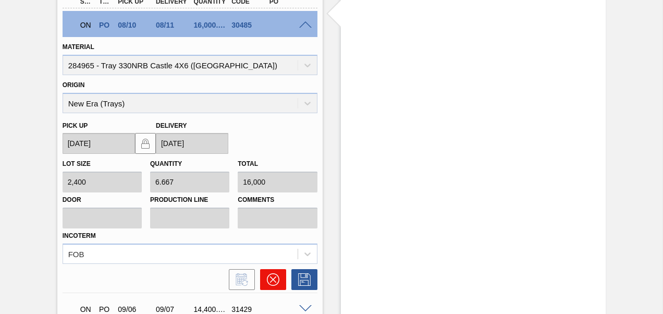
click at [260, 281] on button at bounding box center [273, 279] width 26 height 21
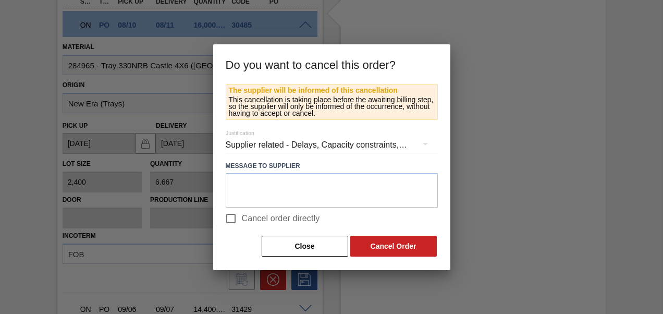
click at [225, 217] on input "Cancel order directly" at bounding box center [231, 218] width 22 height 22
checkbox input "true"
click at [416, 247] on button "Cancel Order" at bounding box center [393, 246] width 86 height 21
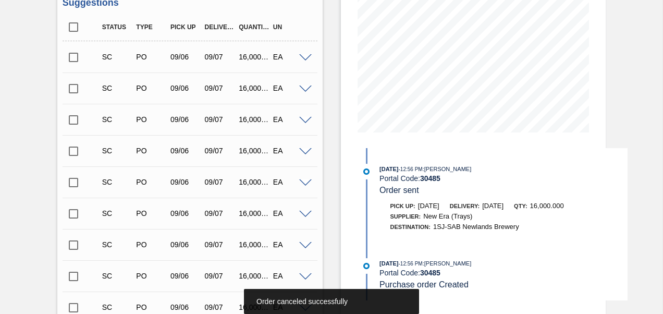
scroll to position [18, 0]
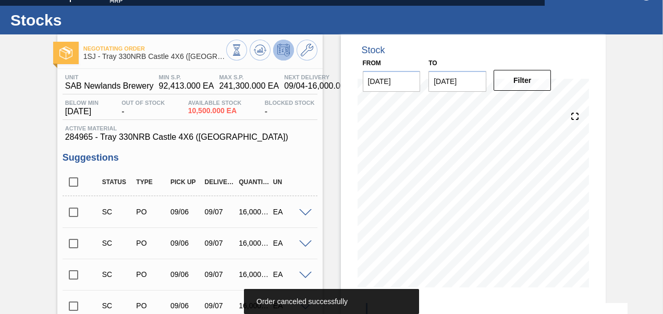
drag, startPoint x: 302, startPoint y: 213, endPoint x: 256, endPoint y: 217, distance: 45.5
click at [302, 213] on span at bounding box center [305, 213] width 13 height 8
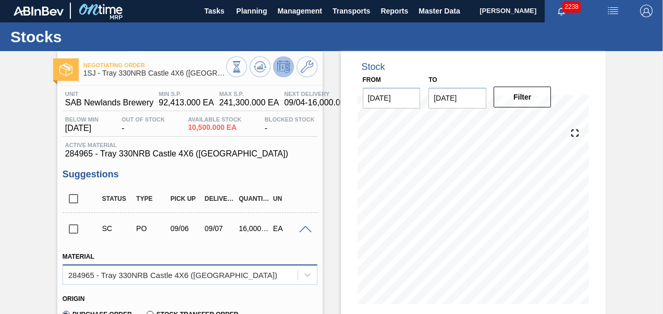
scroll to position [0, 0]
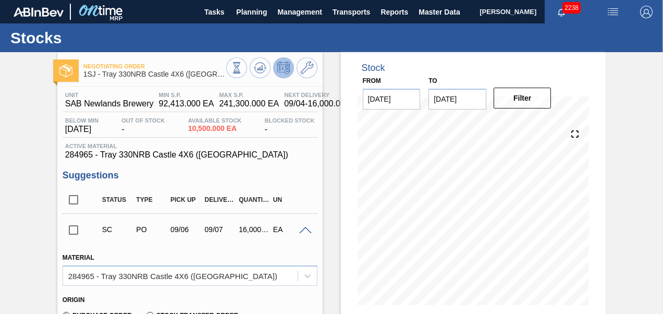
click at [299, 227] on div at bounding box center [306, 230] width 21 height 8
click at [299, 233] on span at bounding box center [305, 231] width 13 height 8
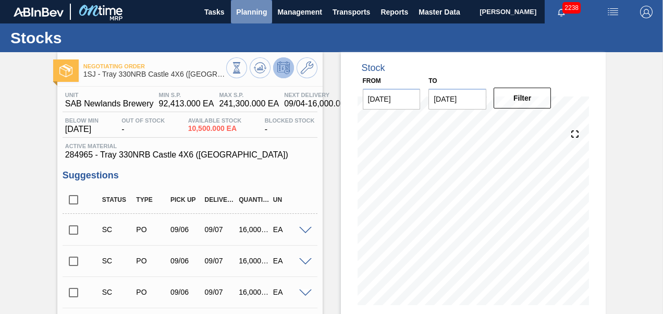
click at [252, 11] on span "Planning" at bounding box center [251, 12] width 31 height 13
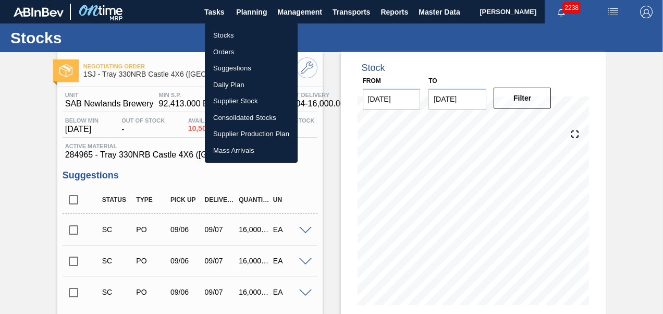
click at [218, 53] on li "Orders" at bounding box center [251, 52] width 93 height 17
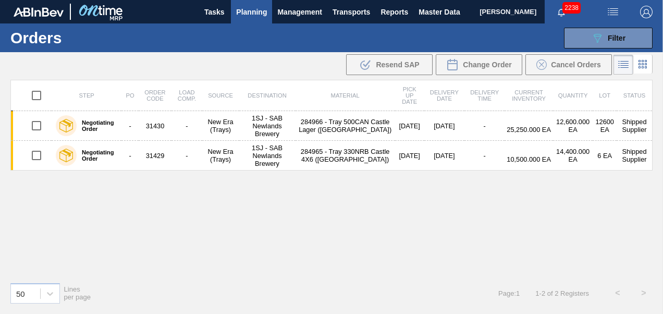
click at [250, 15] on span "Planning" at bounding box center [251, 12] width 31 height 13
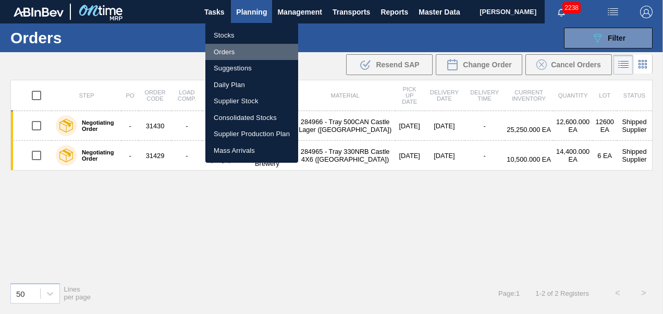
click at [218, 51] on li "Orders" at bounding box center [251, 52] width 93 height 17
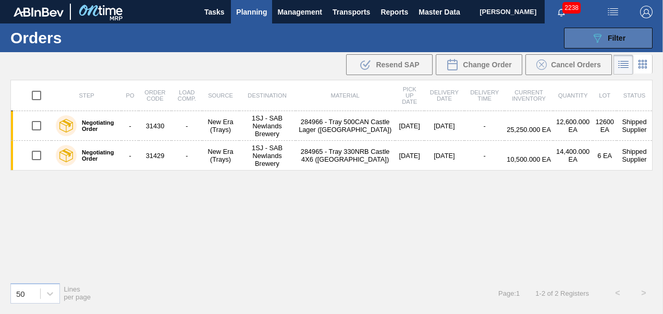
click at [603, 41] on div "089F7B8B-B2A5-4AFE-B5C0-19BA573D28AC Filter" at bounding box center [608, 38] width 34 height 13
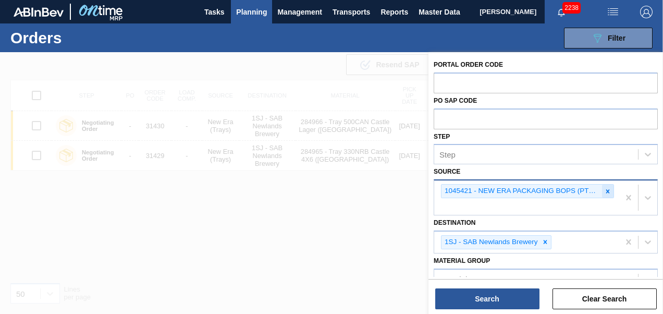
click at [611, 189] on div at bounding box center [607, 190] width 11 height 13
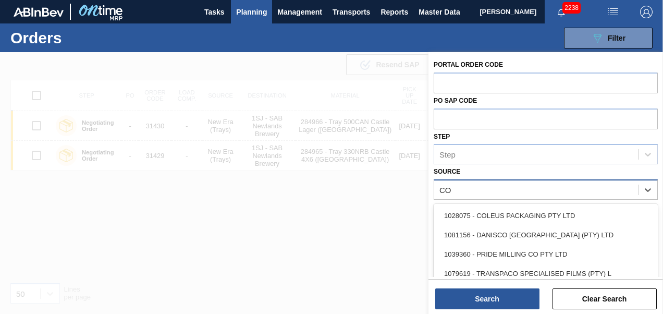
type input "COL"
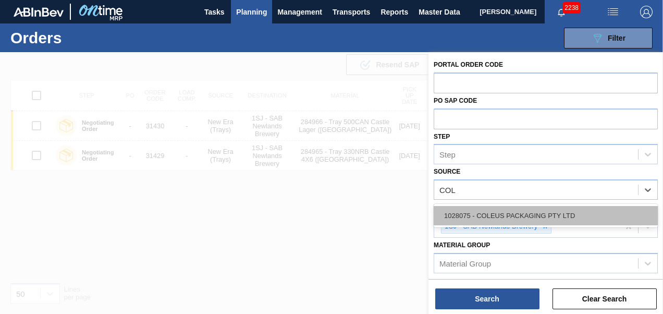
click at [528, 213] on div "1028075 - COLEUS PACKAGING PTY LTD" at bounding box center [546, 215] width 224 height 19
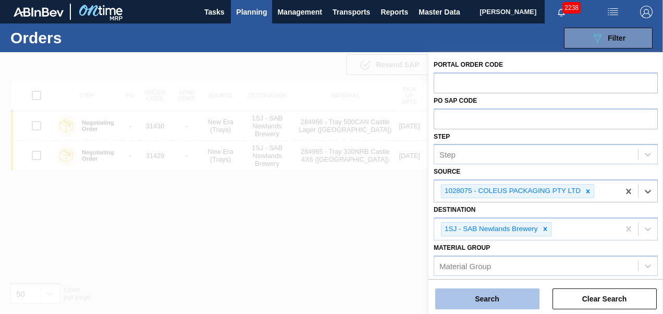
click at [515, 301] on button "Search" at bounding box center [487, 298] width 104 height 21
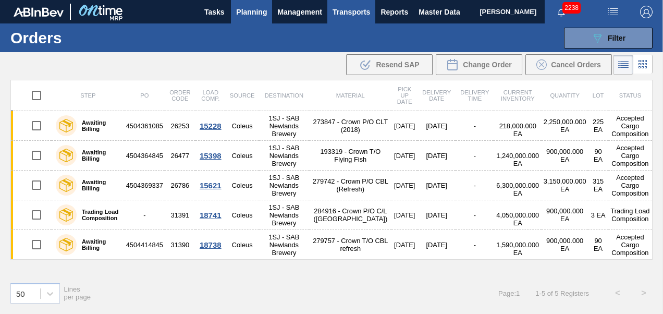
click at [367, 15] on span "Transports" at bounding box center [351, 12] width 38 height 13
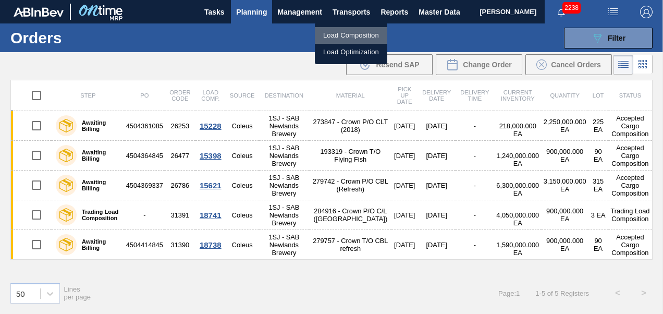
click at [333, 37] on li "Load Composition" at bounding box center [351, 35] width 72 height 17
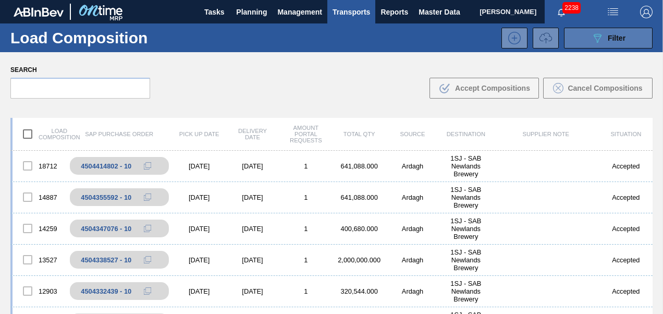
click at [596, 39] on icon "089F7B8B-B2A5-4AFE-B5C0-19BA573D28AC" at bounding box center [597, 38] width 13 height 13
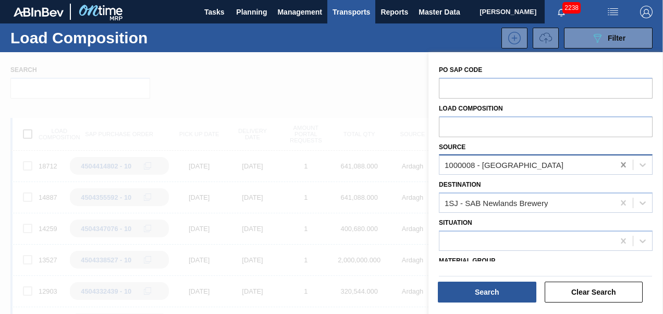
click at [623, 160] on icon at bounding box center [623, 164] width 10 height 10
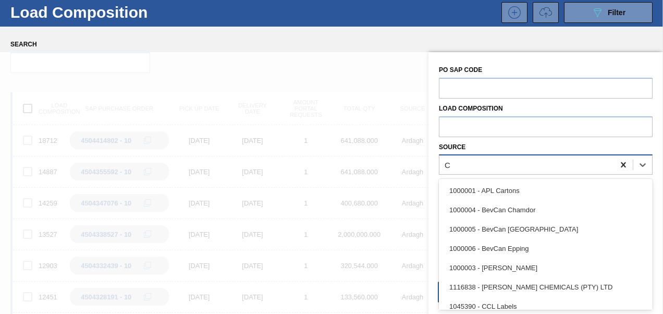
scroll to position [26, 0]
type input "CO"
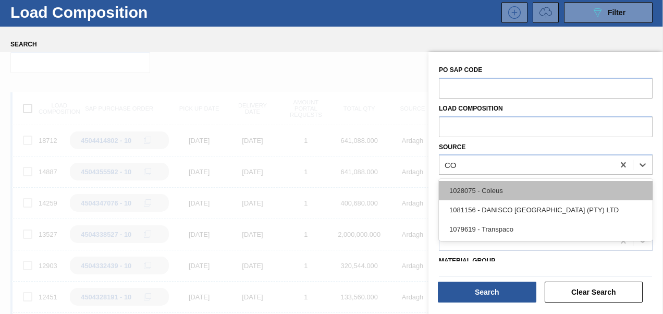
click at [515, 199] on div "1028075 - Coleus" at bounding box center [546, 190] width 214 height 19
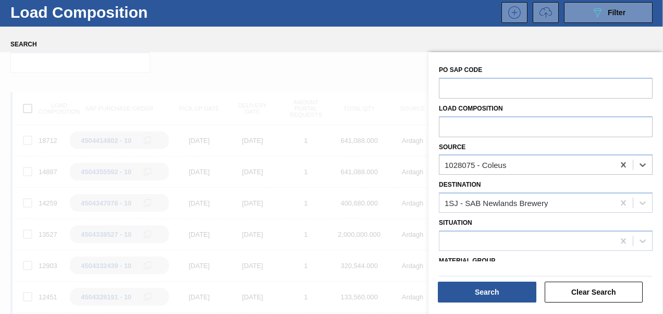
click at [483, 302] on div "Search" at bounding box center [488, 291] width 107 height 23
click at [484, 295] on button "Search" at bounding box center [487, 291] width 98 height 21
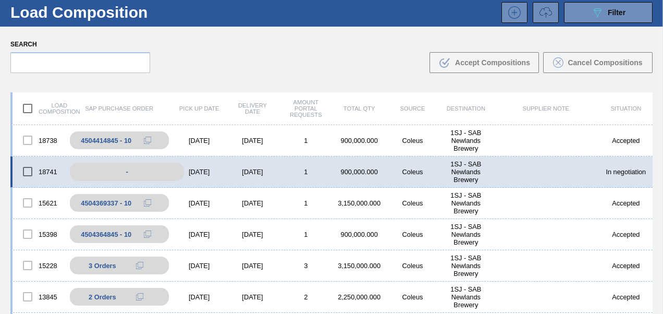
click at [160, 169] on div "-" at bounding box center [127, 172] width 114 height 18
click at [187, 170] on div "[DATE]" at bounding box center [198, 172] width 53 height 8
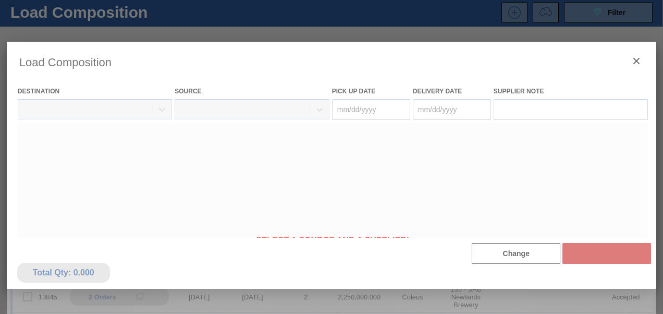
type Date "[DATE]"
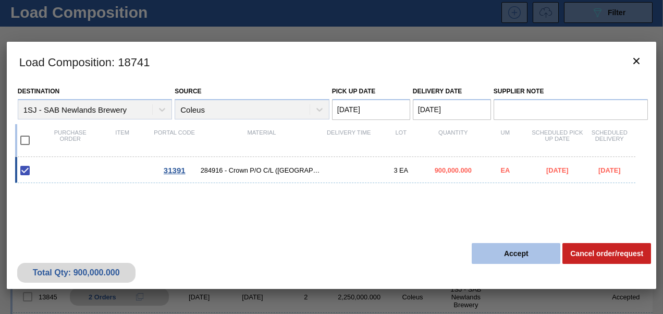
click at [498, 259] on button "Accept" at bounding box center [516, 253] width 89 height 21
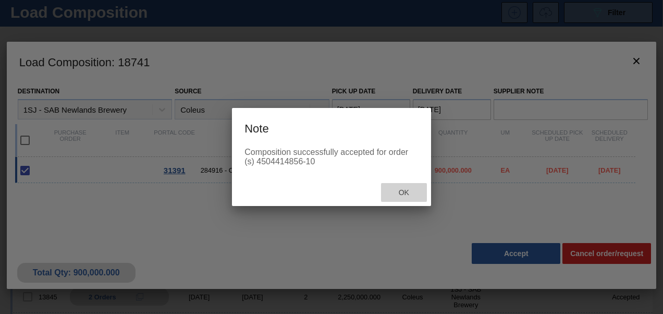
click at [403, 188] on div "Ok" at bounding box center [404, 192] width 46 height 19
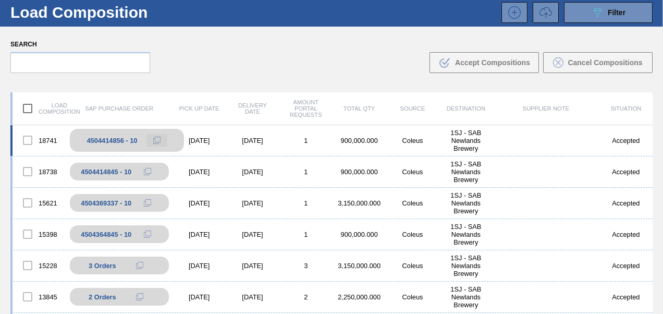
click at [156, 142] on icon at bounding box center [156, 140] width 7 height 7
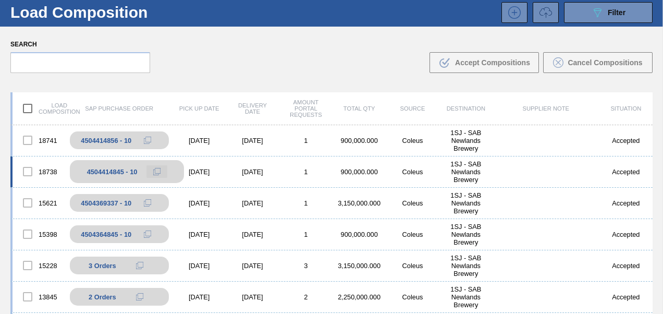
click at [156, 170] on icon at bounding box center [156, 171] width 7 height 7
